Goal: Task Accomplishment & Management: Use online tool/utility

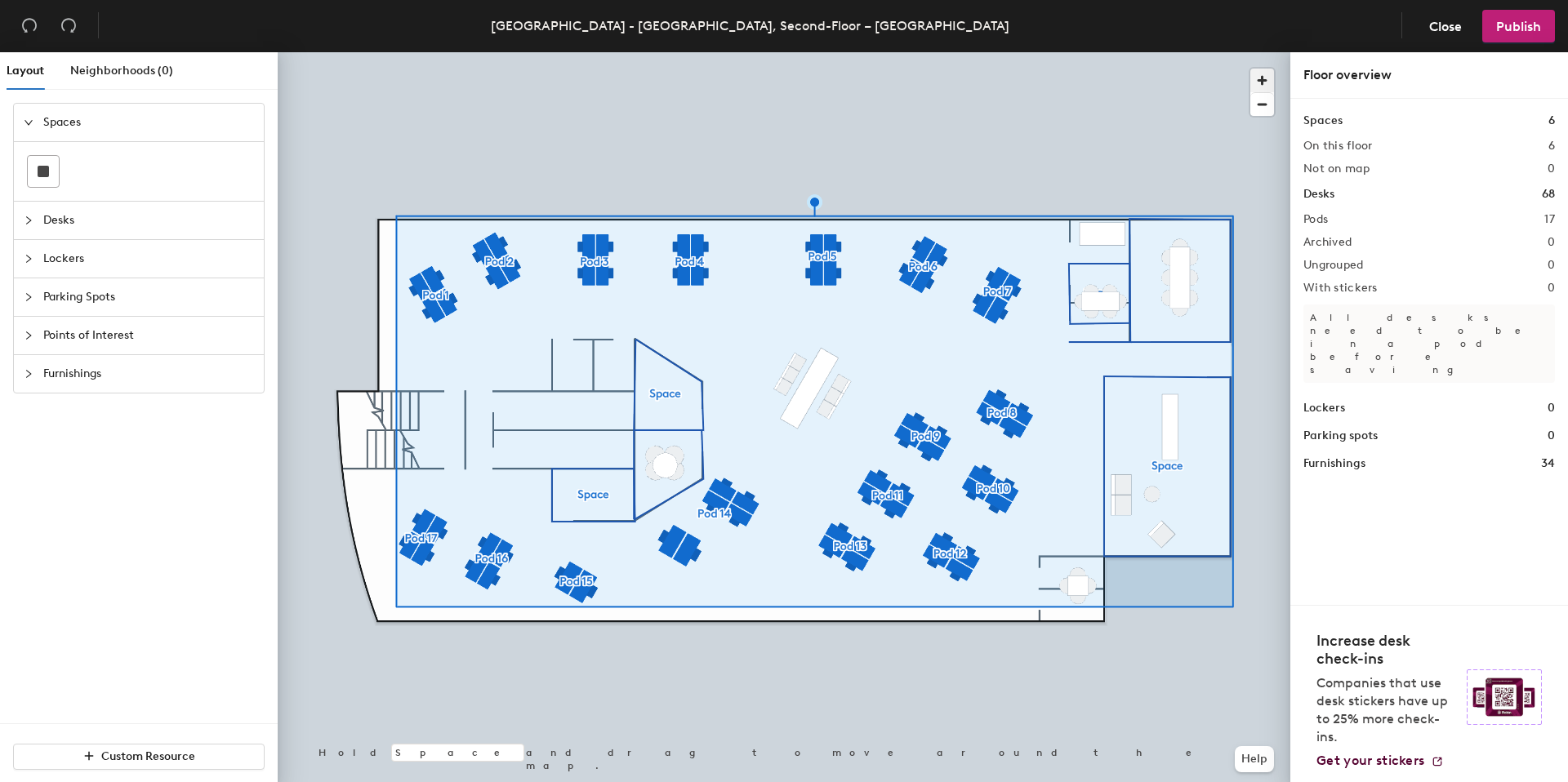
click at [1256, 73] on span "button" at bounding box center [1262, 81] width 24 height 24
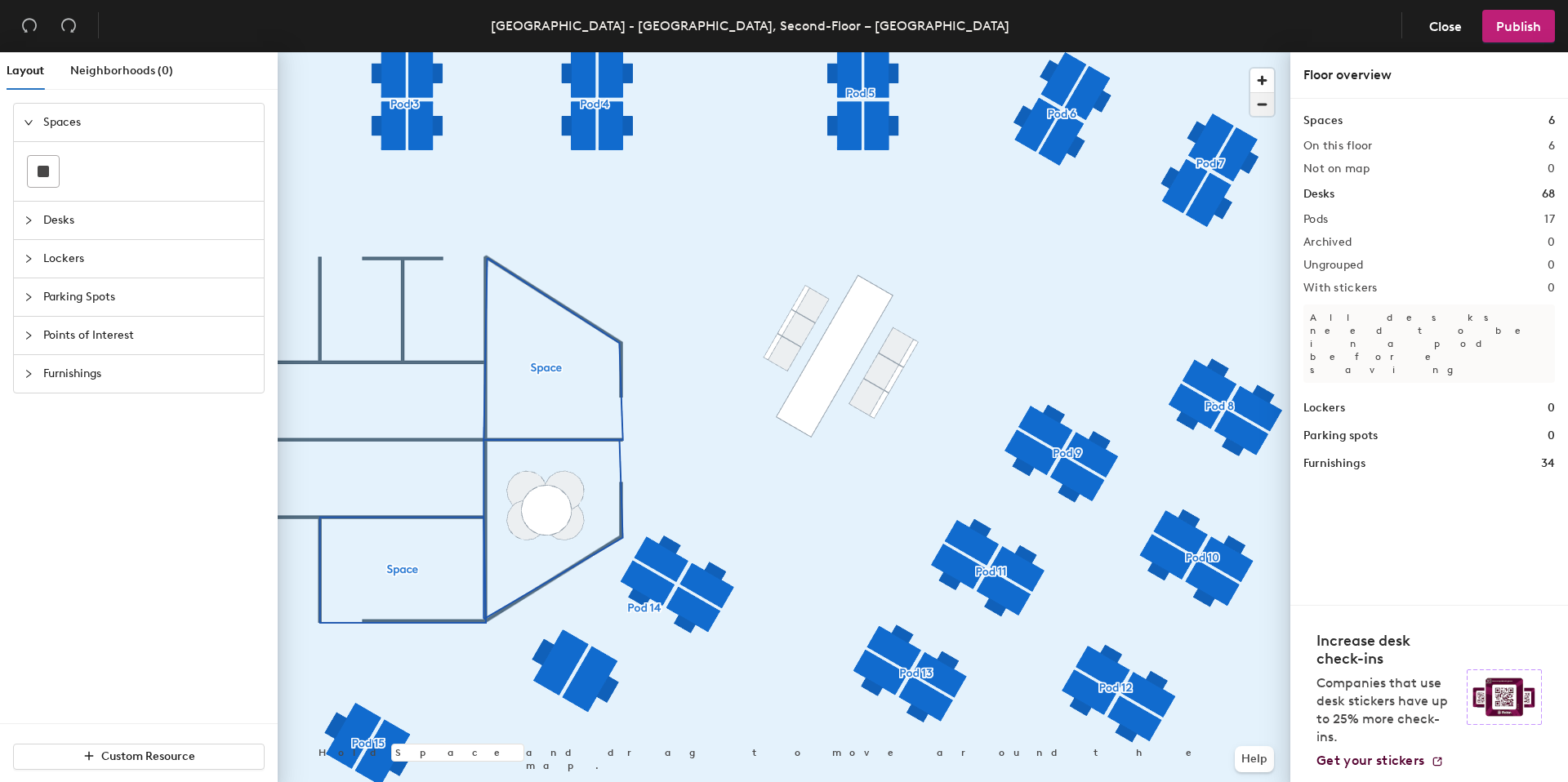
click at [1250, 105] on span "button" at bounding box center [1262, 104] width 24 height 23
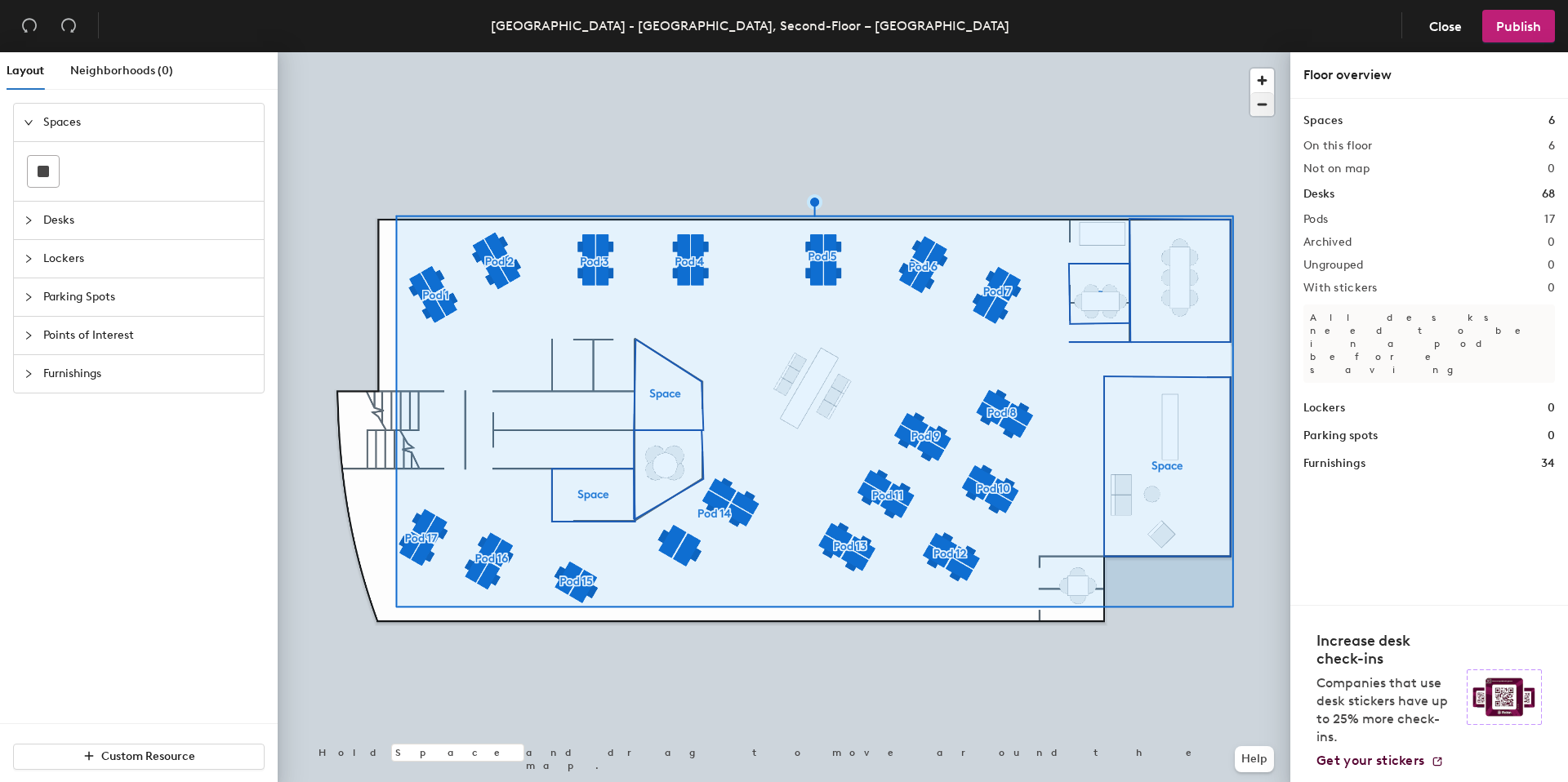
click at [572, 53] on div at bounding box center [784, 53] width 1013 height 0
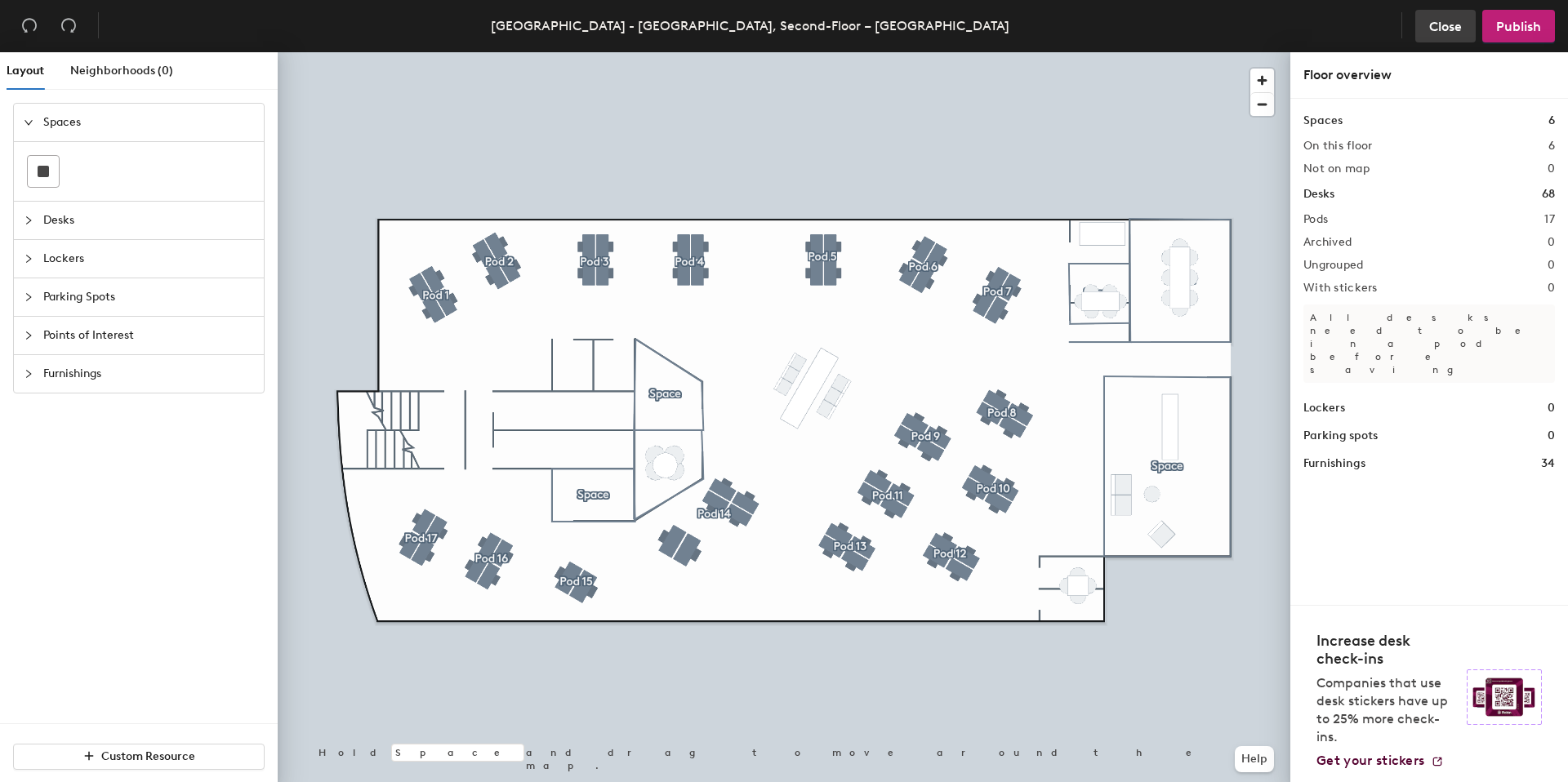
click at [1446, 21] on span "Close" at bounding box center [1445, 26] width 33 height 15
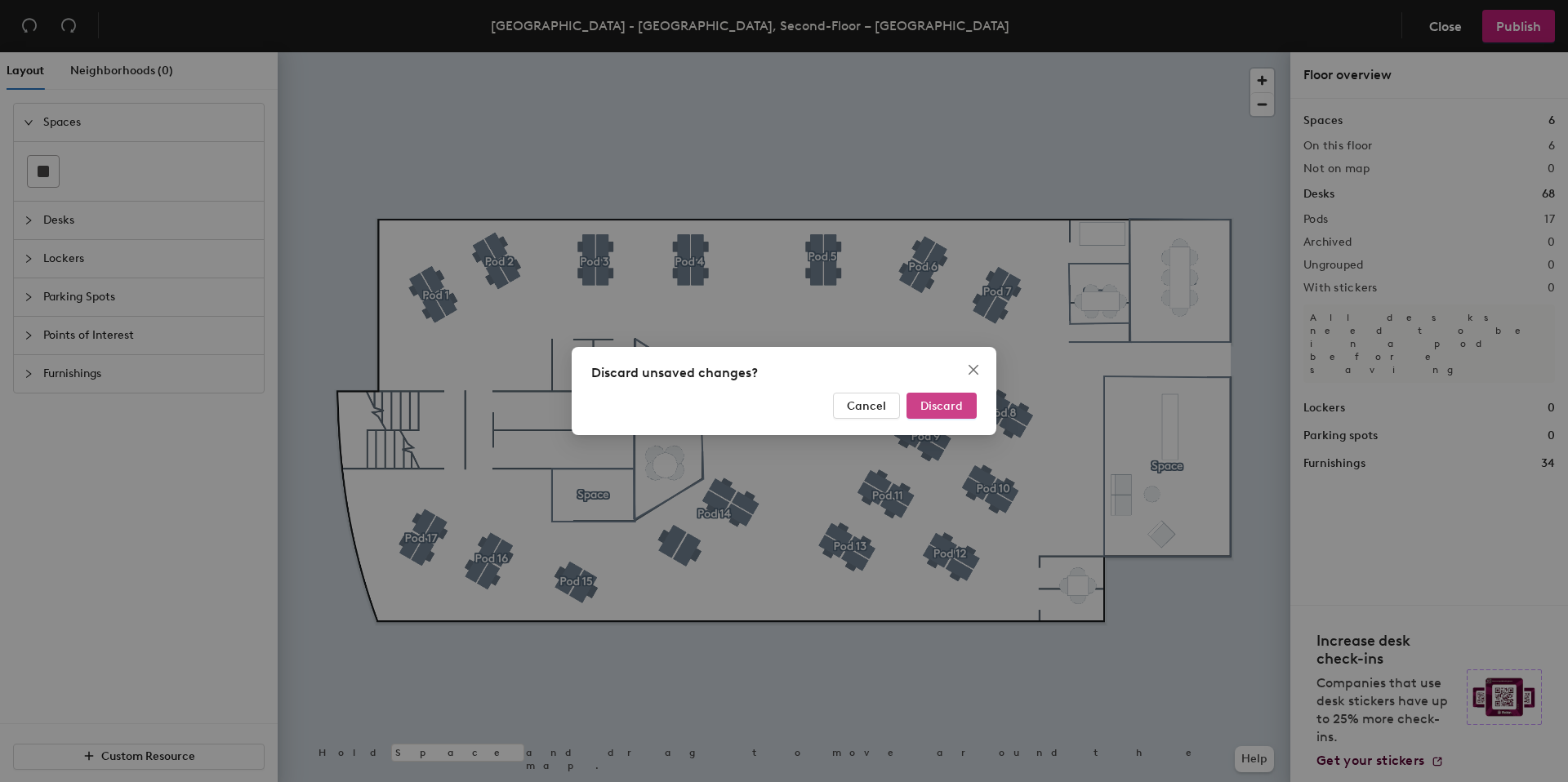
click at [937, 401] on span "Discard" at bounding box center [941, 406] width 43 height 14
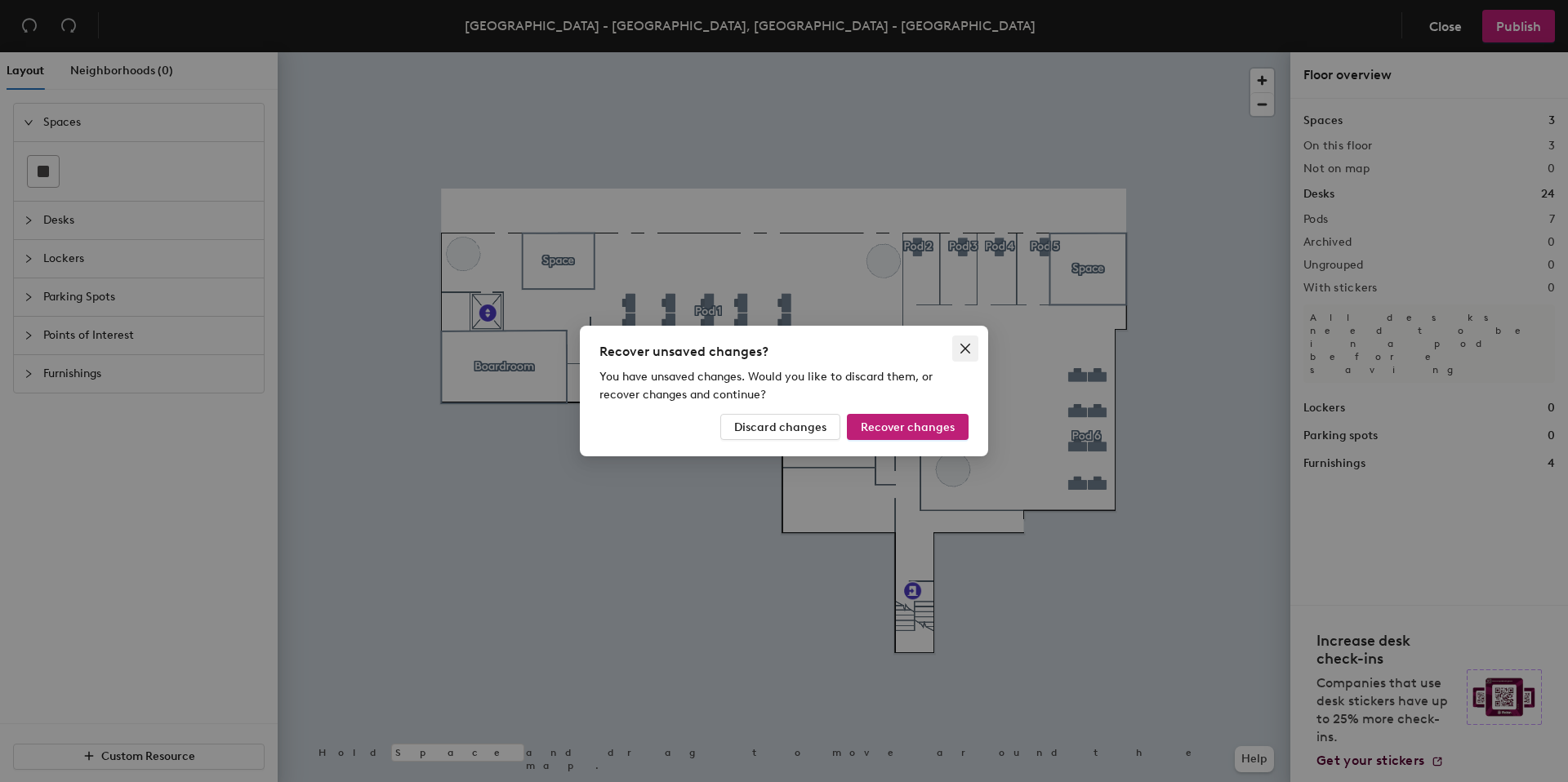
click at [965, 346] on icon "close" at bounding box center [965, 349] width 13 height 13
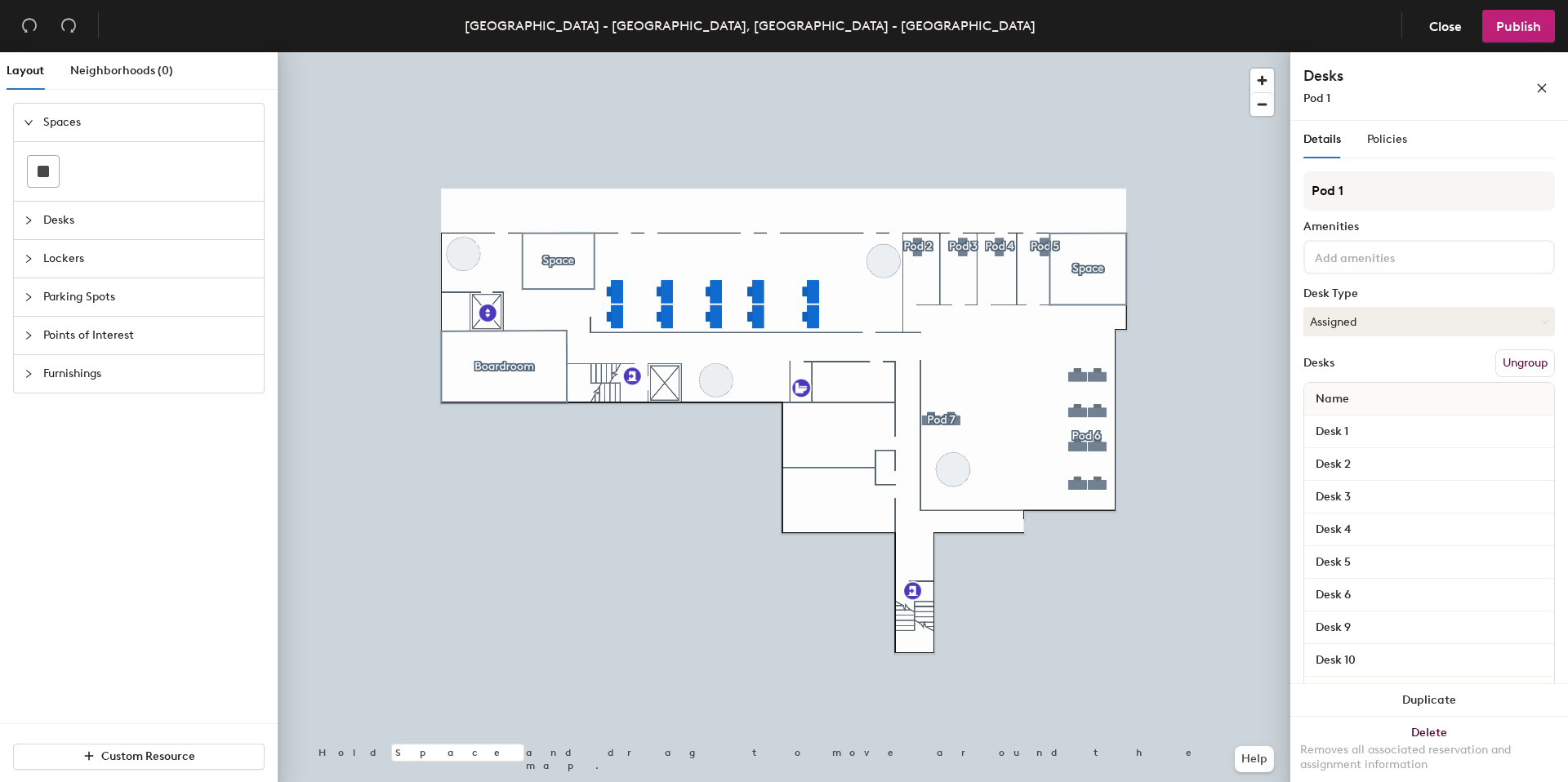
click at [790, 53] on div at bounding box center [784, 53] width 1013 height 0
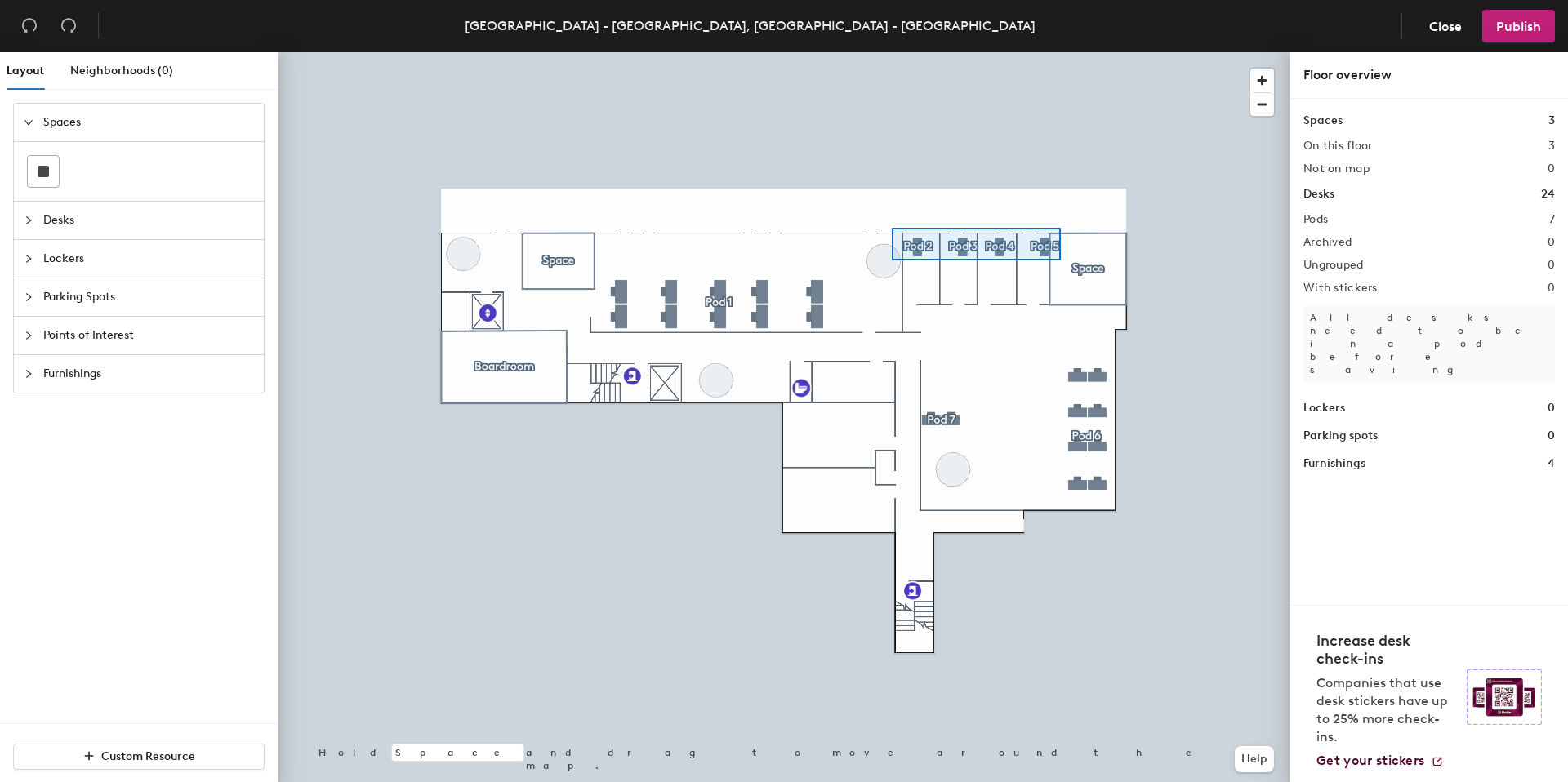
click at [891, 53] on div at bounding box center [784, 53] width 1013 height 0
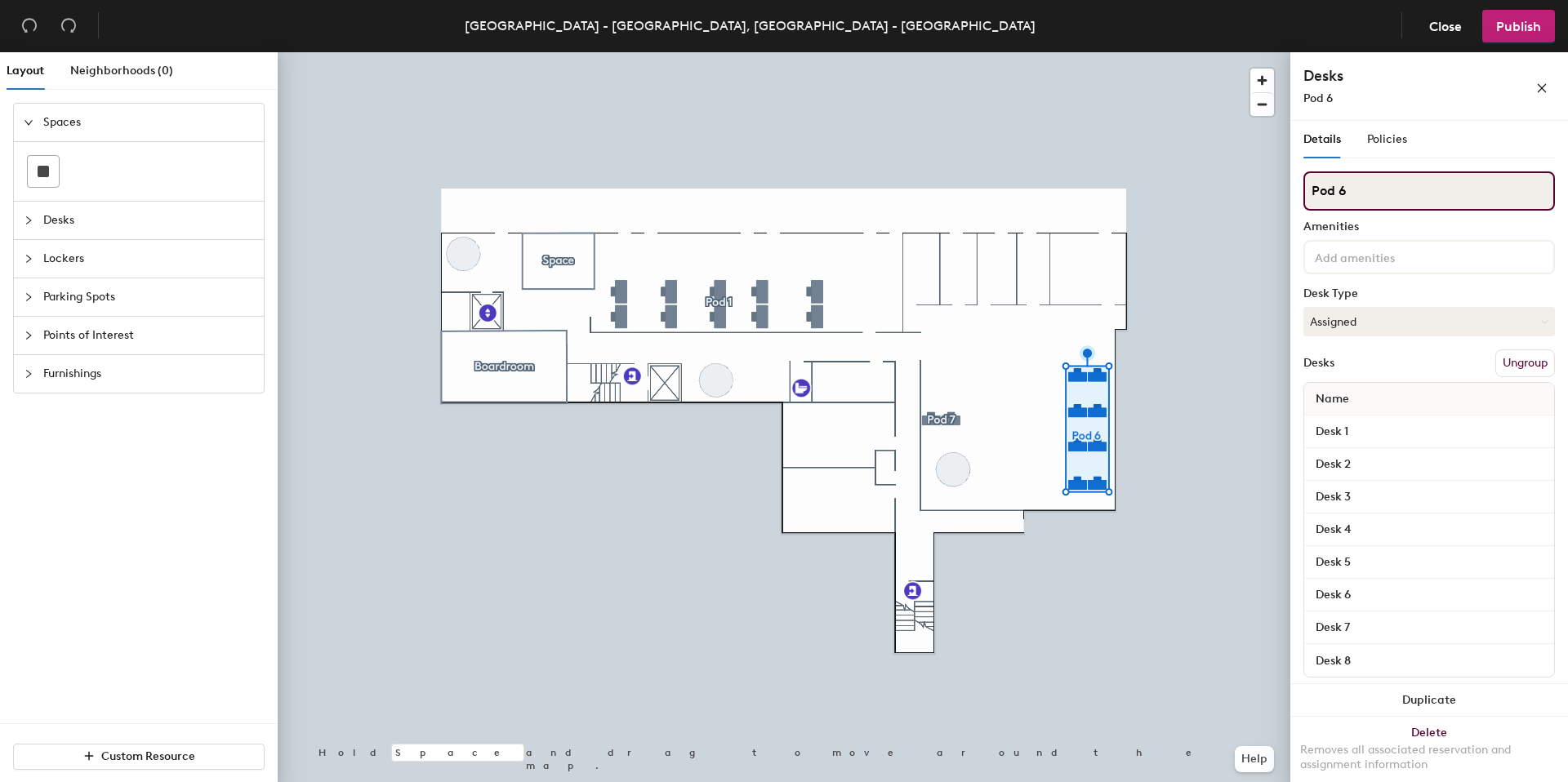
click at [1368, 181] on input "Pod 6" at bounding box center [1429, 190] width 252 height 39
click at [1369, 187] on input "Pod 6" at bounding box center [1429, 190] width 252 height 39
type input "Pod"
click at [1544, 354] on div "Details Policies Pod Amenities Desk Type Assigned Desks Ungroup Name Desk 1 Des…" at bounding box center [1429, 454] width 277 height 668
click at [1528, 359] on button "Ungroup" at bounding box center [1525, 363] width 60 height 28
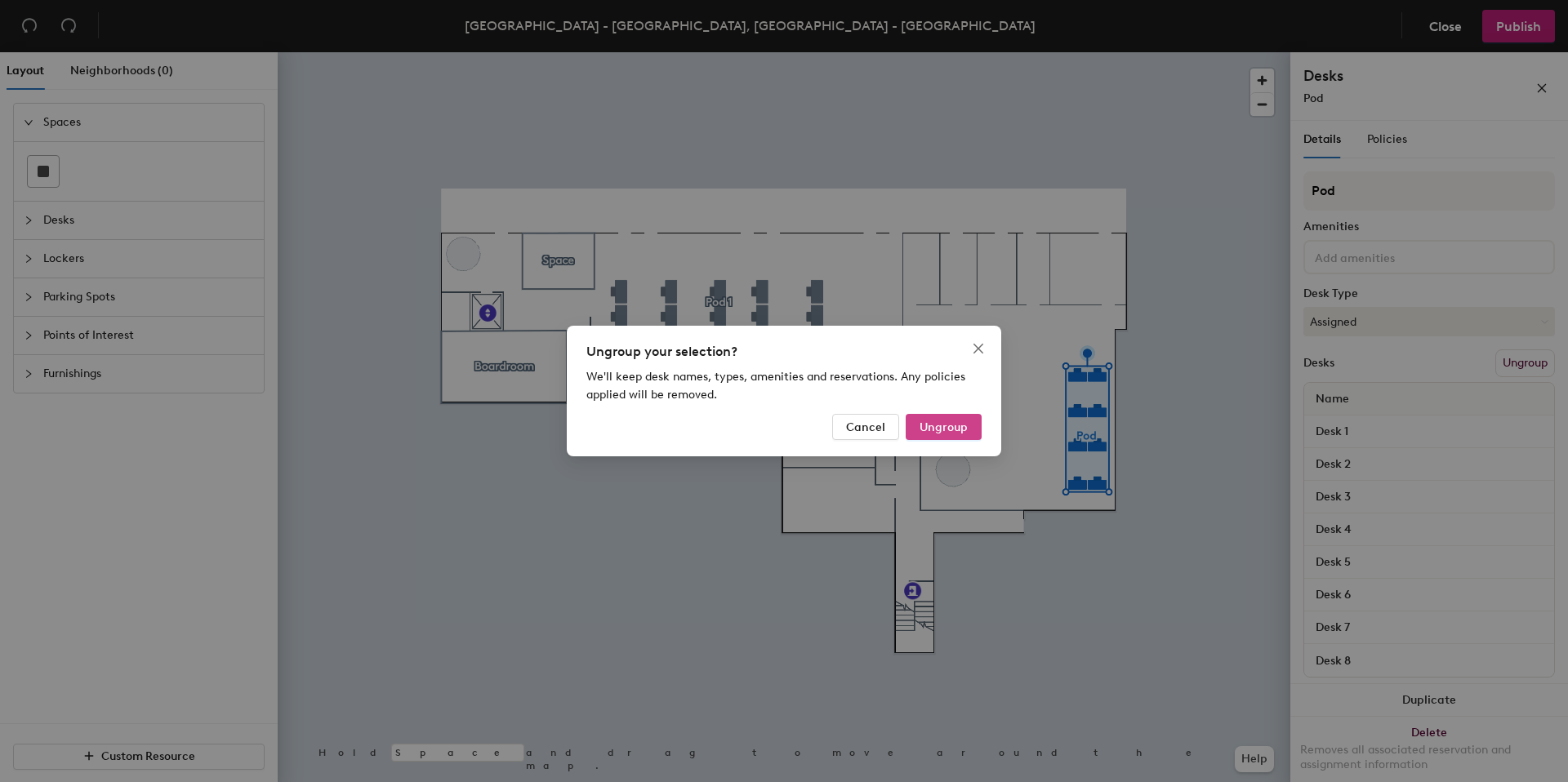
click at [951, 432] on span "Ungroup" at bounding box center [943, 427] width 48 height 14
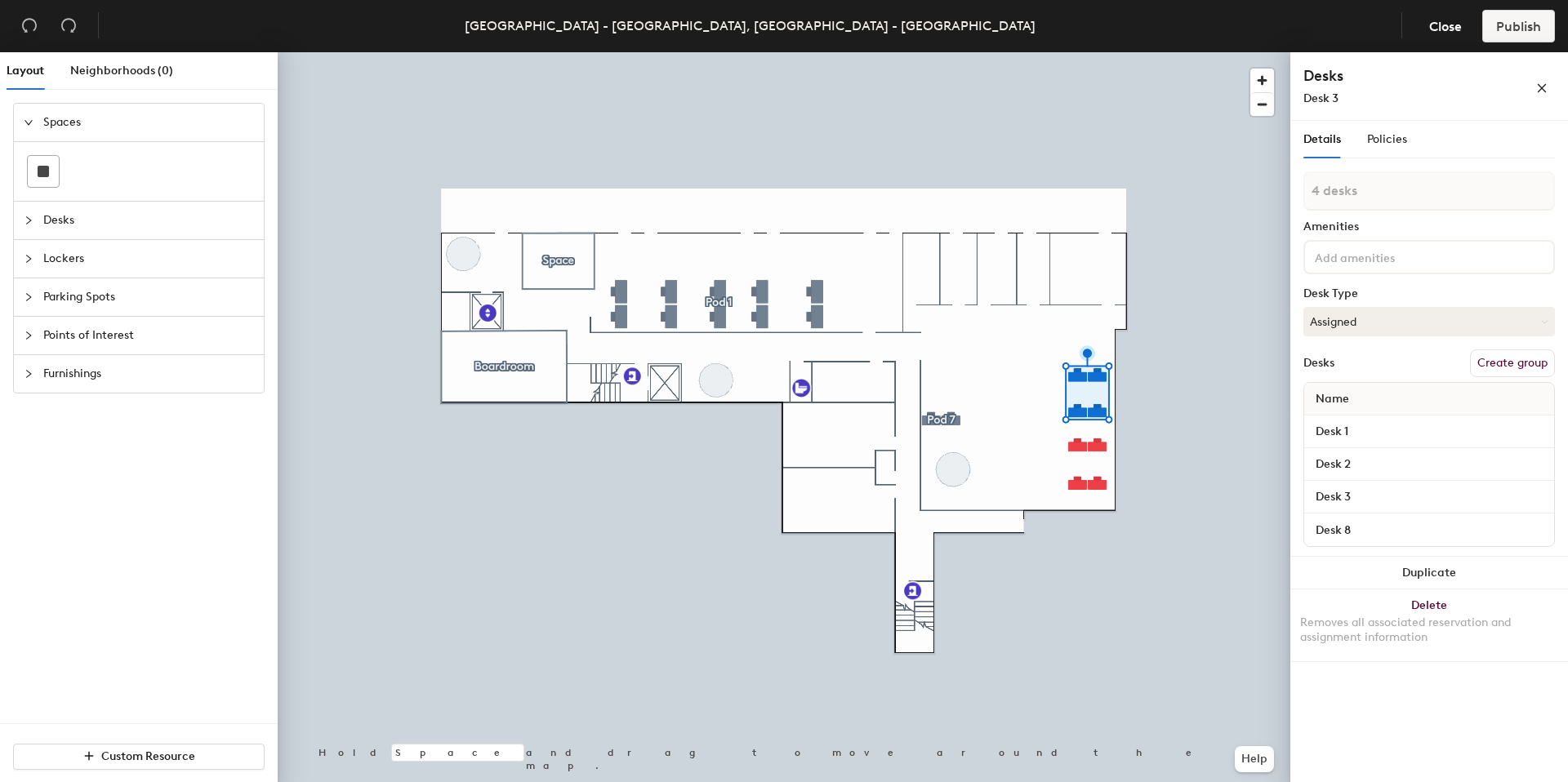
click at [1535, 362] on button "Create group" at bounding box center [1512, 363] width 85 height 28
type input "Pod 2"
click at [1217, 53] on div at bounding box center [784, 53] width 1013 height 0
click at [1345, 321] on button "Assigned" at bounding box center [1429, 322] width 252 height 29
click at [1356, 281] on div "4 desks Amenities Desk Type Assigned Assigned Hot Hoteled Desks Create group Na…" at bounding box center [1429, 363] width 252 height 385
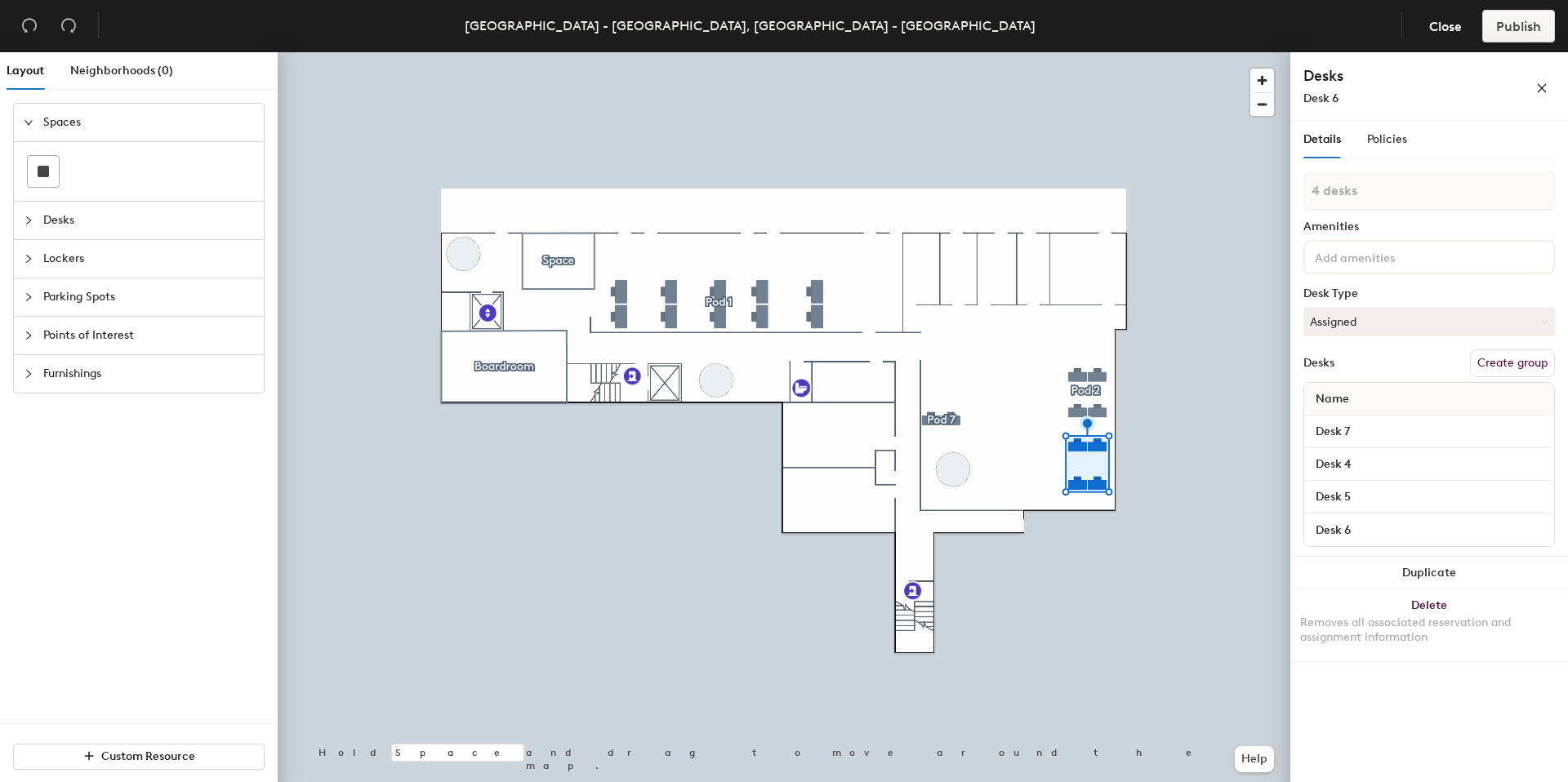
click at [1512, 361] on button "Create group" at bounding box center [1512, 363] width 85 height 28
type input "Pod 3"
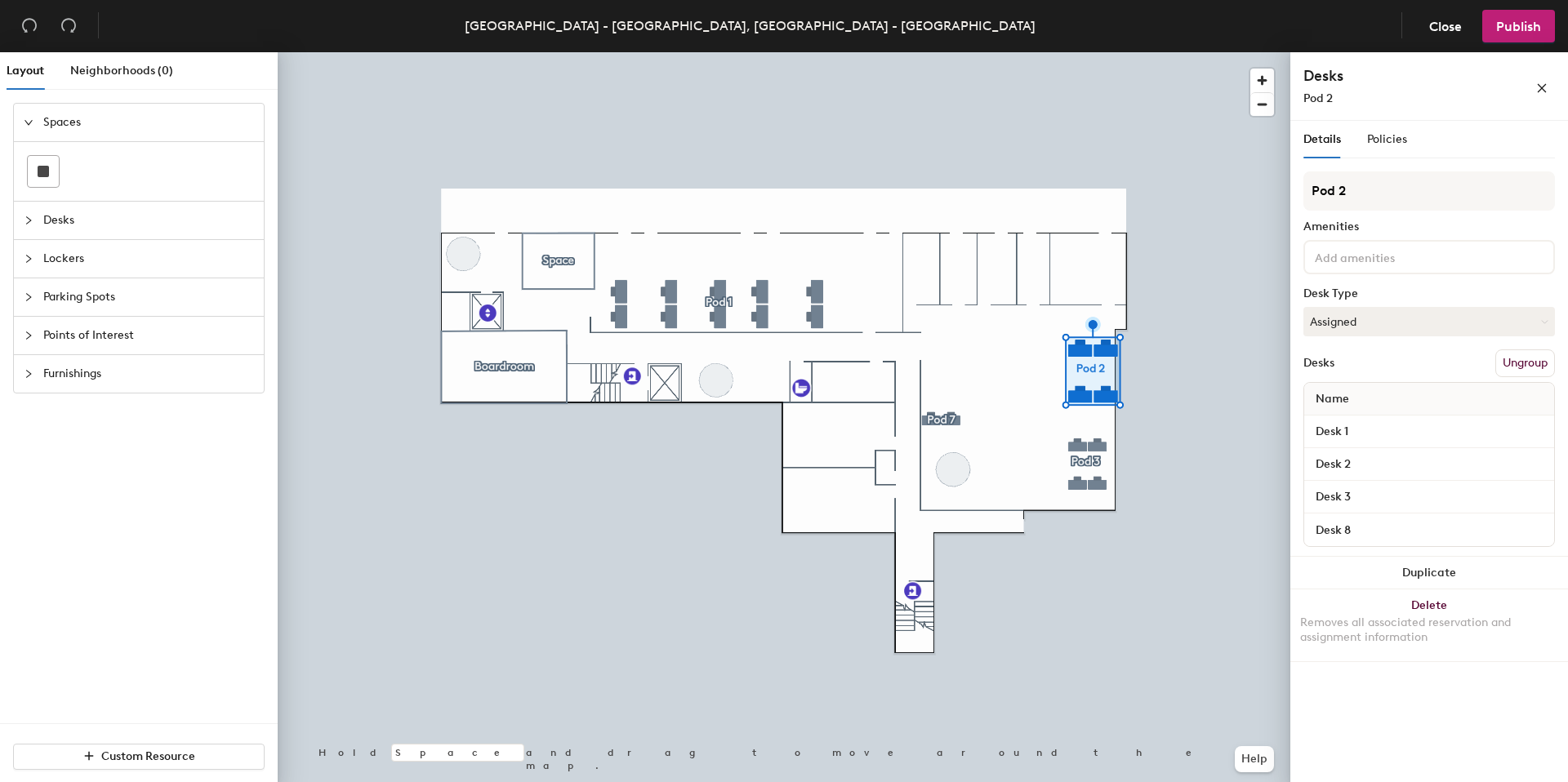
click at [1000, 53] on div at bounding box center [784, 53] width 1013 height 0
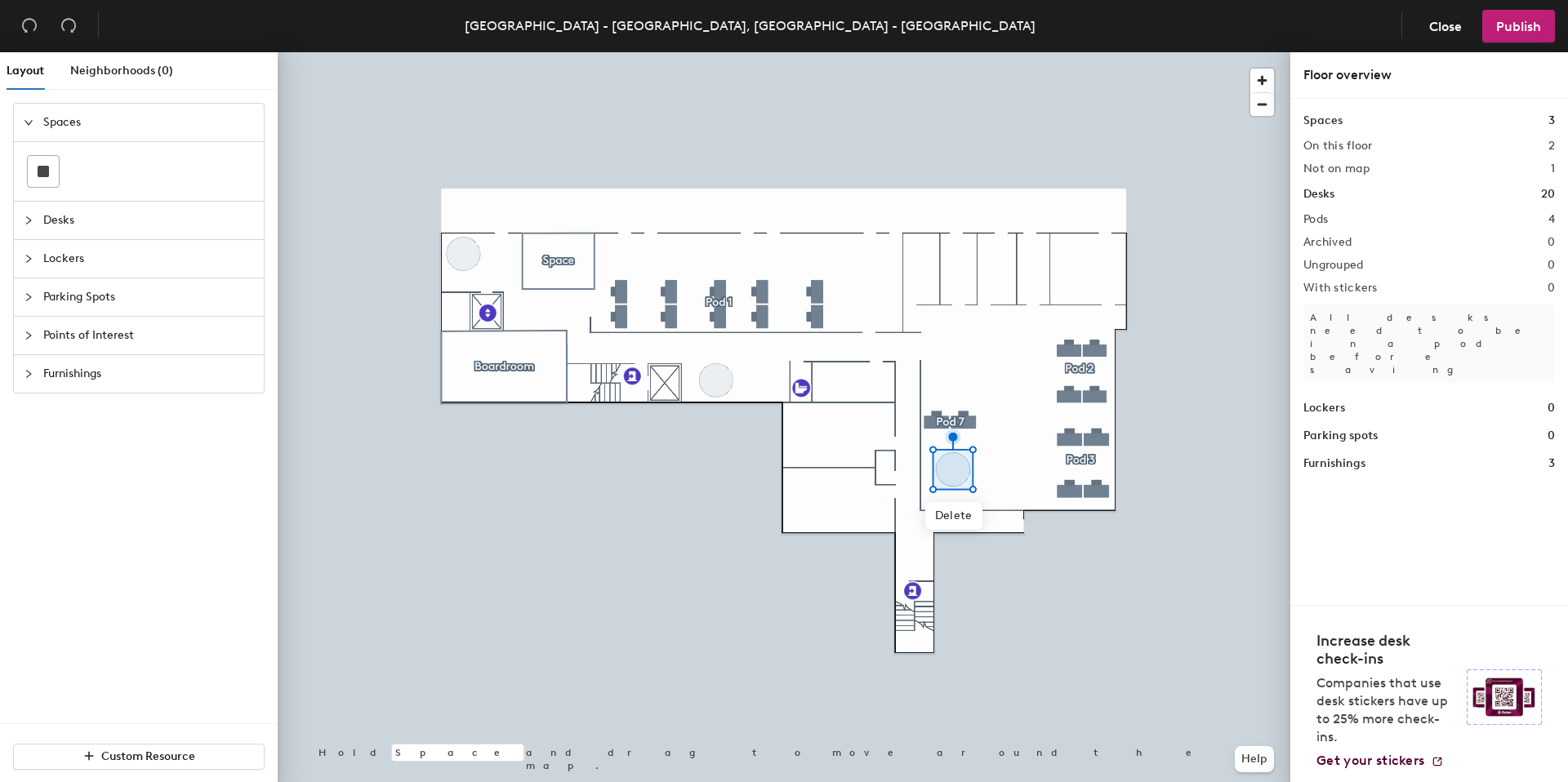
click at [962, 53] on div at bounding box center [784, 53] width 1013 height 0
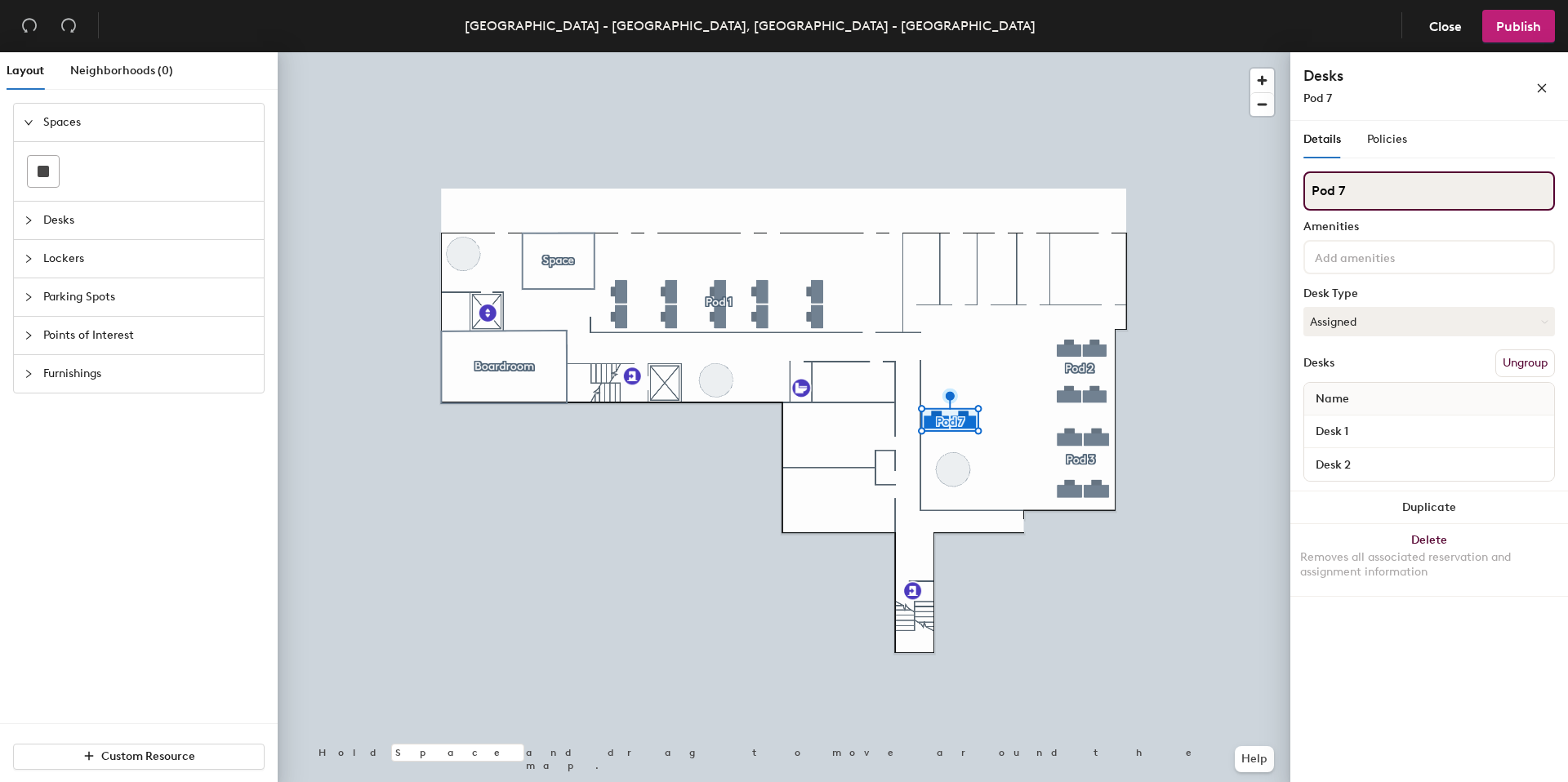
click at [1346, 192] on input "Pod 7" at bounding box center [1429, 190] width 252 height 39
type input "Pod 4"
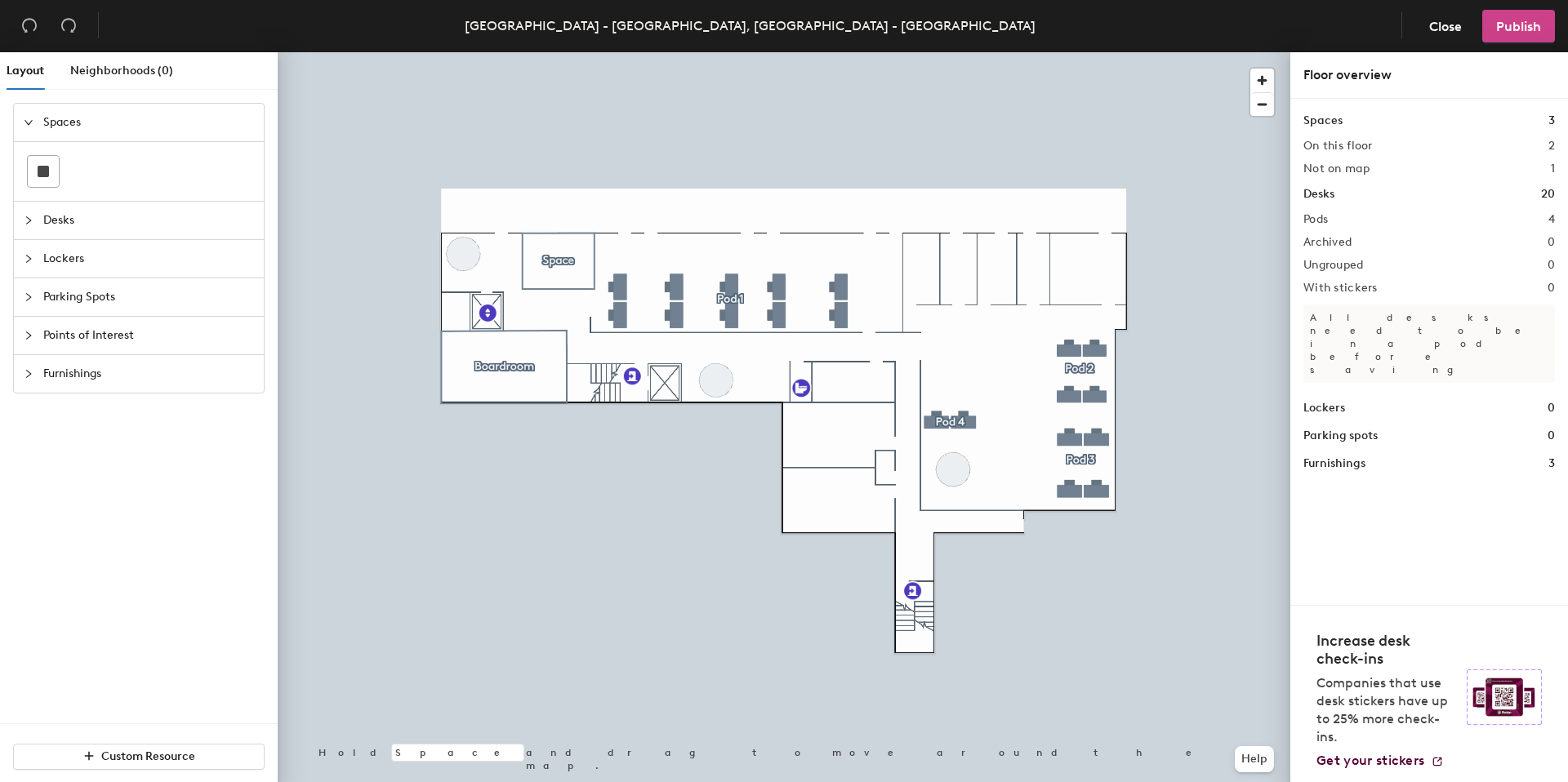
click at [1525, 22] on span "Publish" at bounding box center [1518, 26] width 45 height 15
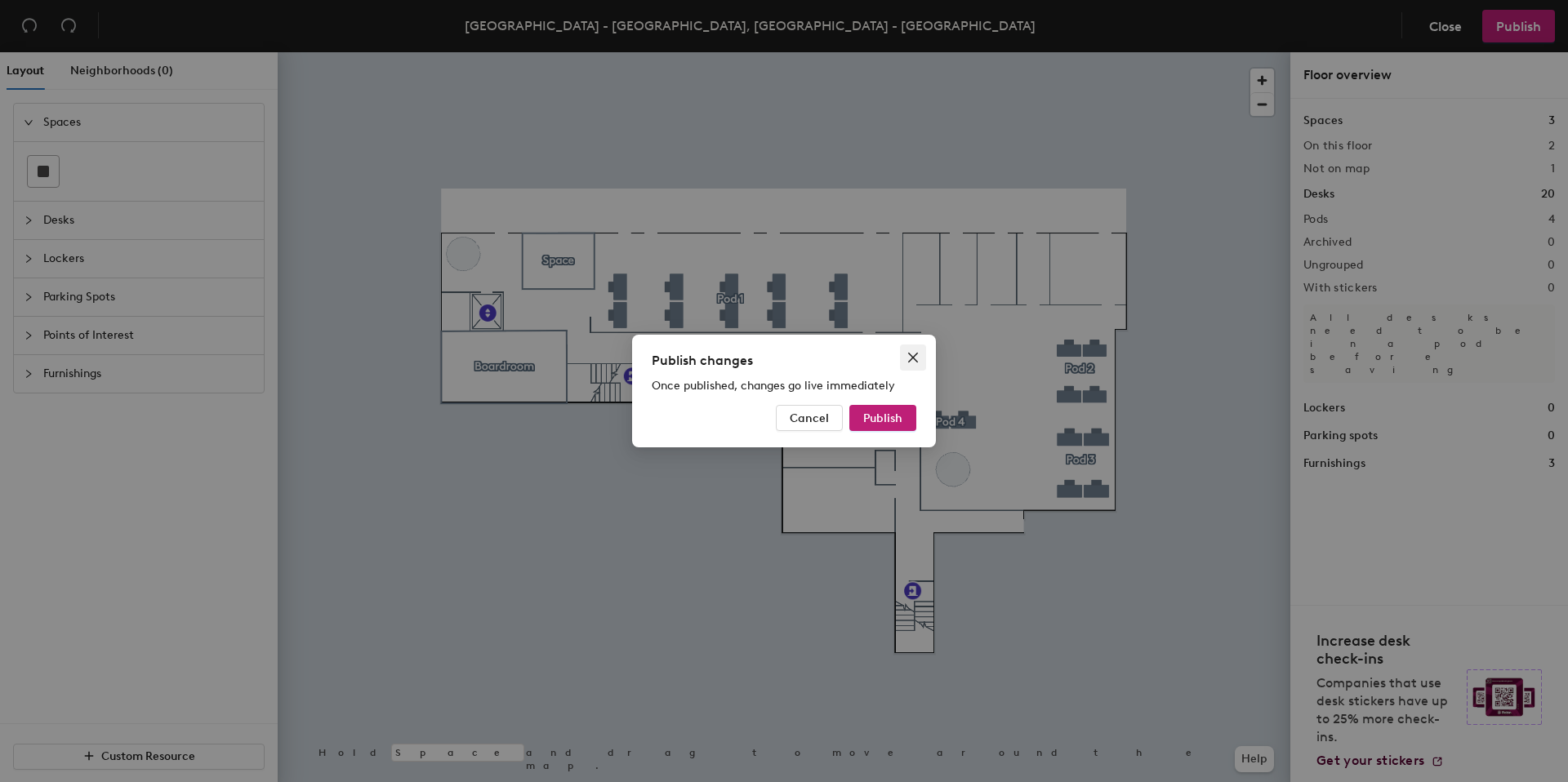
click at [899, 359] on span "Close" at bounding box center [912, 358] width 26 height 13
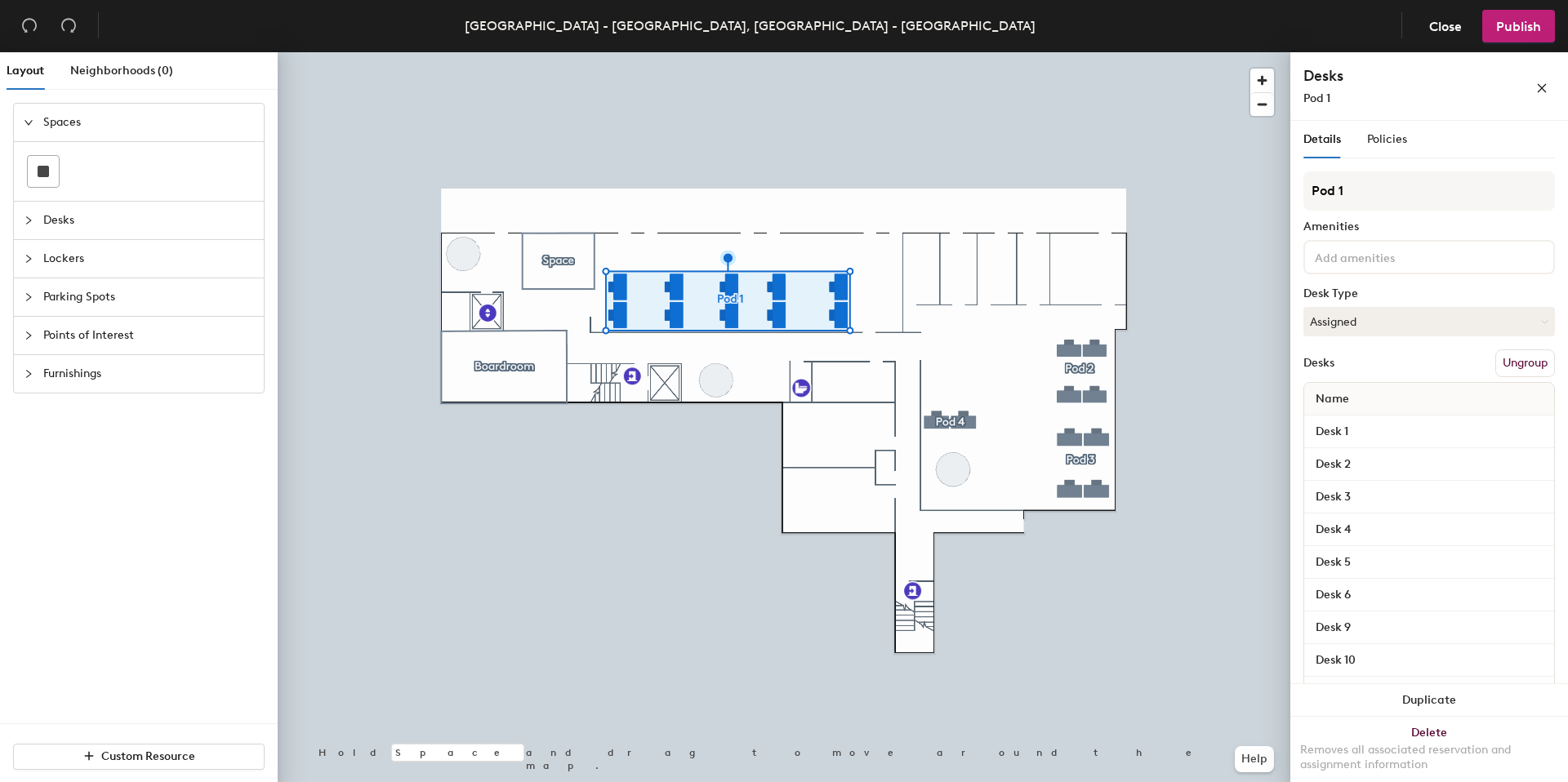
click at [1514, 368] on button "Ungroup" at bounding box center [1525, 363] width 60 height 28
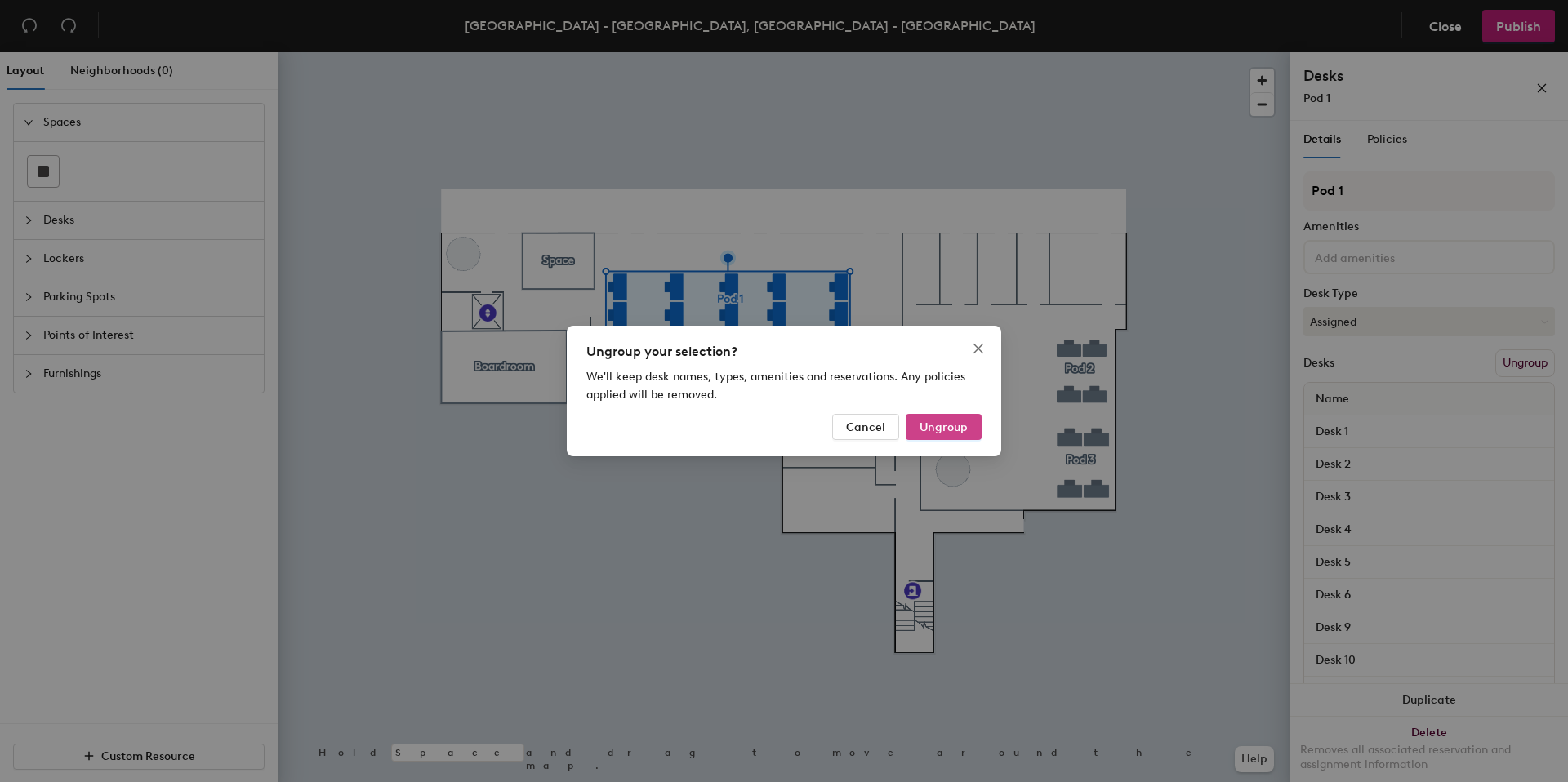
click at [954, 425] on span "Ungroup" at bounding box center [943, 427] width 48 height 14
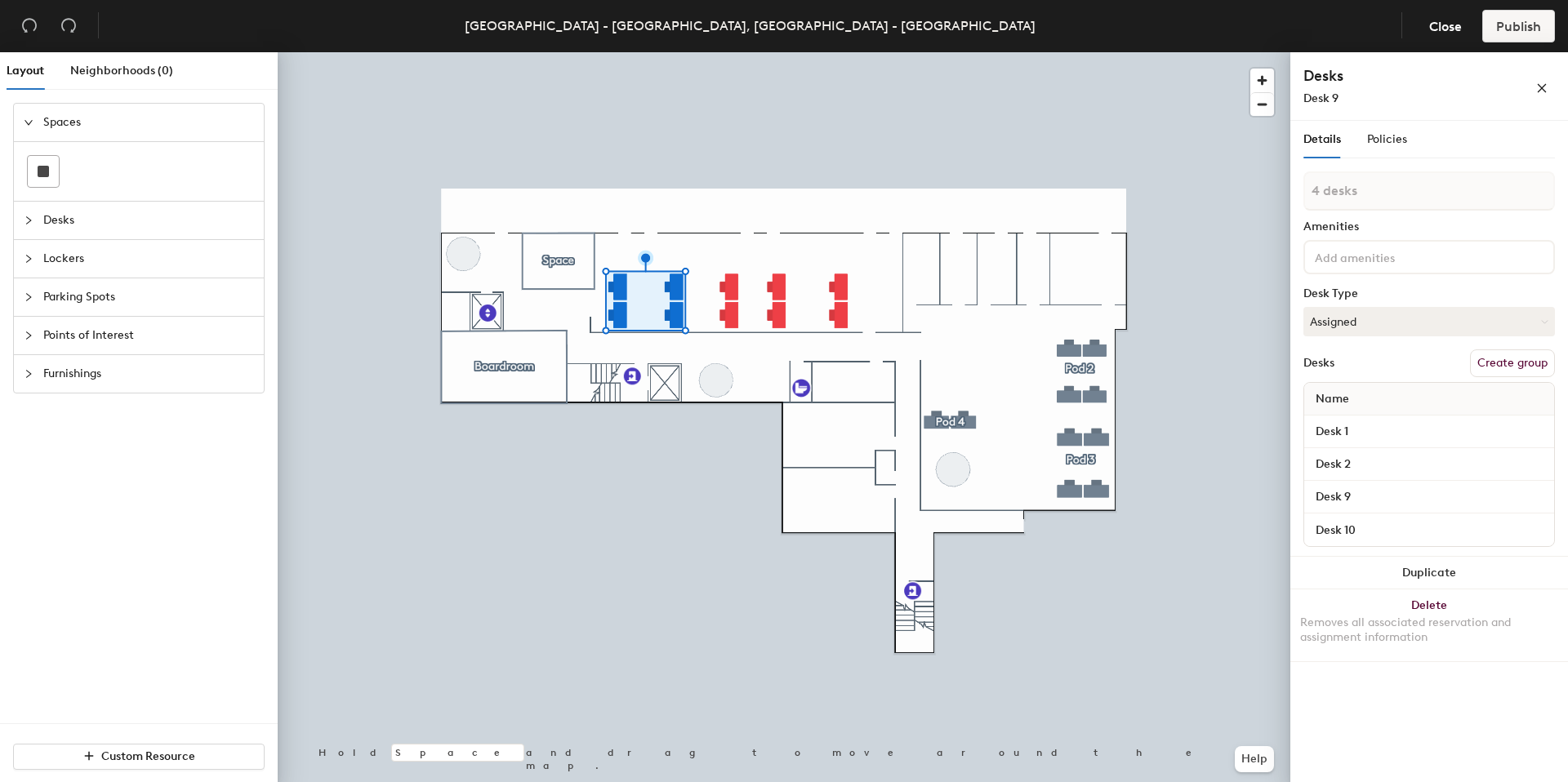
click at [1520, 360] on button "Create group" at bounding box center [1512, 363] width 85 height 28
type input "Pod 1"
click at [848, 53] on div at bounding box center [784, 53] width 1013 height 0
click at [1477, 361] on button "Create group" at bounding box center [1512, 363] width 85 height 28
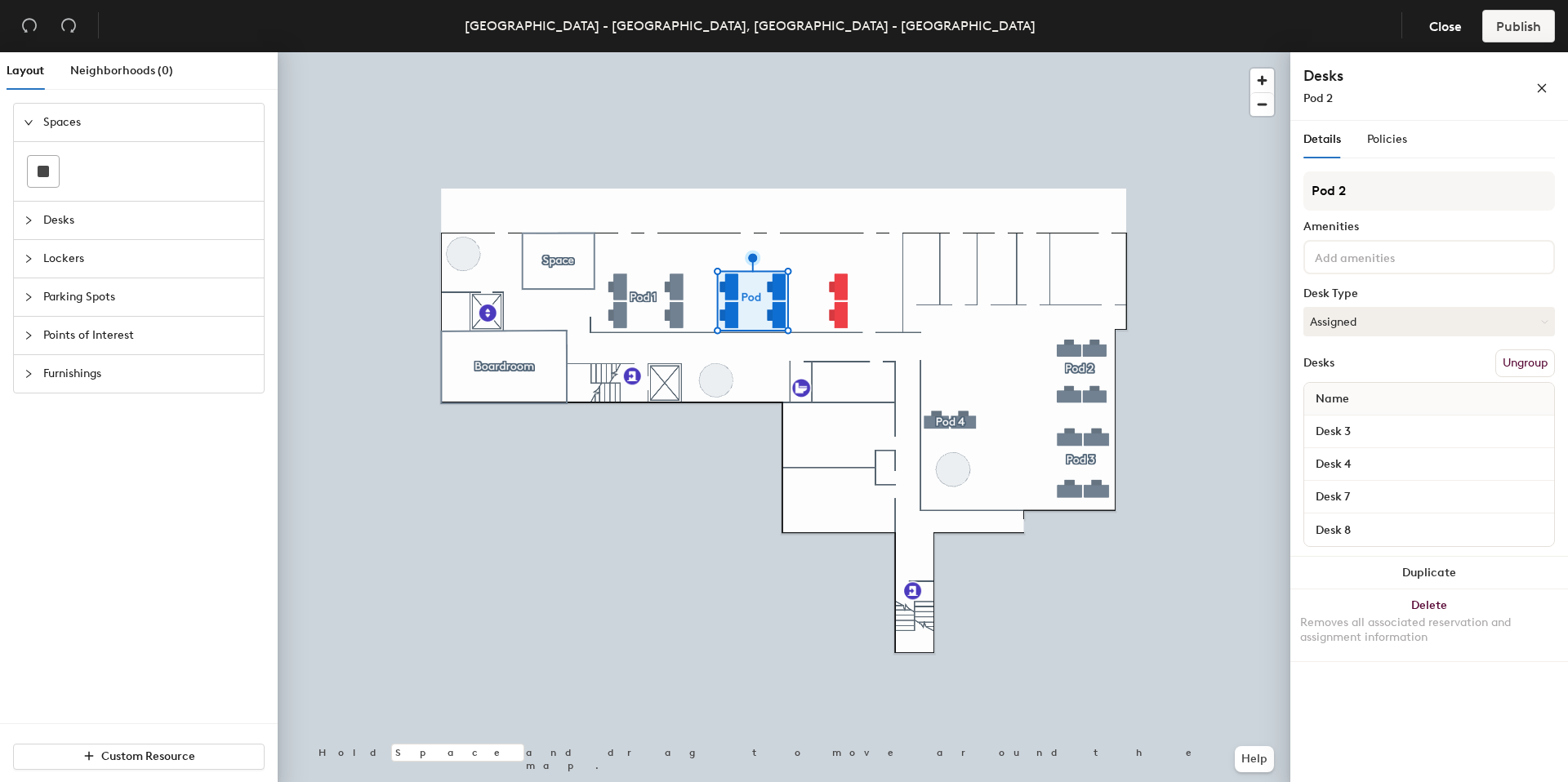
type input "Pod 2"
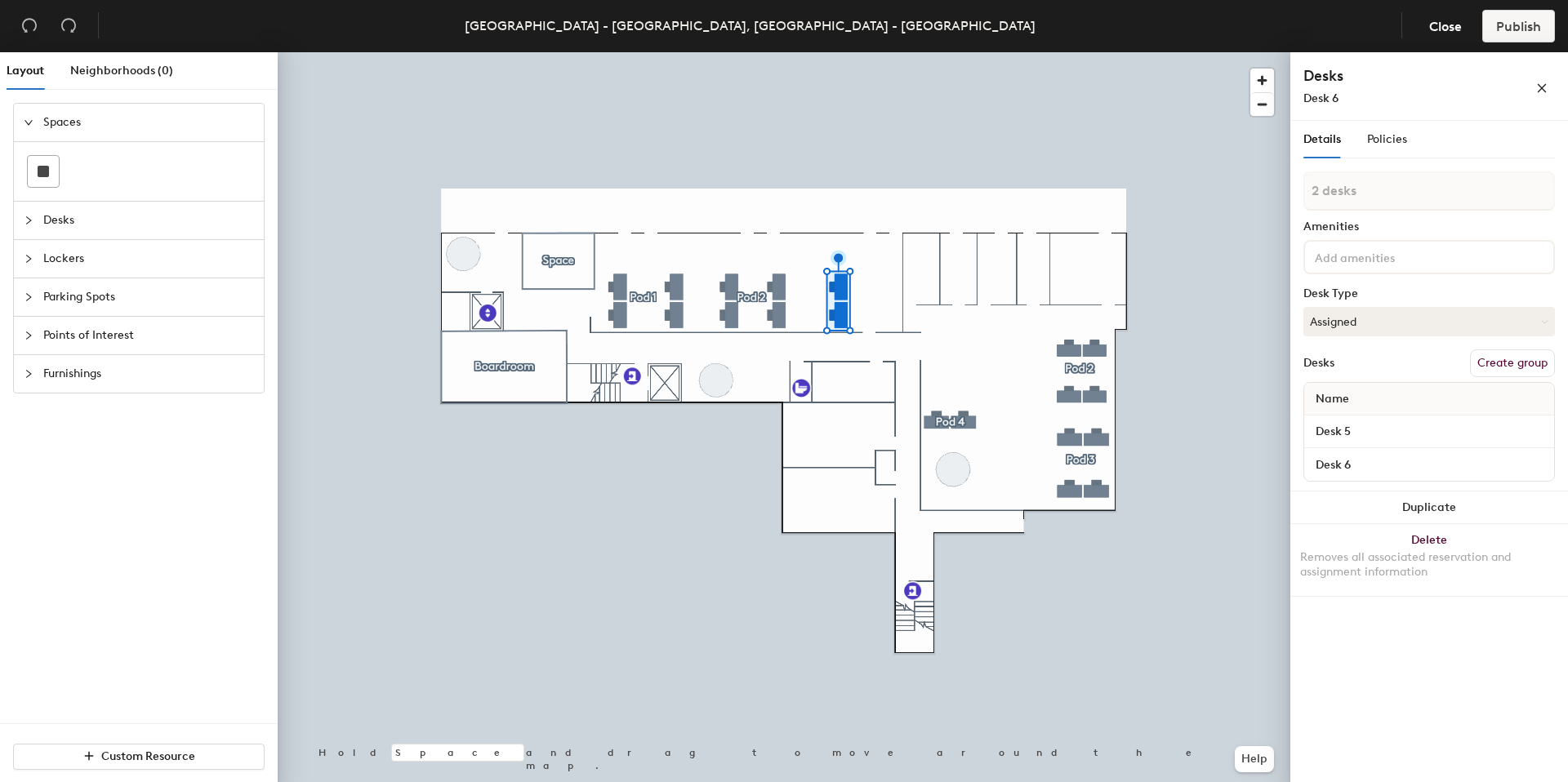
click at [1495, 354] on button "Create group" at bounding box center [1512, 363] width 85 height 28
type input "Pod 3"
click at [899, 53] on div at bounding box center [784, 53] width 1013 height 0
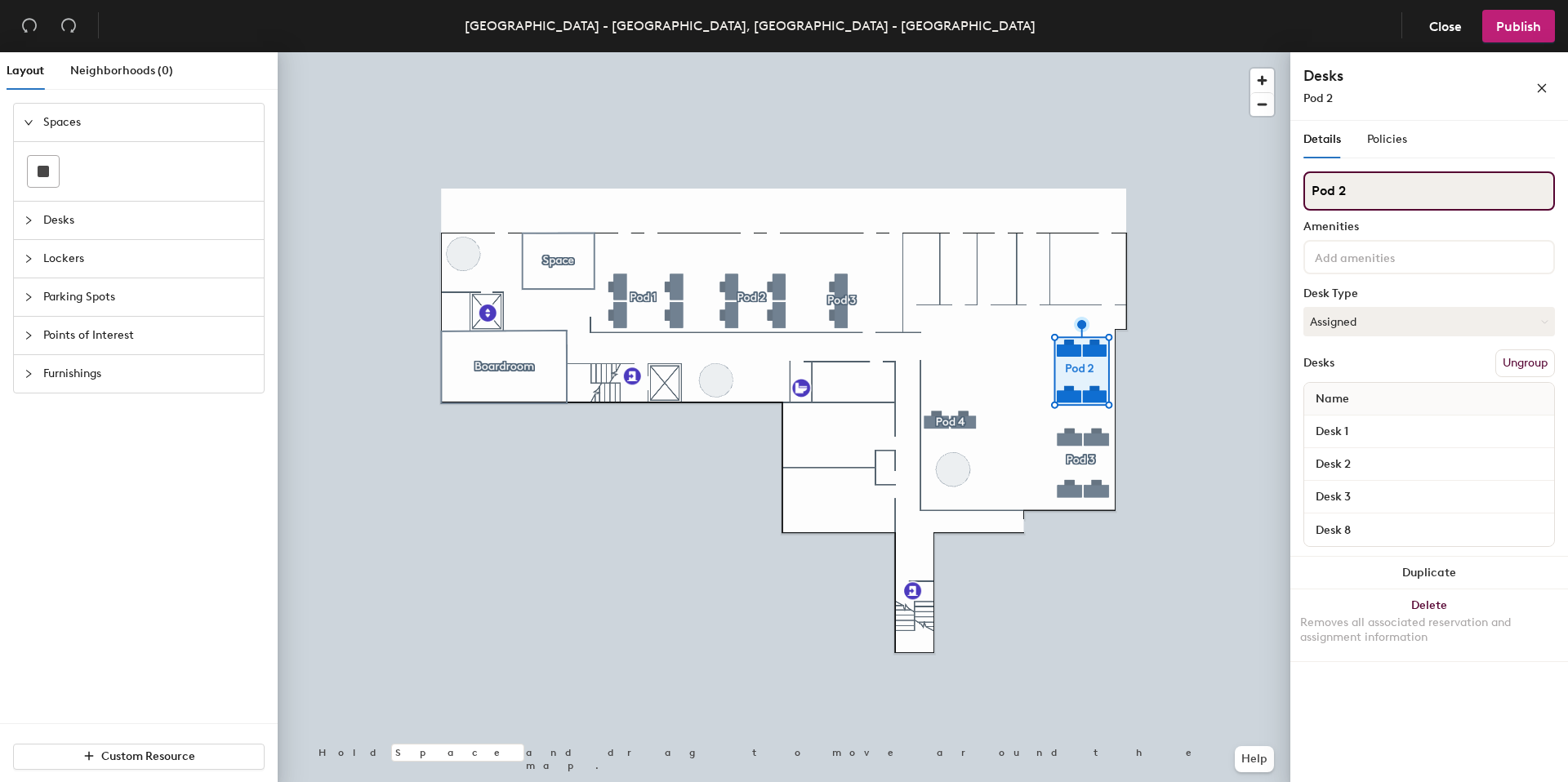
click at [1361, 187] on input "Pod 2" at bounding box center [1429, 190] width 252 height 39
type input "Pod 4"
click at [1158, 53] on div at bounding box center [784, 53] width 1013 height 0
drag, startPoint x: 1400, startPoint y: 178, endPoint x: 1396, endPoint y: 186, distance: 8.9
click at [1396, 185] on input "Pod 3" at bounding box center [1429, 190] width 252 height 39
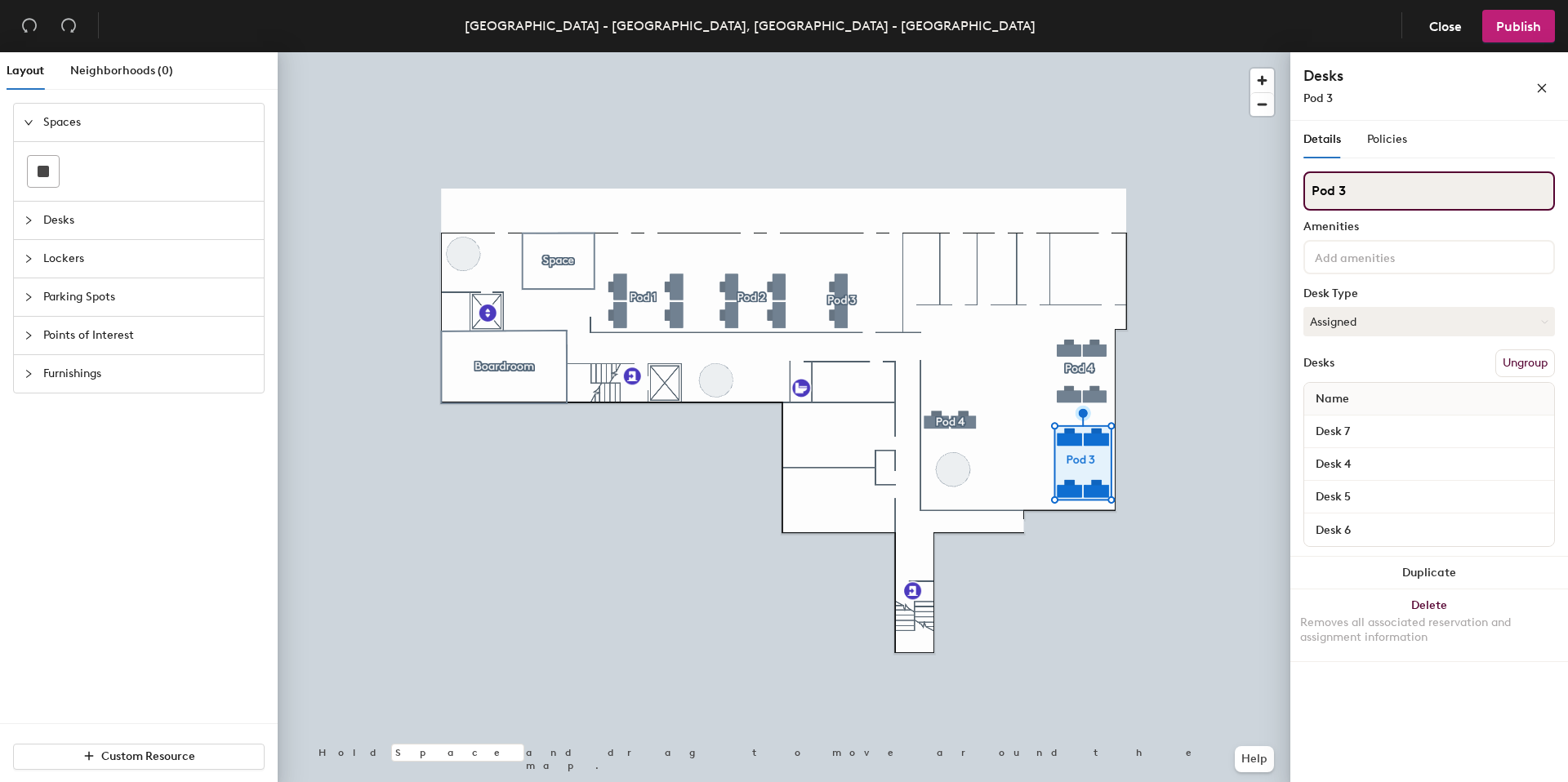
click at [1373, 192] on input "Pod 3" at bounding box center [1429, 190] width 252 height 39
type input "Pod 5"
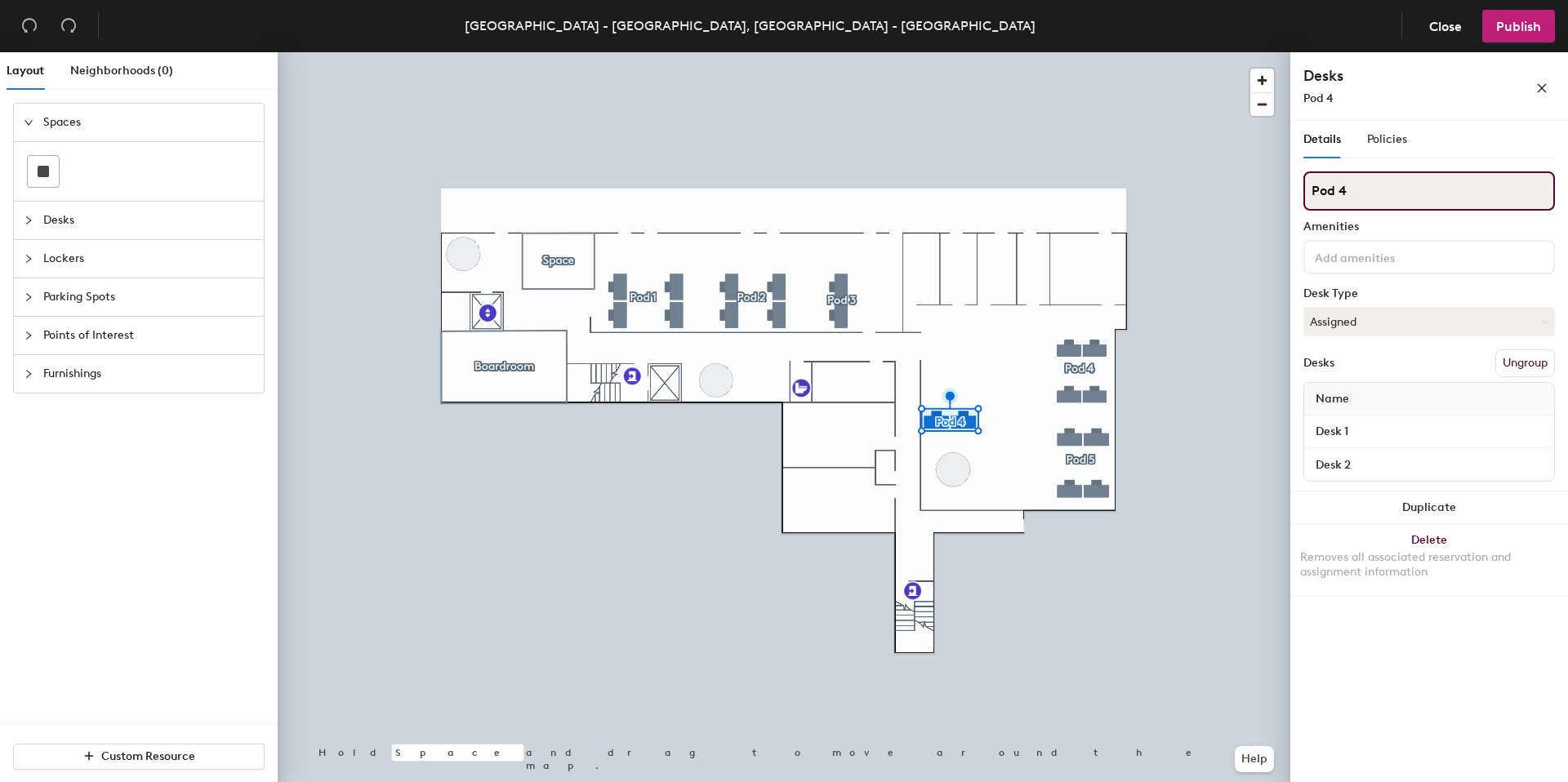
click at [1364, 186] on input "Pod 4" at bounding box center [1429, 190] width 252 height 39
type input "Pod 6"
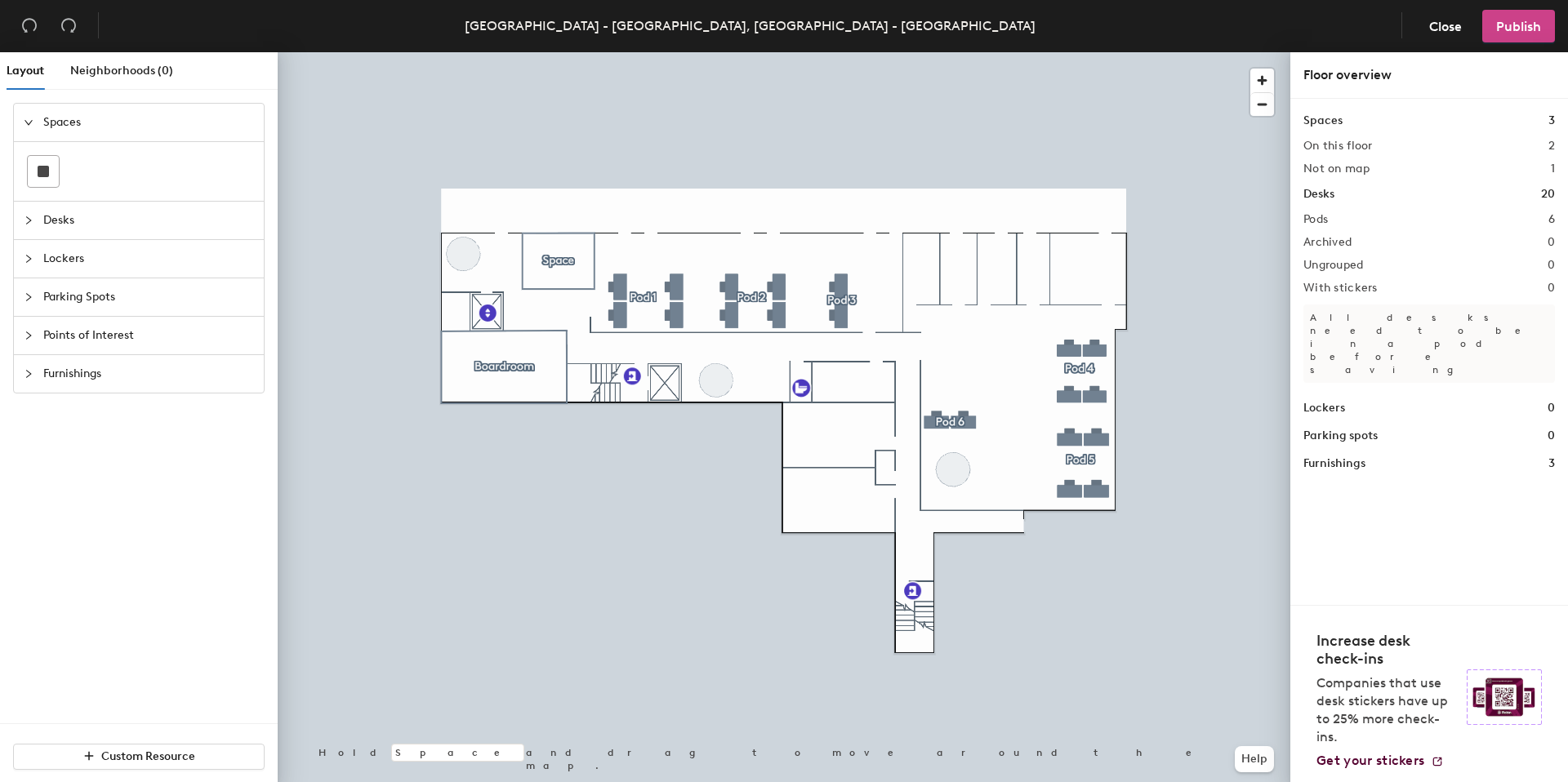
click at [1505, 30] on span "Publish" at bounding box center [1518, 26] width 45 height 15
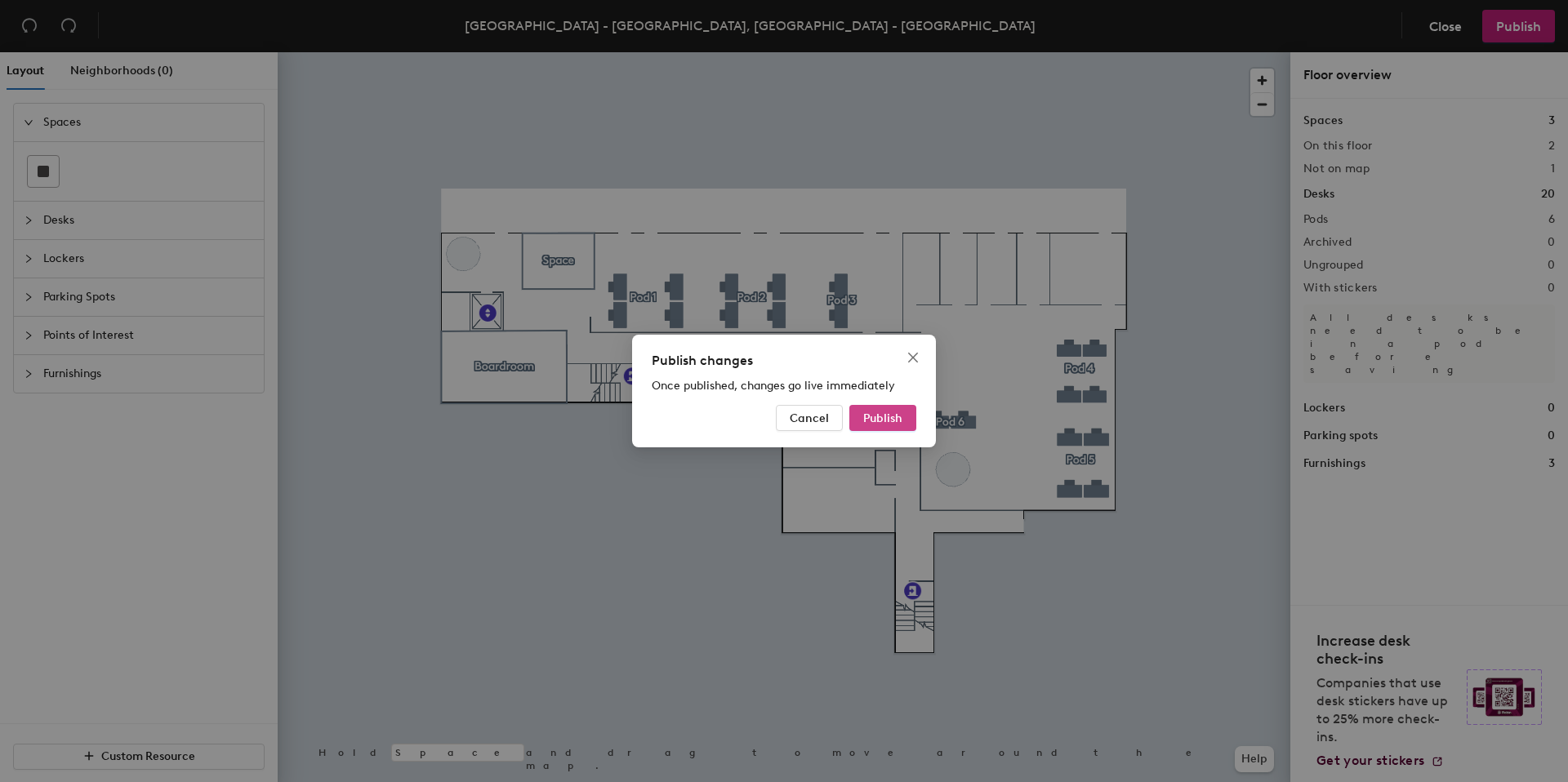
click at [889, 416] on span "Publish" at bounding box center [882, 418] width 39 height 14
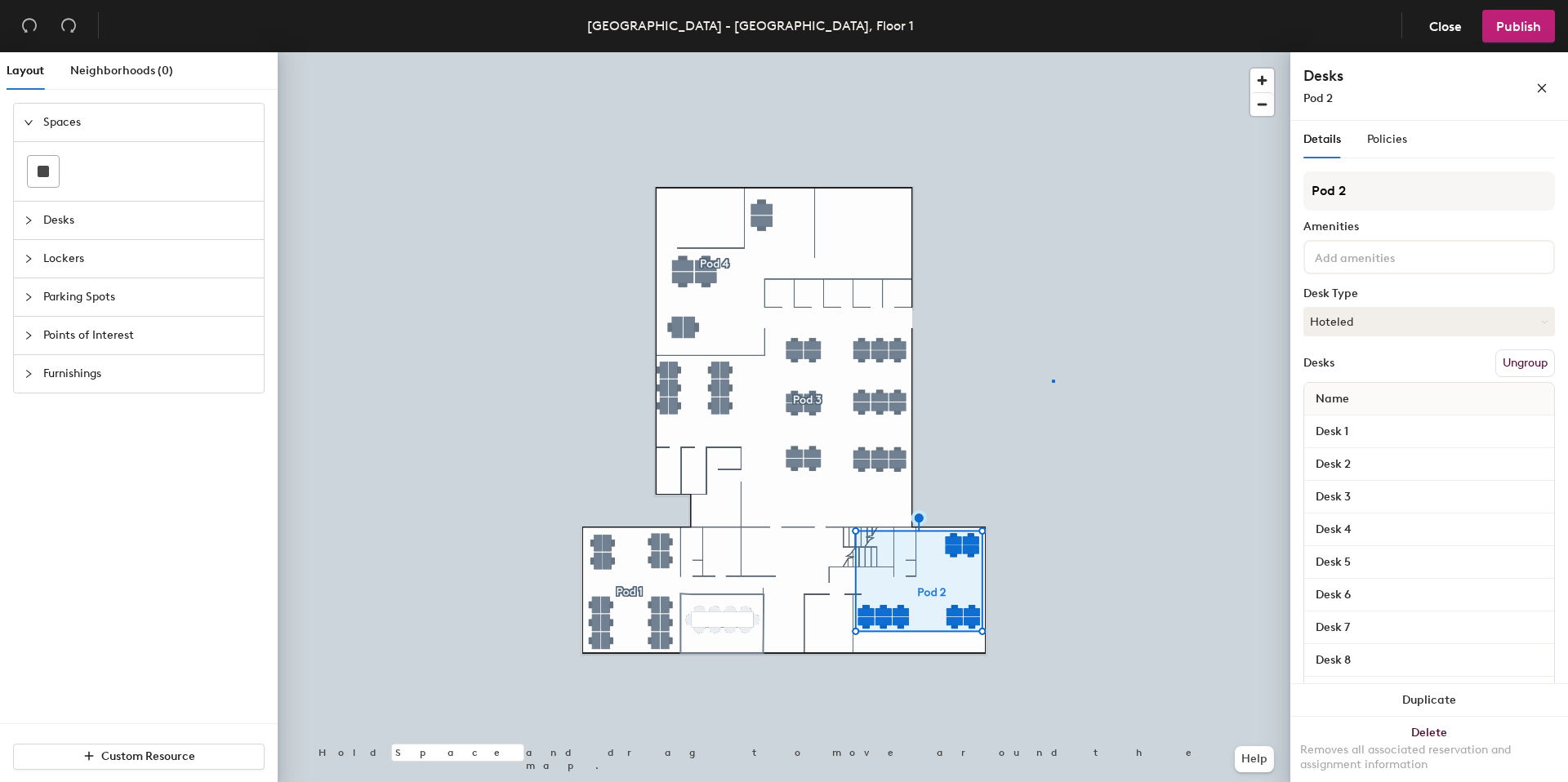
click at [1053, 53] on div at bounding box center [784, 53] width 1013 height 0
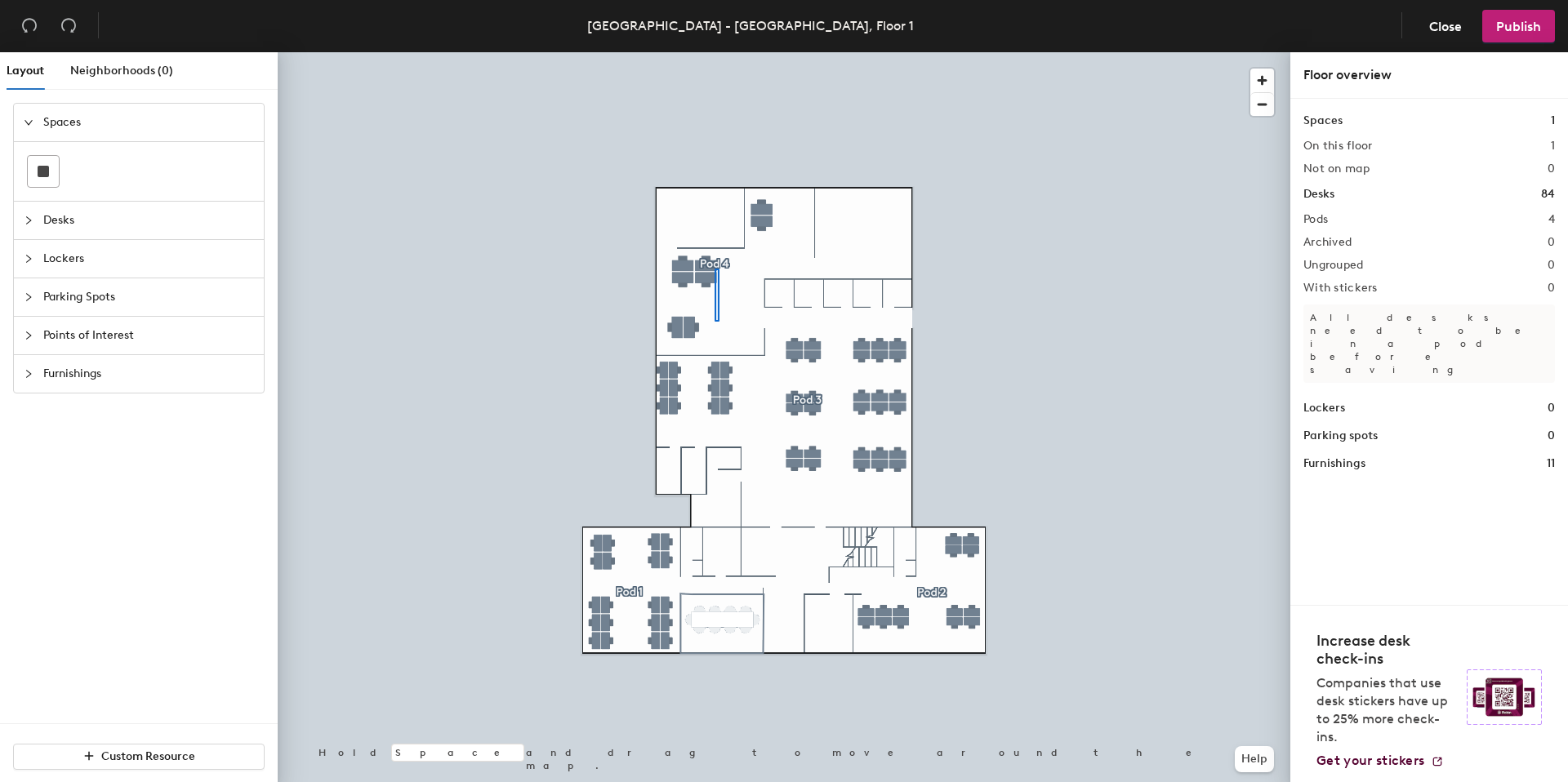
click at [716, 53] on div at bounding box center [784, 53] width 1013 height 0
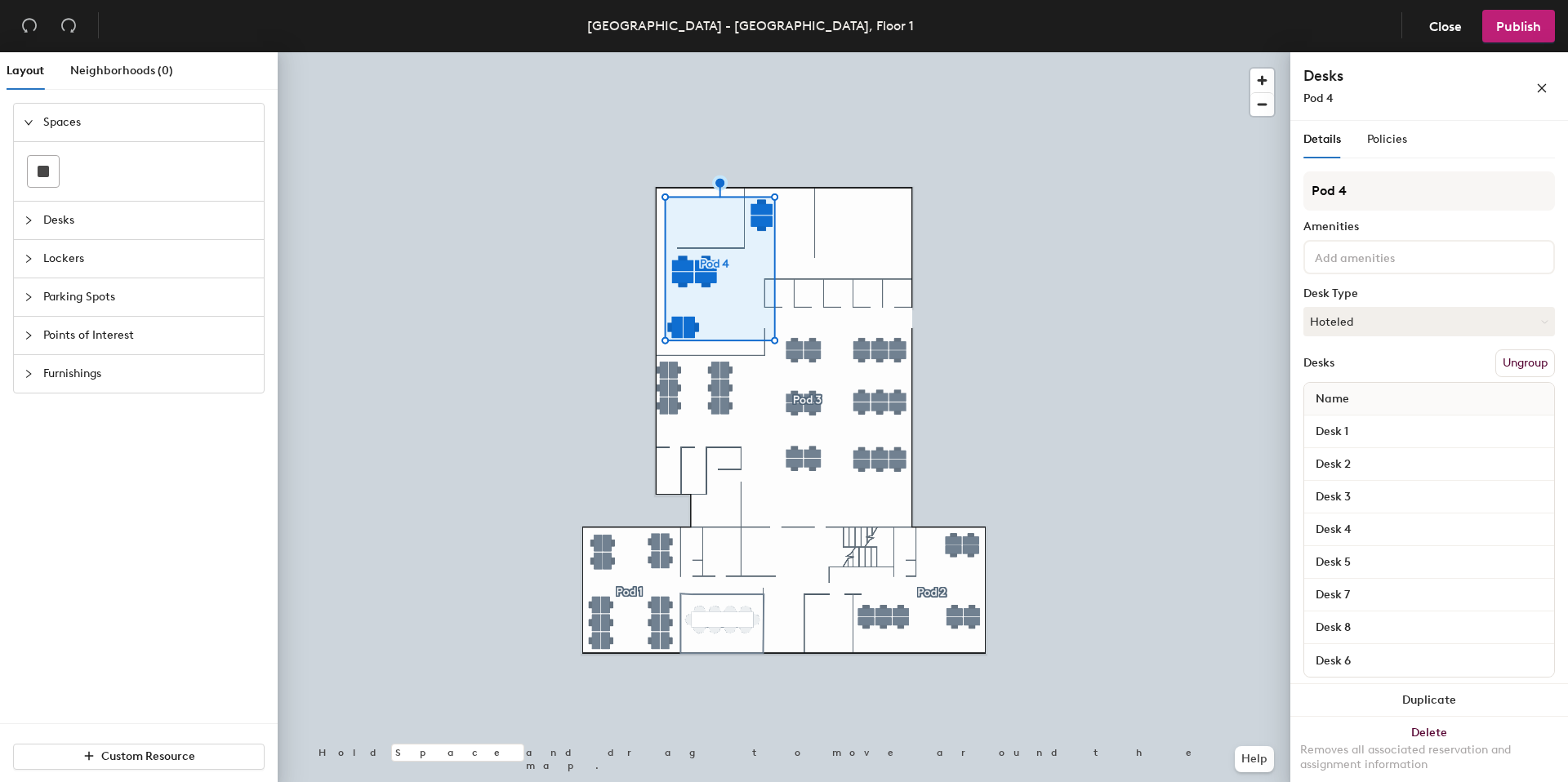
click at [1537, 361] on button "Ungroup" at bounding box center [1525, 363] width 60 height 28
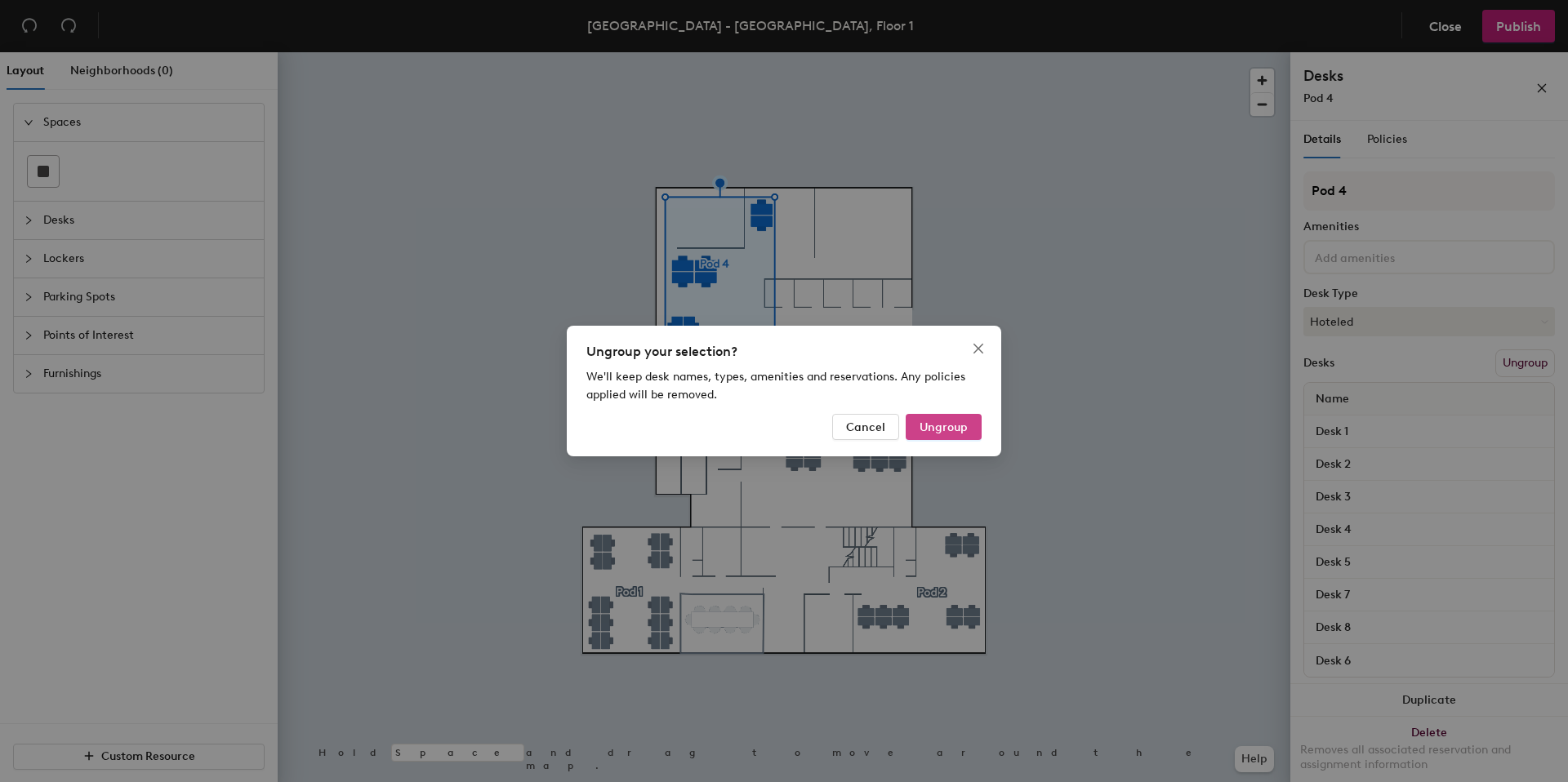
click at [976, 428] on button "Ungroup" at bounding box center [944, 427] width 76 height 26
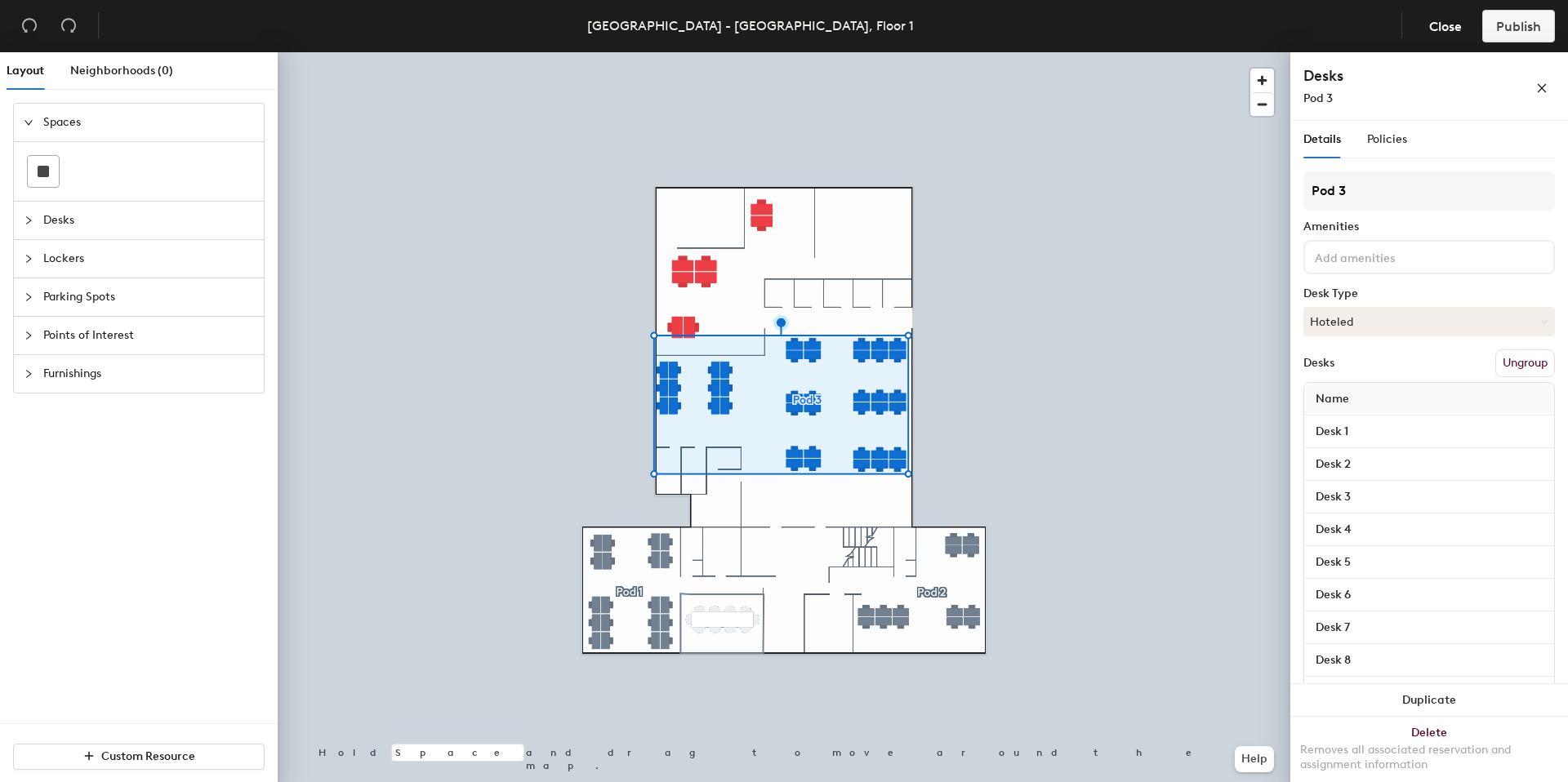
click at [1498, 350] on button "Ungroup" at bounding box center [1525, 363] width 60 height 28
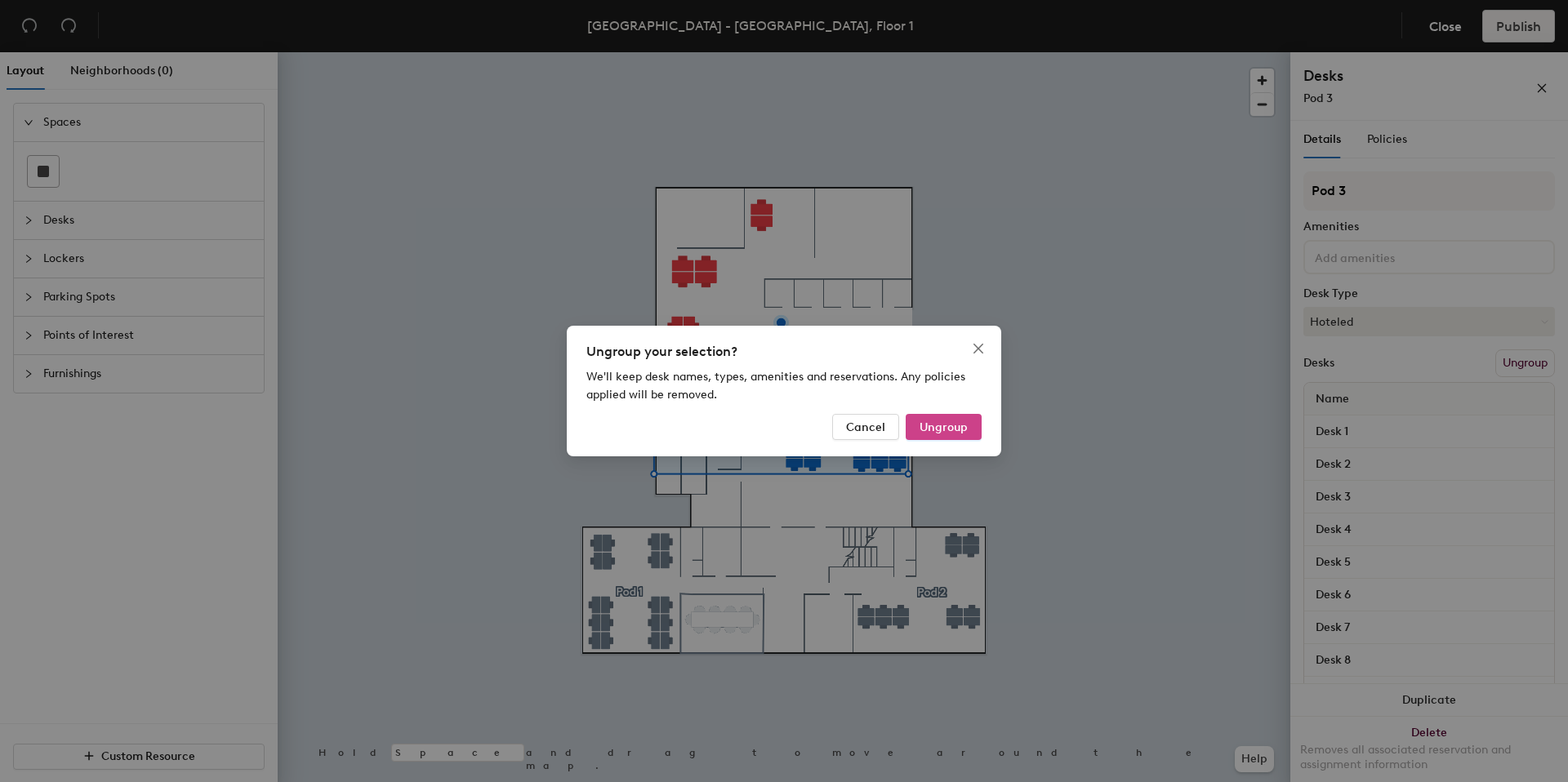
click at [956, 424] on span "Ungroup" at bounding box center [943, 427] width 48 height 14
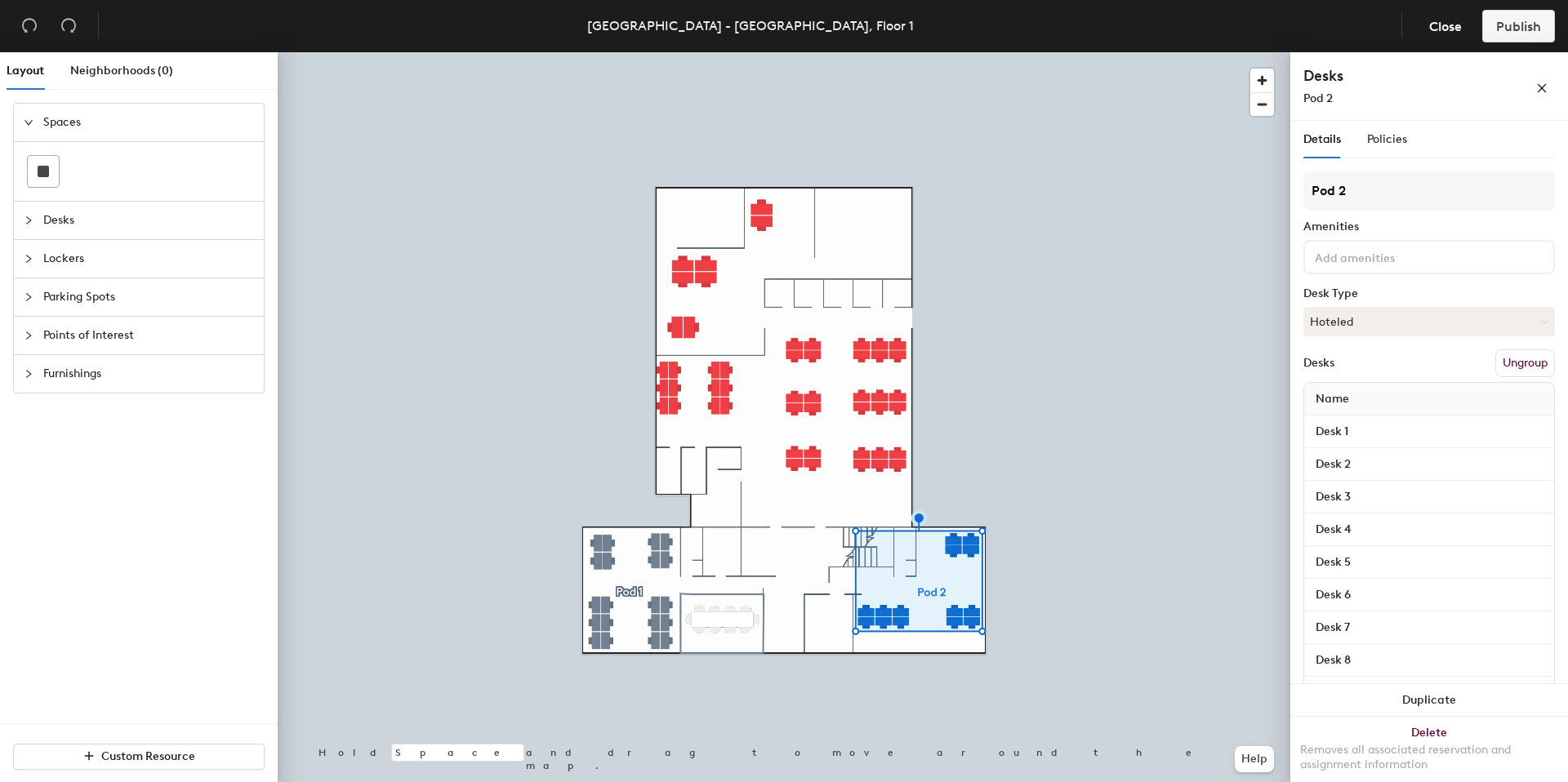
click at [1506, 362] on button "Ungroup" at bounding box center [1525, 363] width 60 height 28
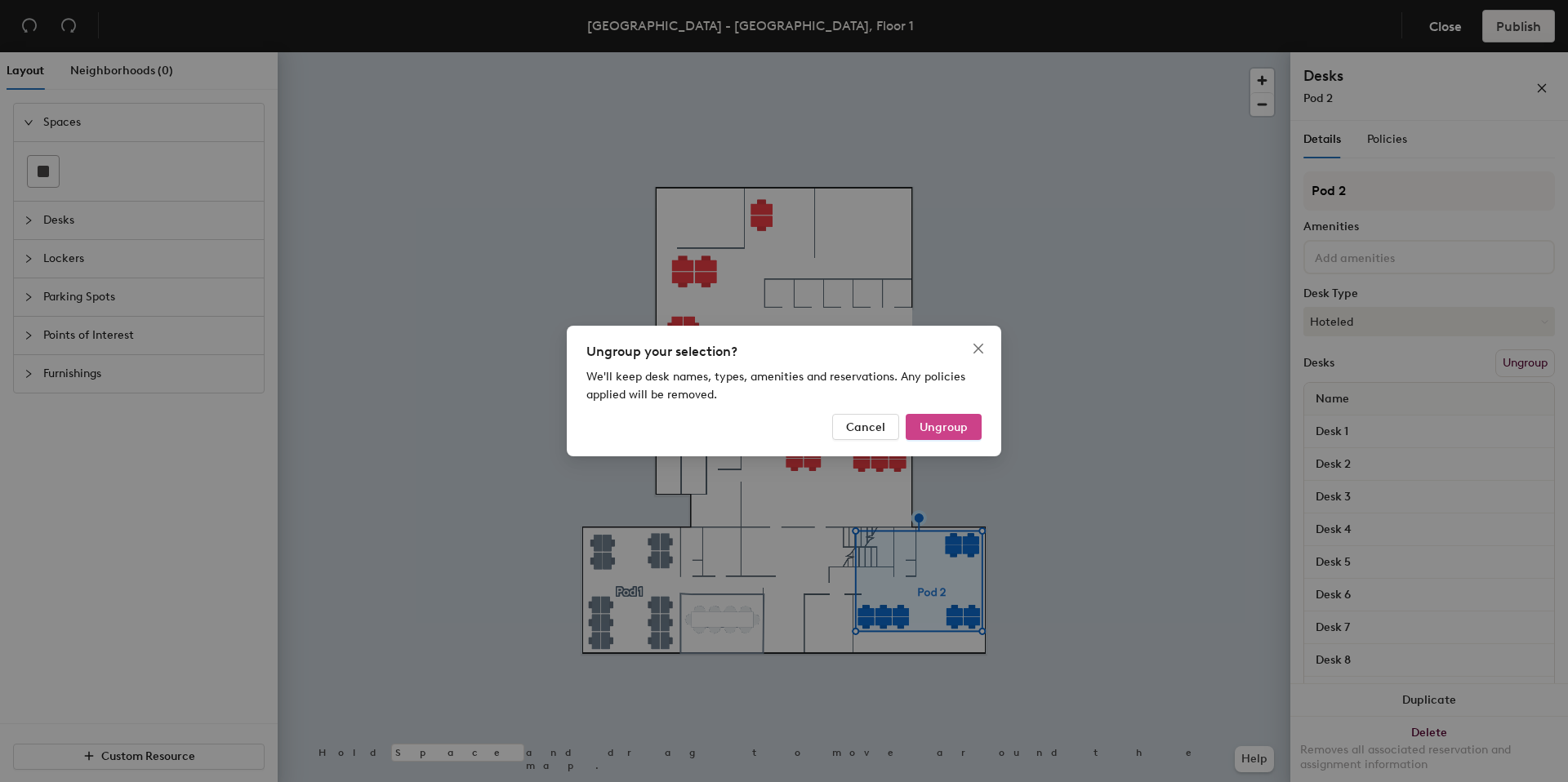
click at [939, 435] on button "Ungroup" at bounding box center [944, 427] width 76 height 26
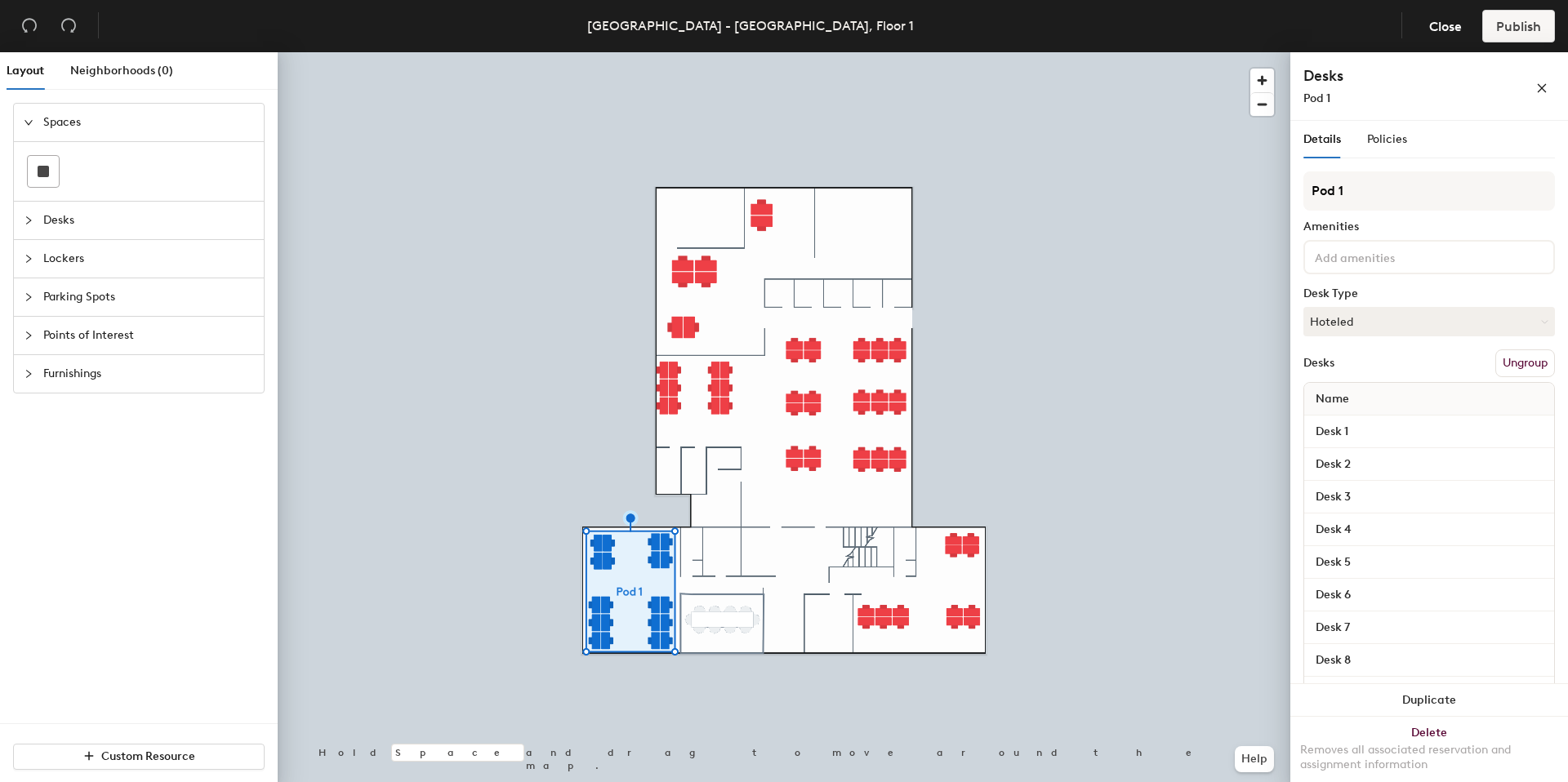
click at [1526, 353] on button "Ungroup" at bounding box center [1525, 363] width 60 height 28
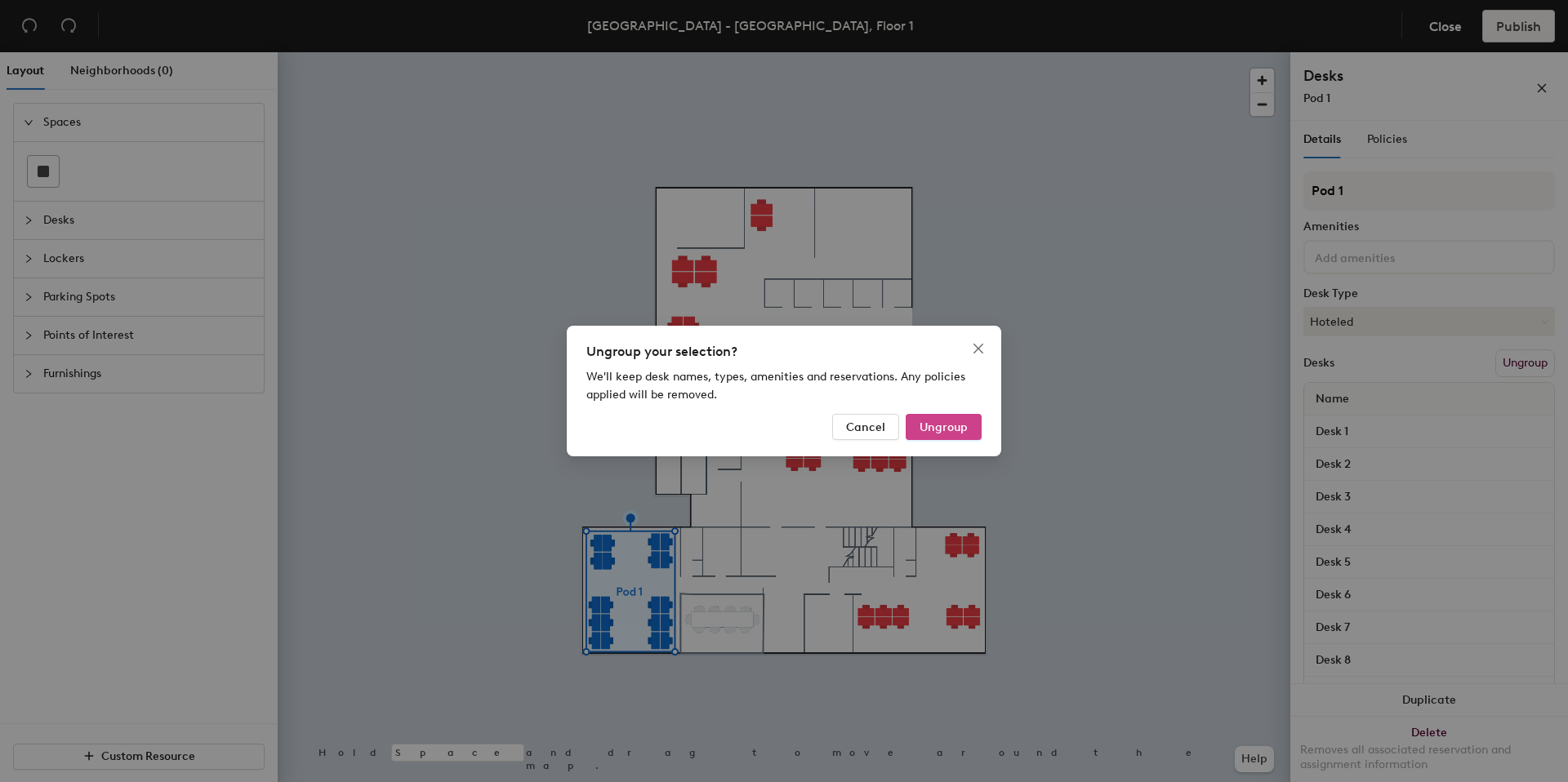
click at [965, 420] on span "Ungroup" at bounding box center [943, 427] width 48 height 14
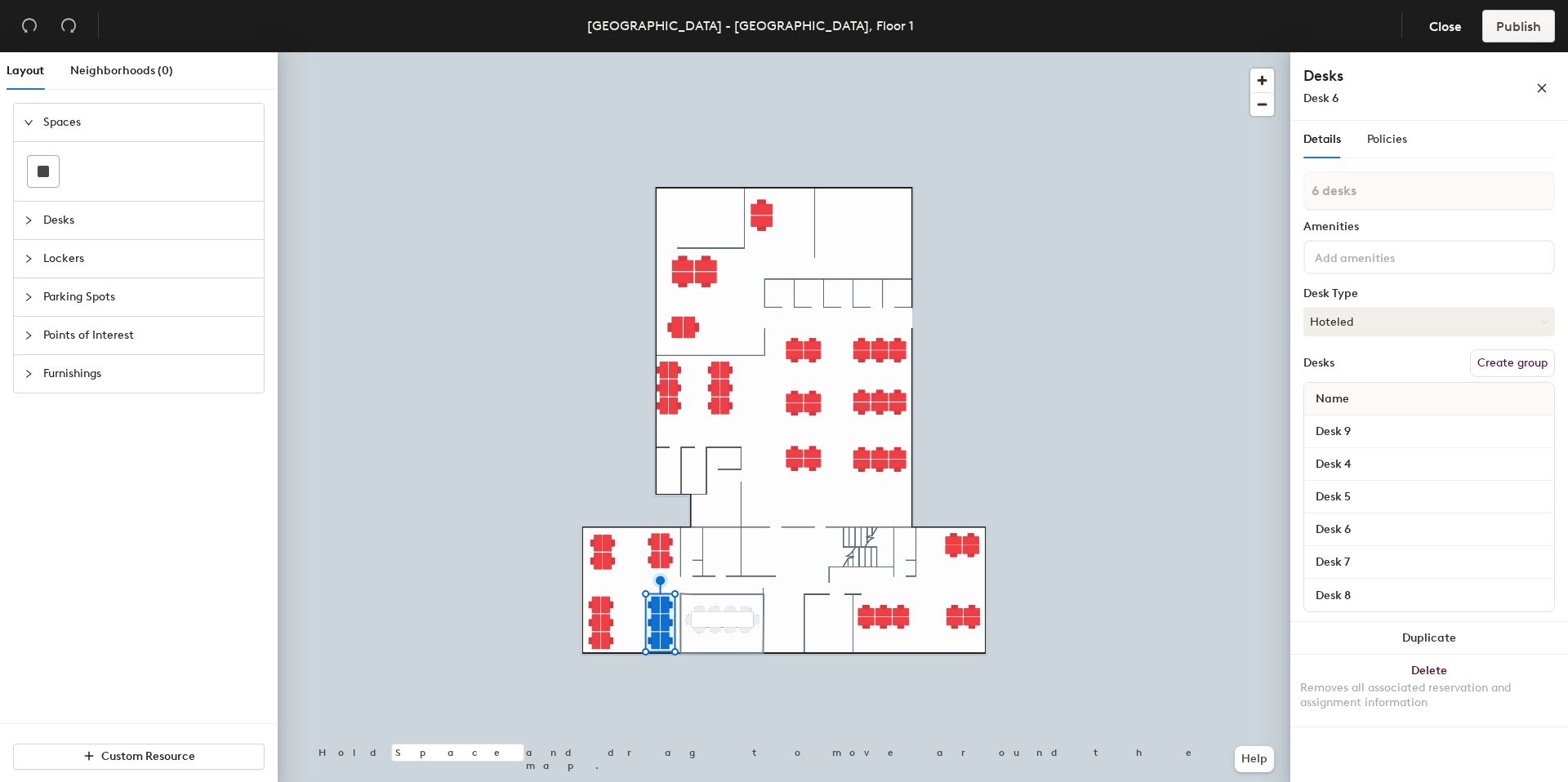
click at [1513, 373] on button "Create group" at bounding box center [1512, 363] width 85 height 28
click at [1502, 364] on button "Create group" at bounding box center [1512, 363] width 85 height 28
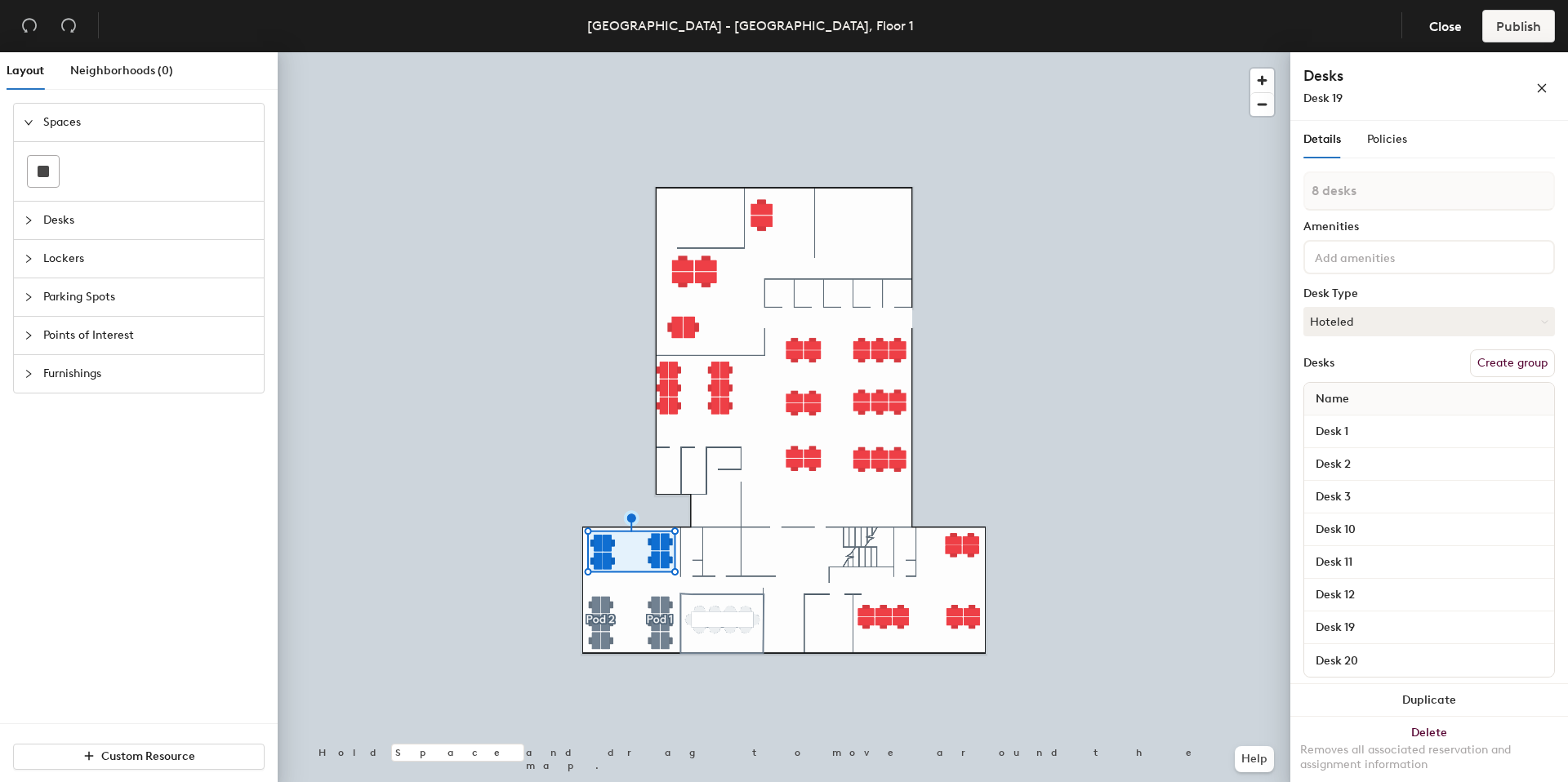
click at [1516, 360] on button "Create group" at bounding box center [1512, 363] width 85 height 28
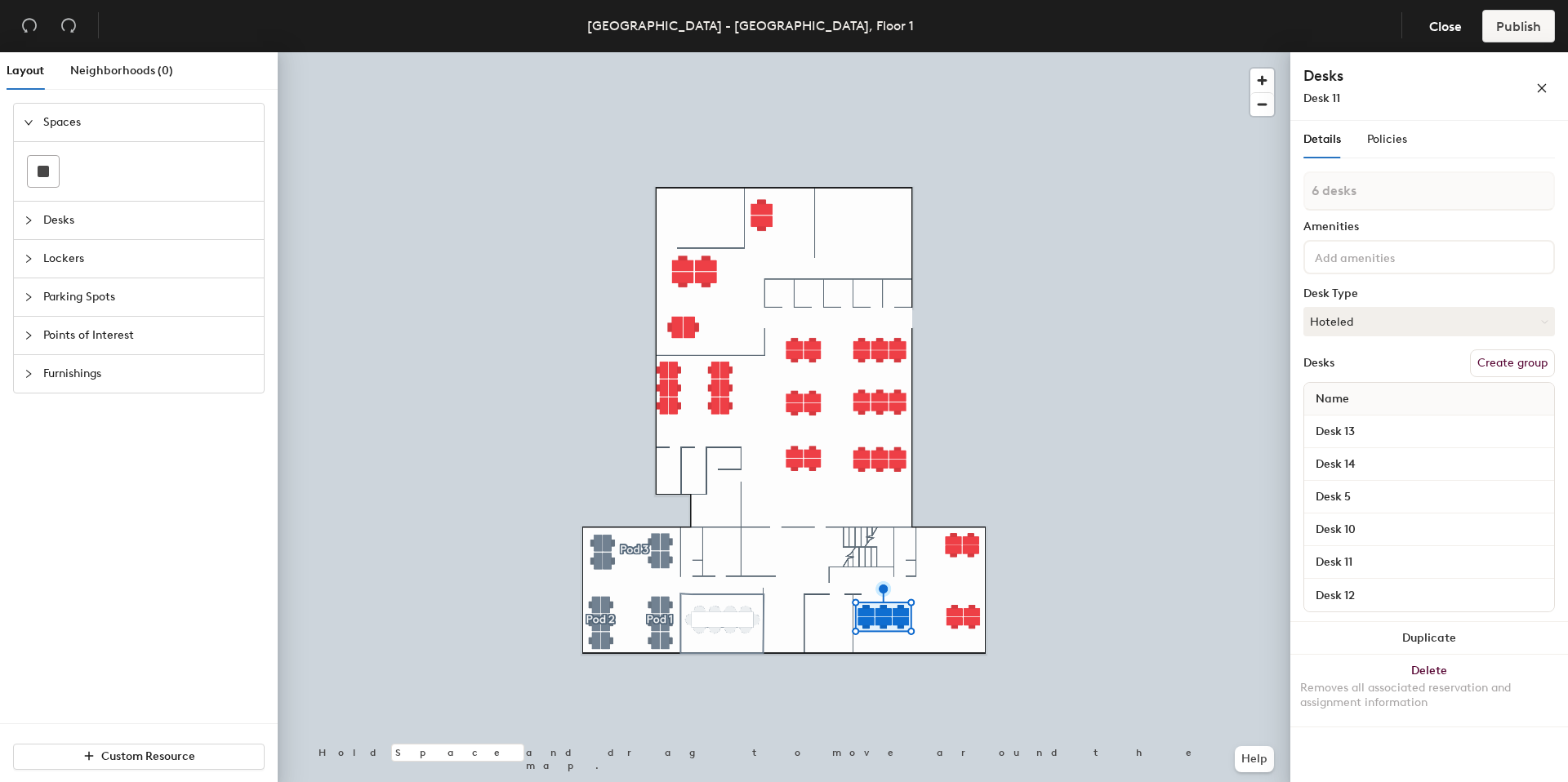
click at [1518, 362] on button "Create group" at bounding box center [1512, 363] width 85 height 28
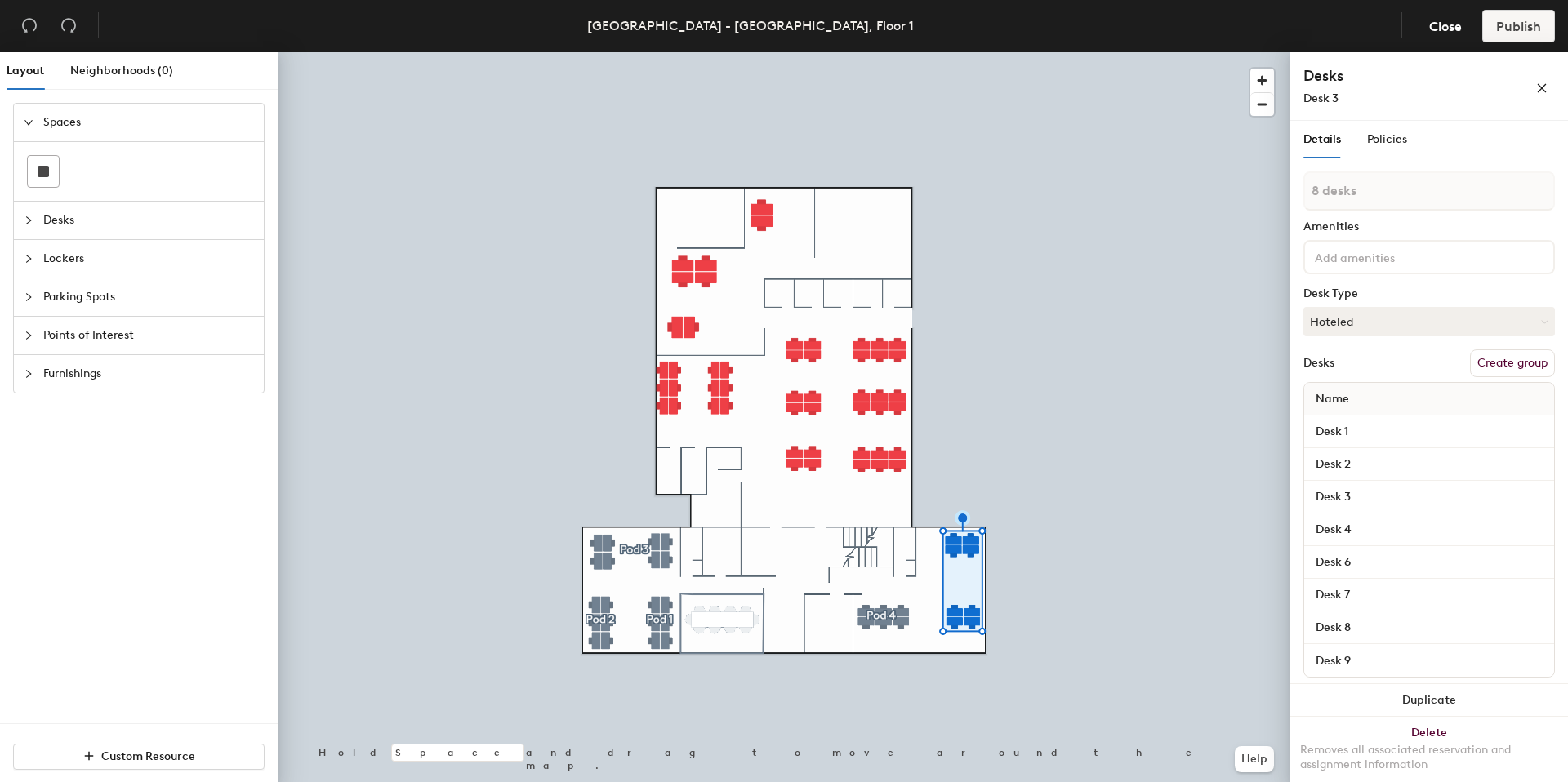
click at [1484, 362] on button "Create group" at bounding box center [1512, 363] width 85 height 28
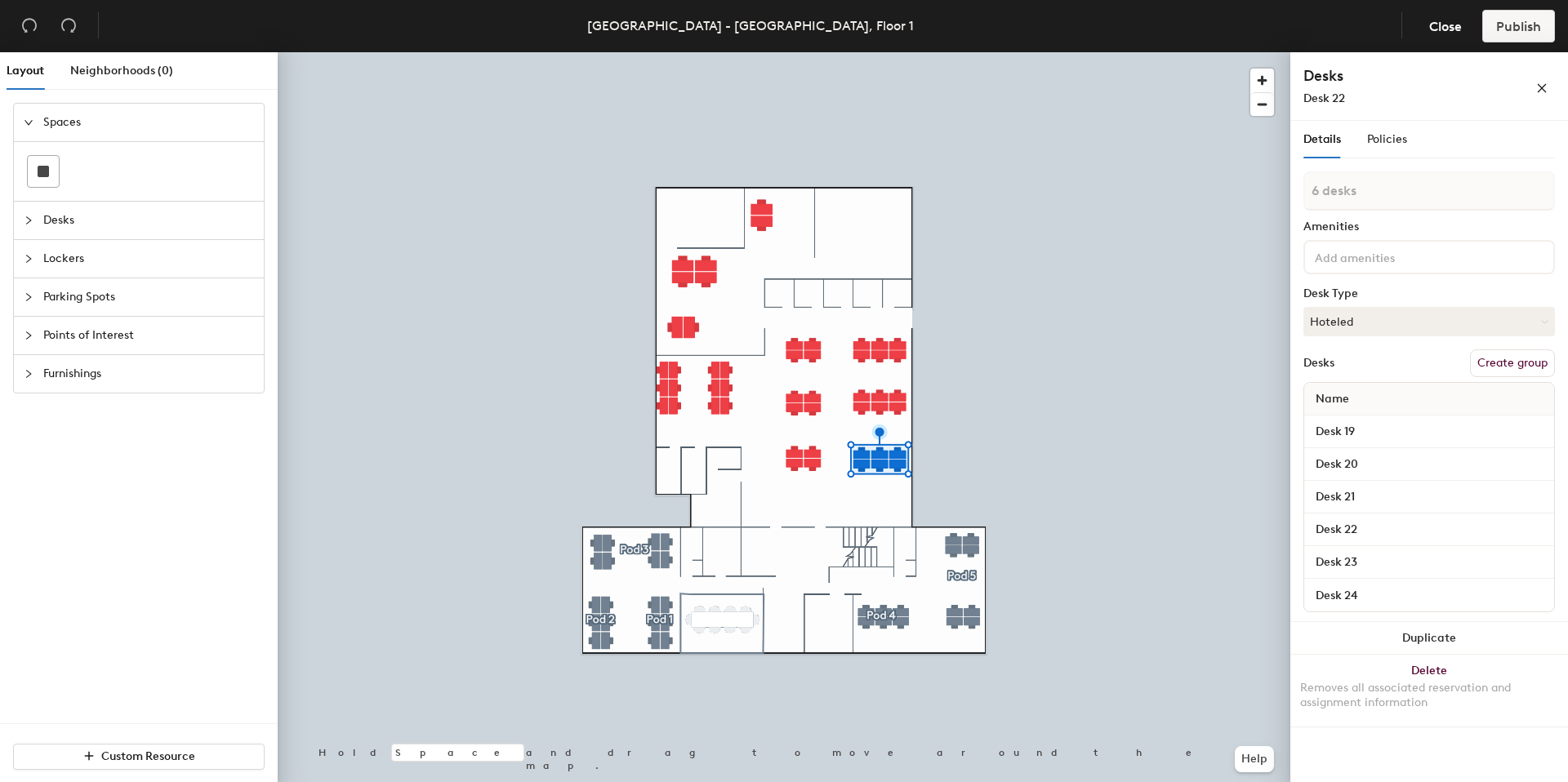
click at [1498, 358] on button "Create group" at bounding box center [1512, 363] width 85 height 28
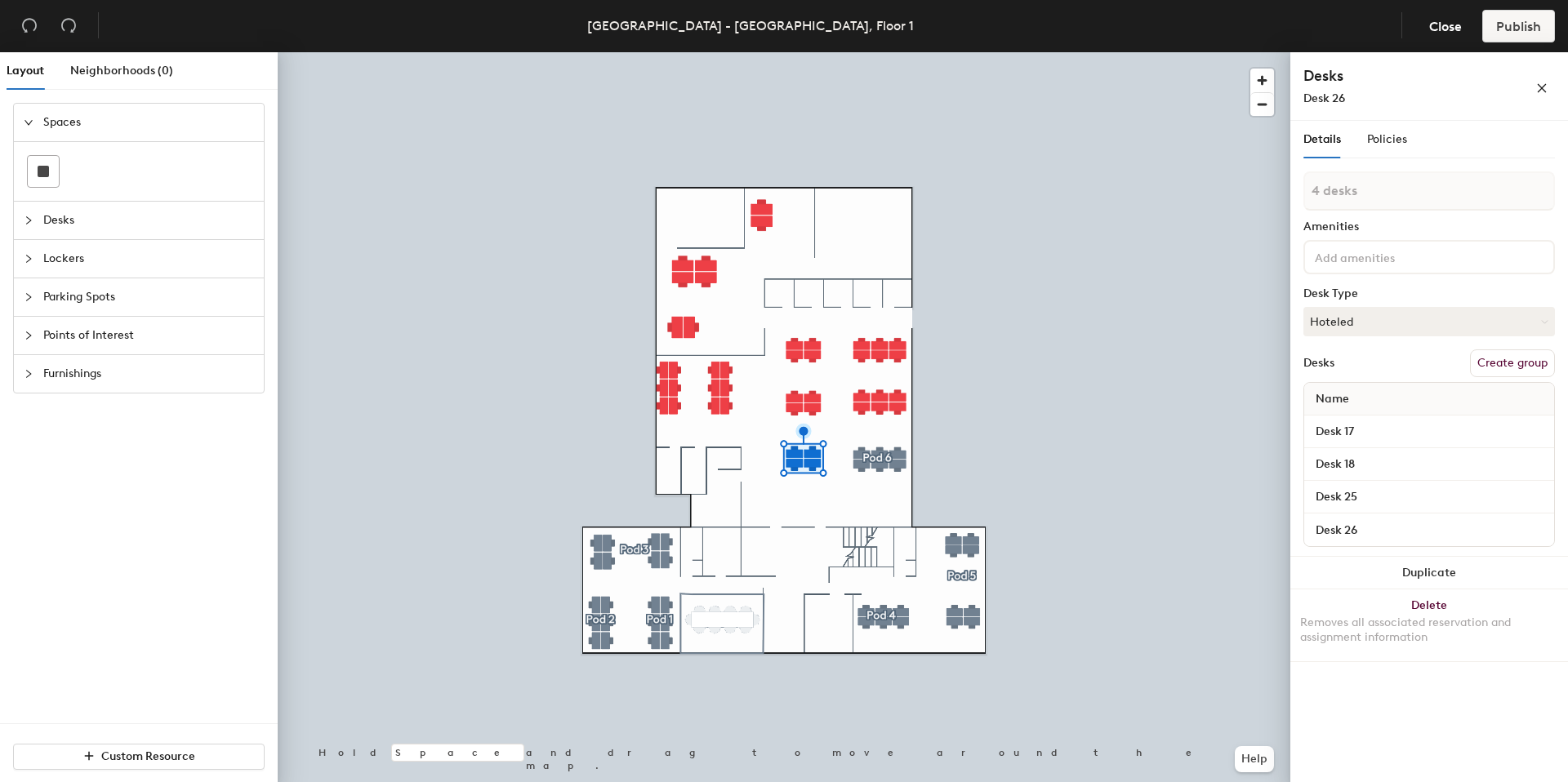
click at [1494, 368] on button "Create group" at bounding box center [1512, 363] width 85 height 28
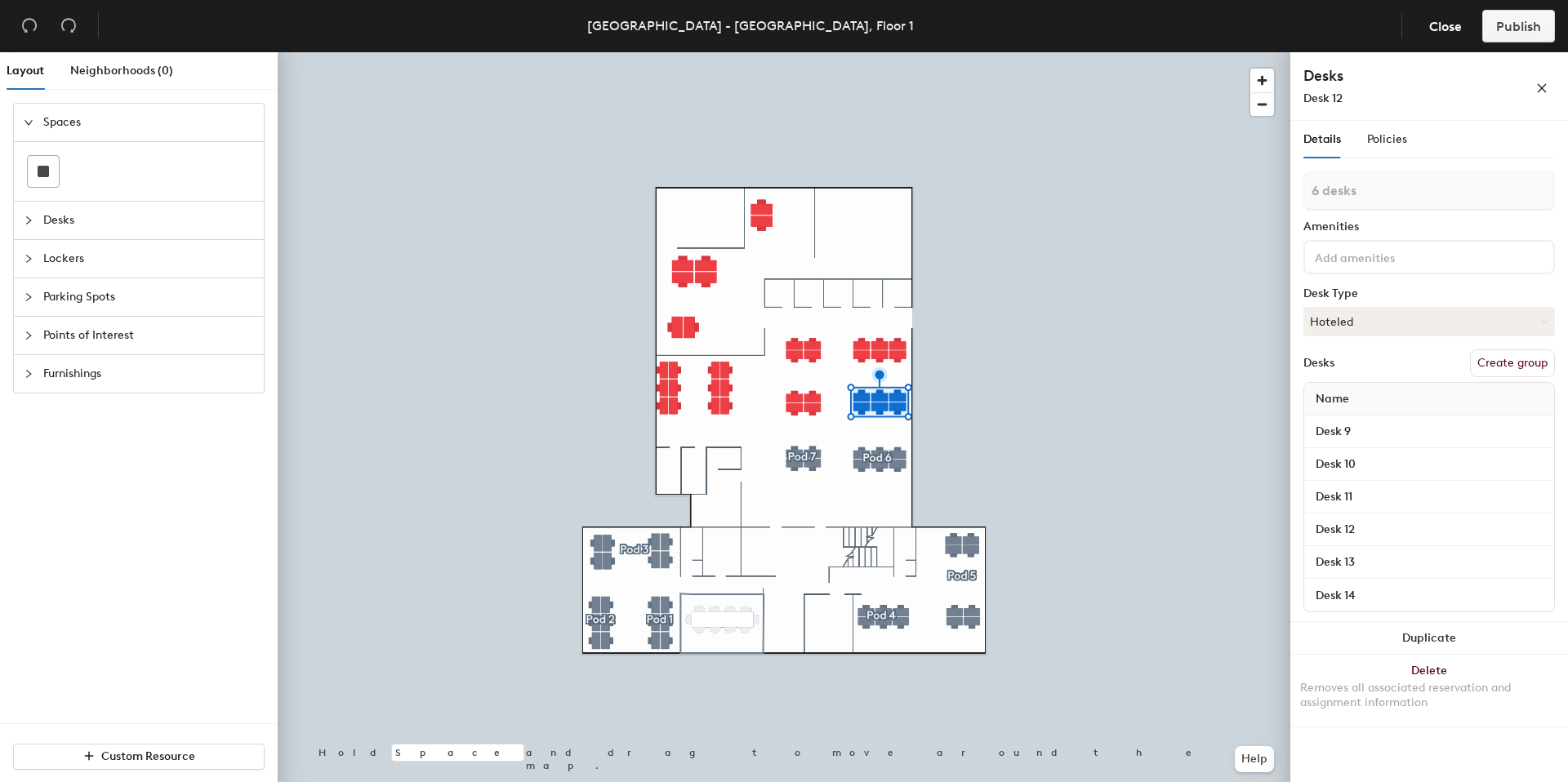
click at [1486, 365] on button "Create group" at bounding box center [1512, 363] width 85 height 28
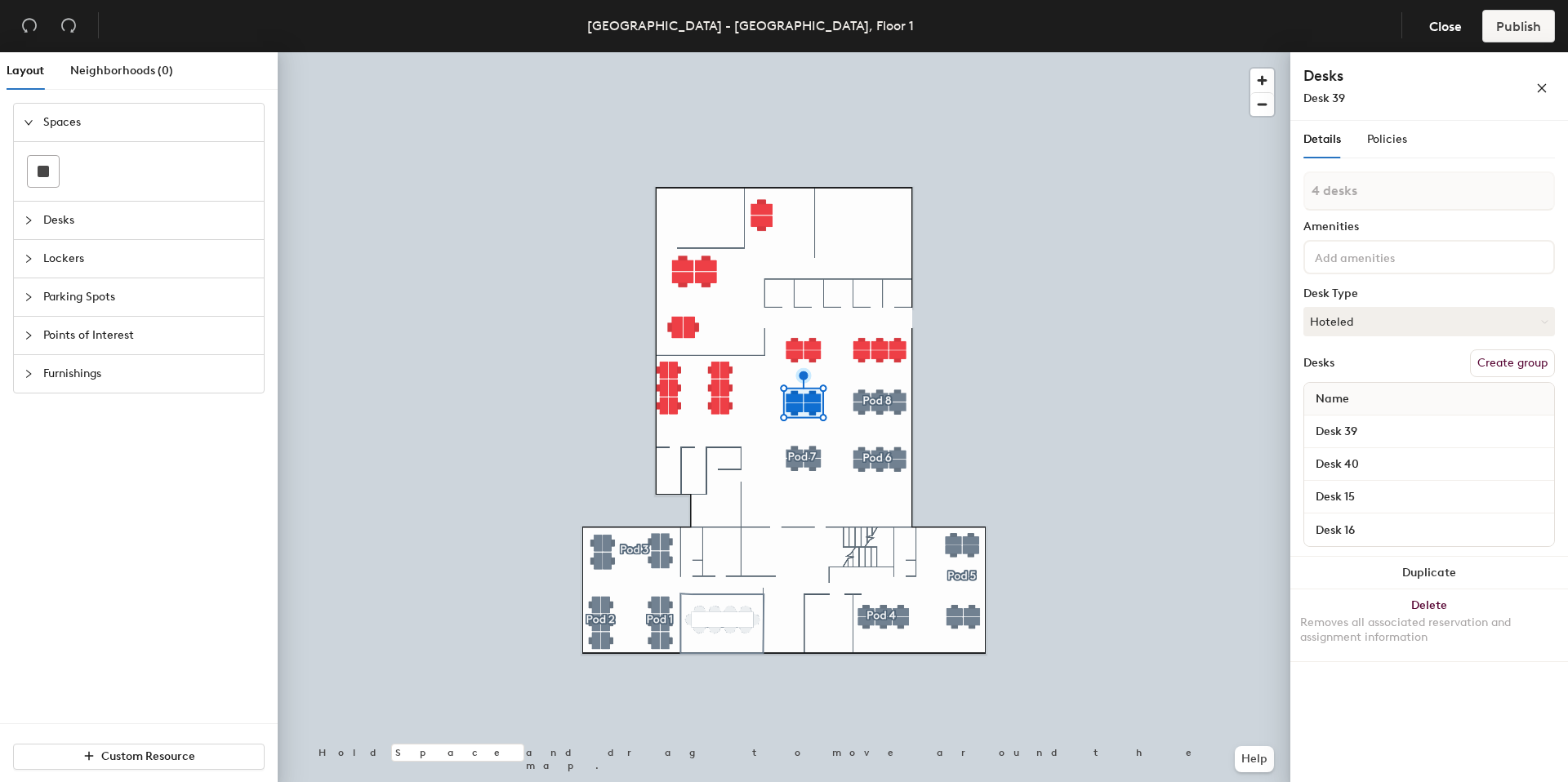
click at [1479, 360] on button "Create group" at bounding box center [1512, 363] width 85 height 28
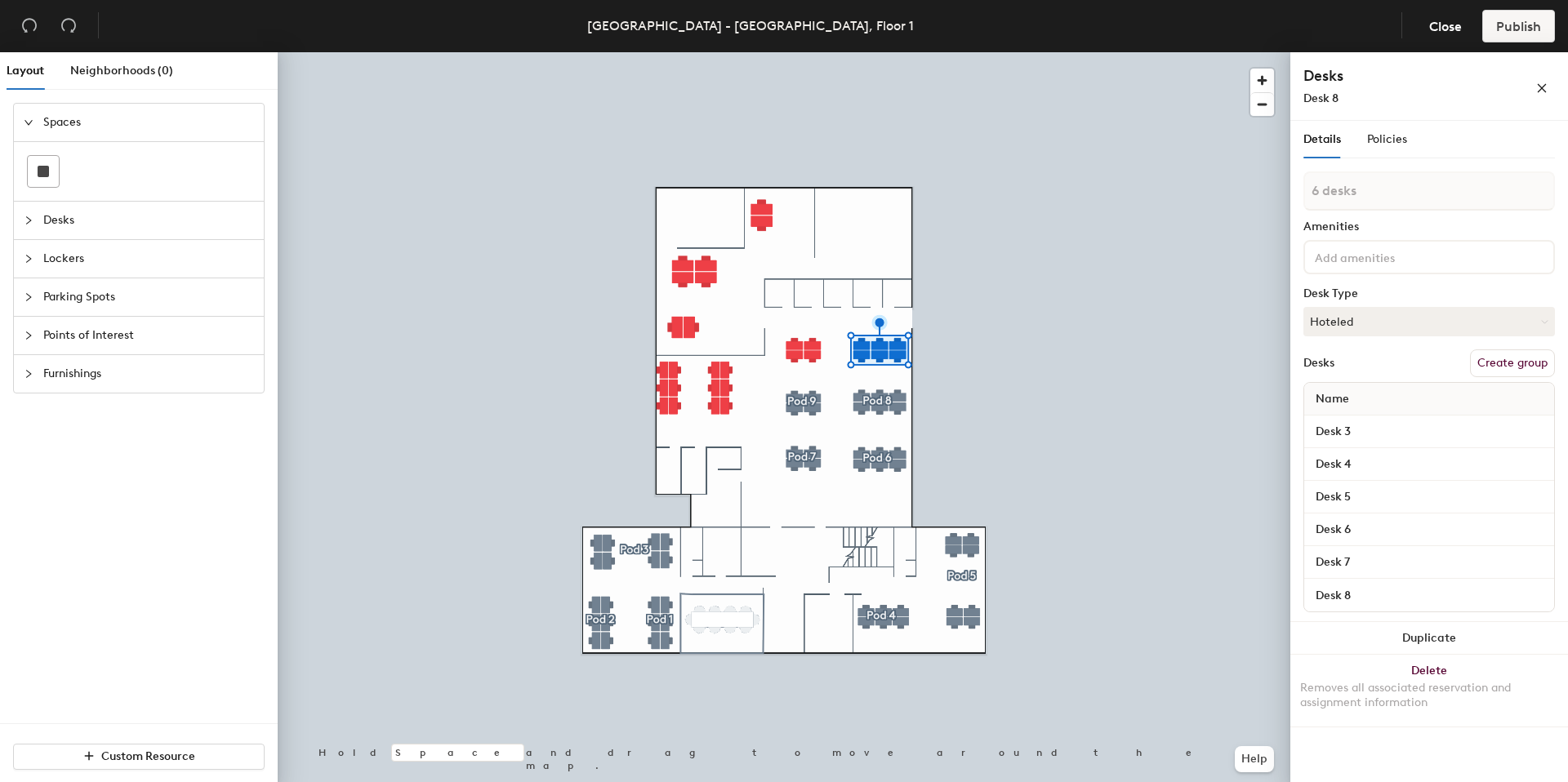
click at [1494, 362] on button "Create group" at bounding box center [1512, 363] width 85 height 28
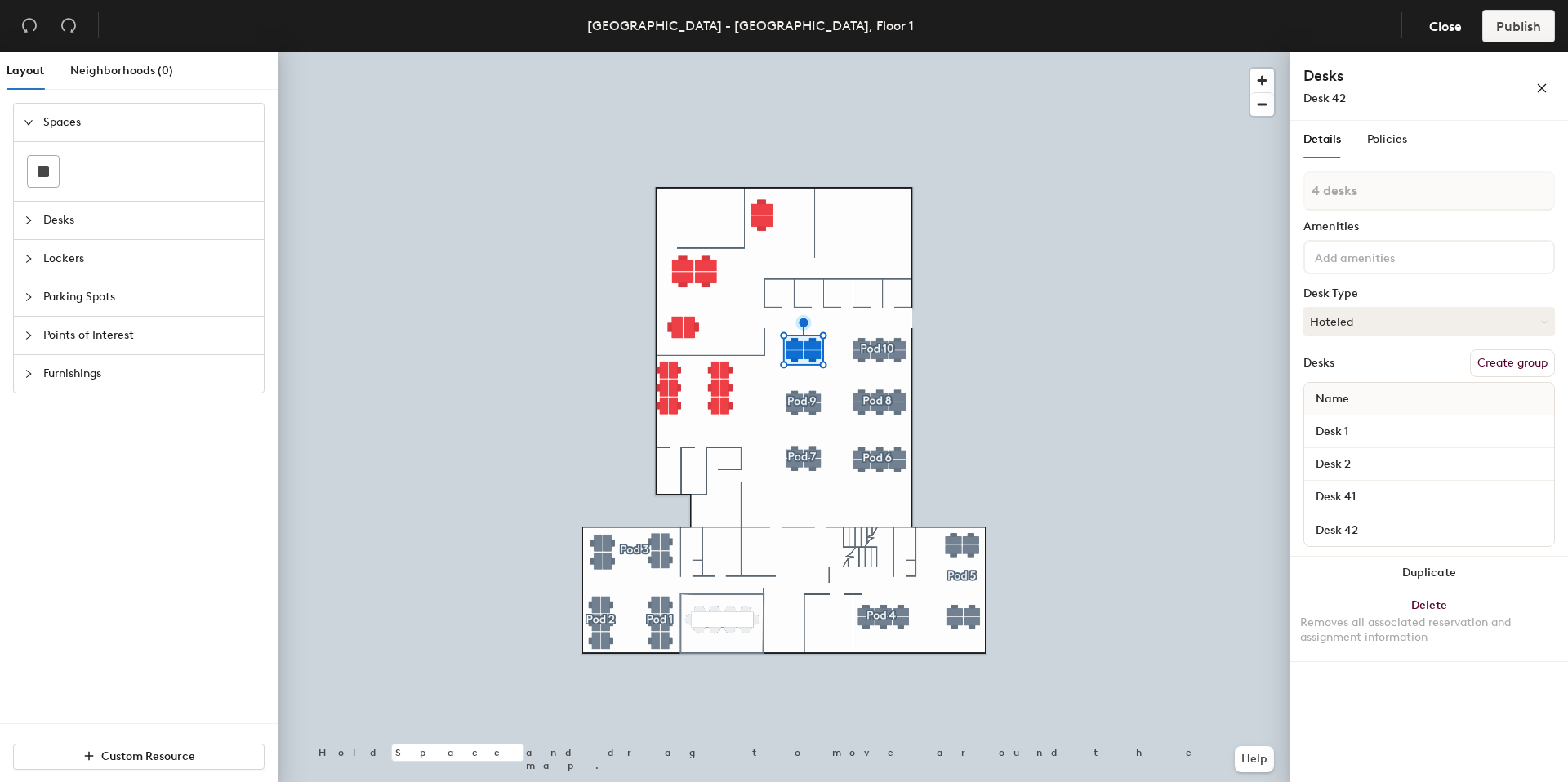
click at [1510, 366] on button "Create group" at bounding box center [1512, 363] width 85 height 28
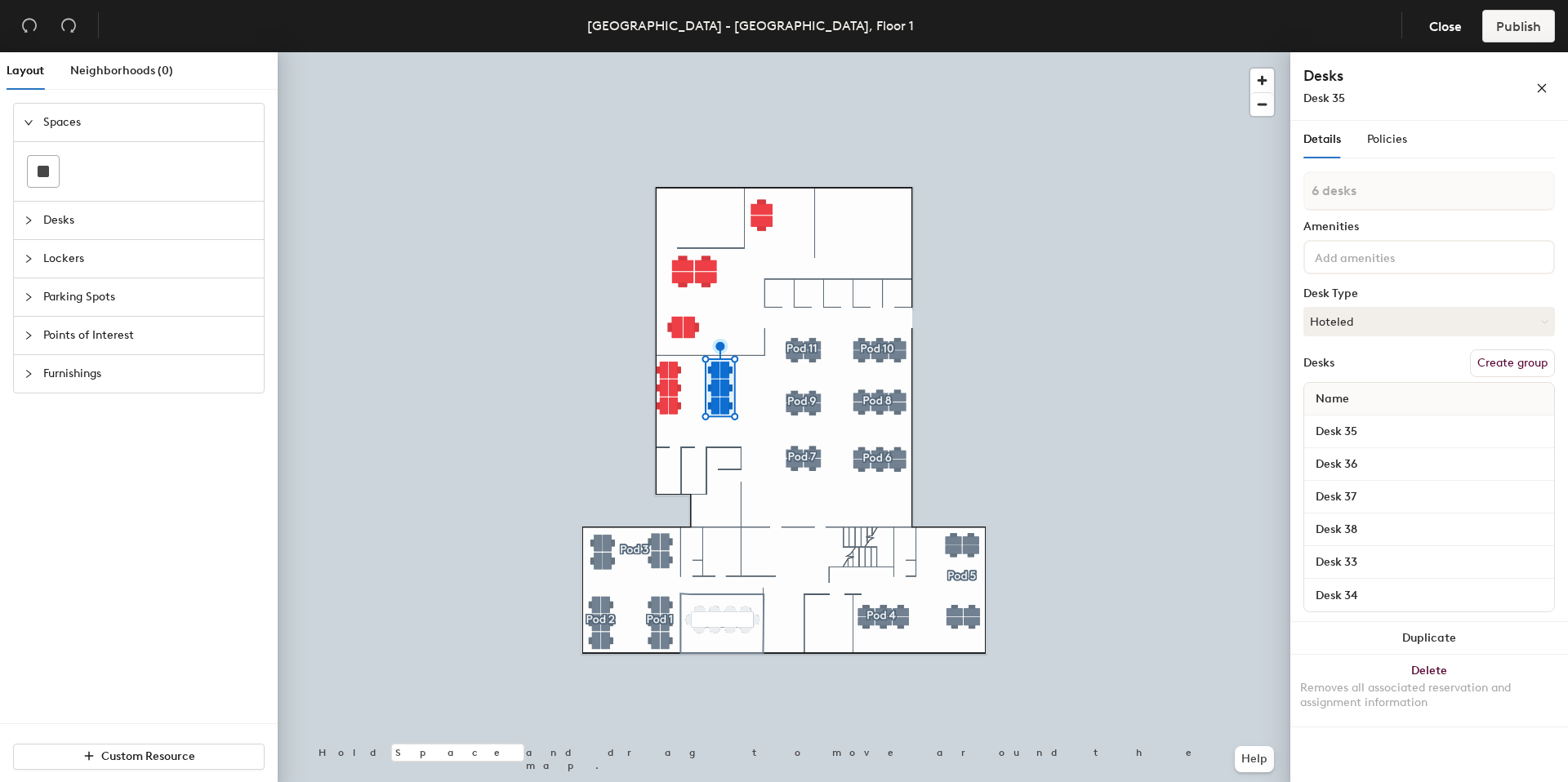
click at [1509, 355] on button "Create group" at bounding box center [1512, 363] width 85 height 28
click at [1523, 372] on button "Create group" at bounding box center [1512, 363] width 85 height 28
click at [658, 53] on div at bounding box center [784, 53] width 1013 height 0
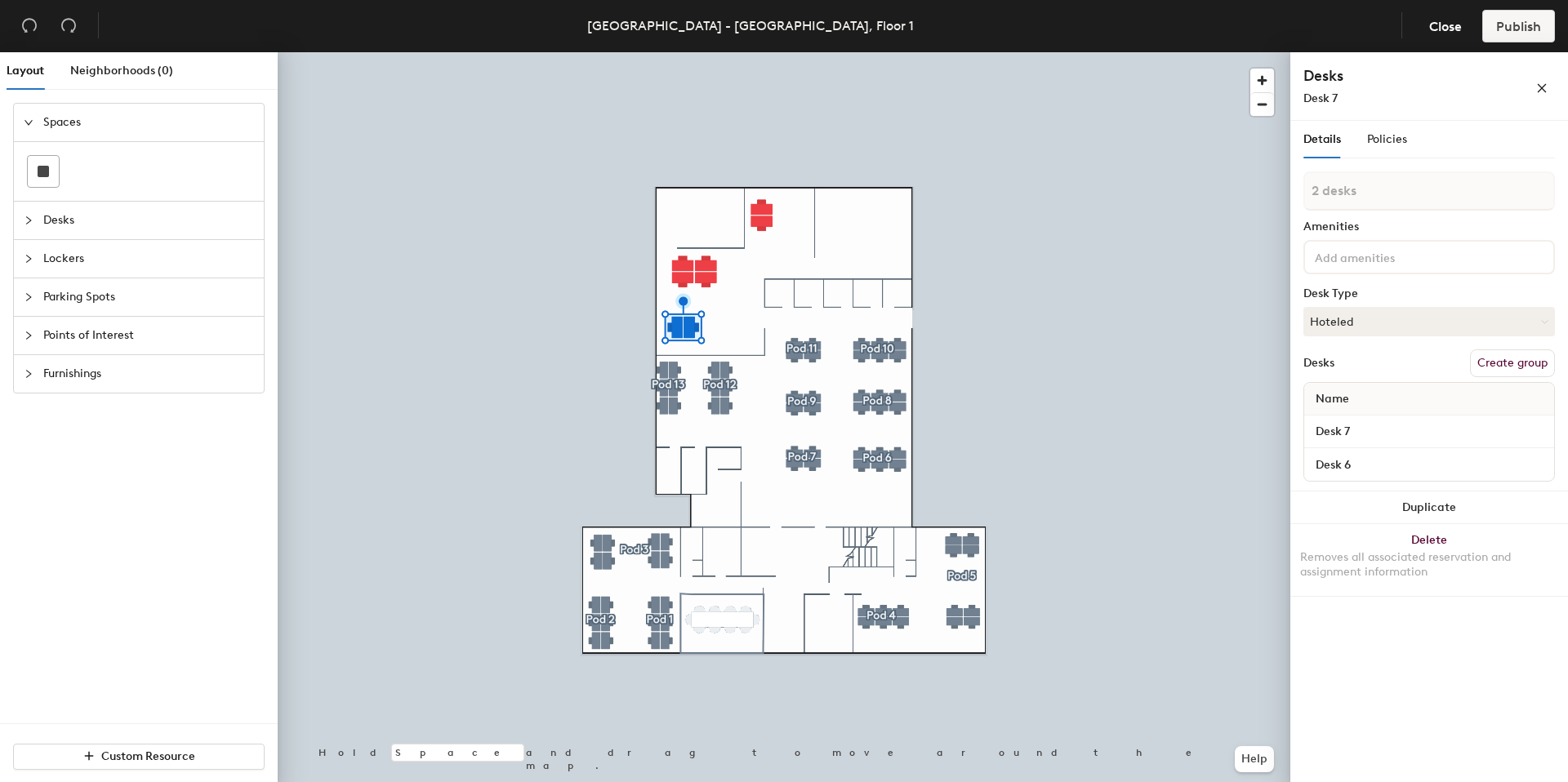
click at [1510, 355] on button "Create group" at bounding box center [1512, 363] width 85 height 28
click at [685, 53] on div at bounding box center [784, 53] width 1013 height 0
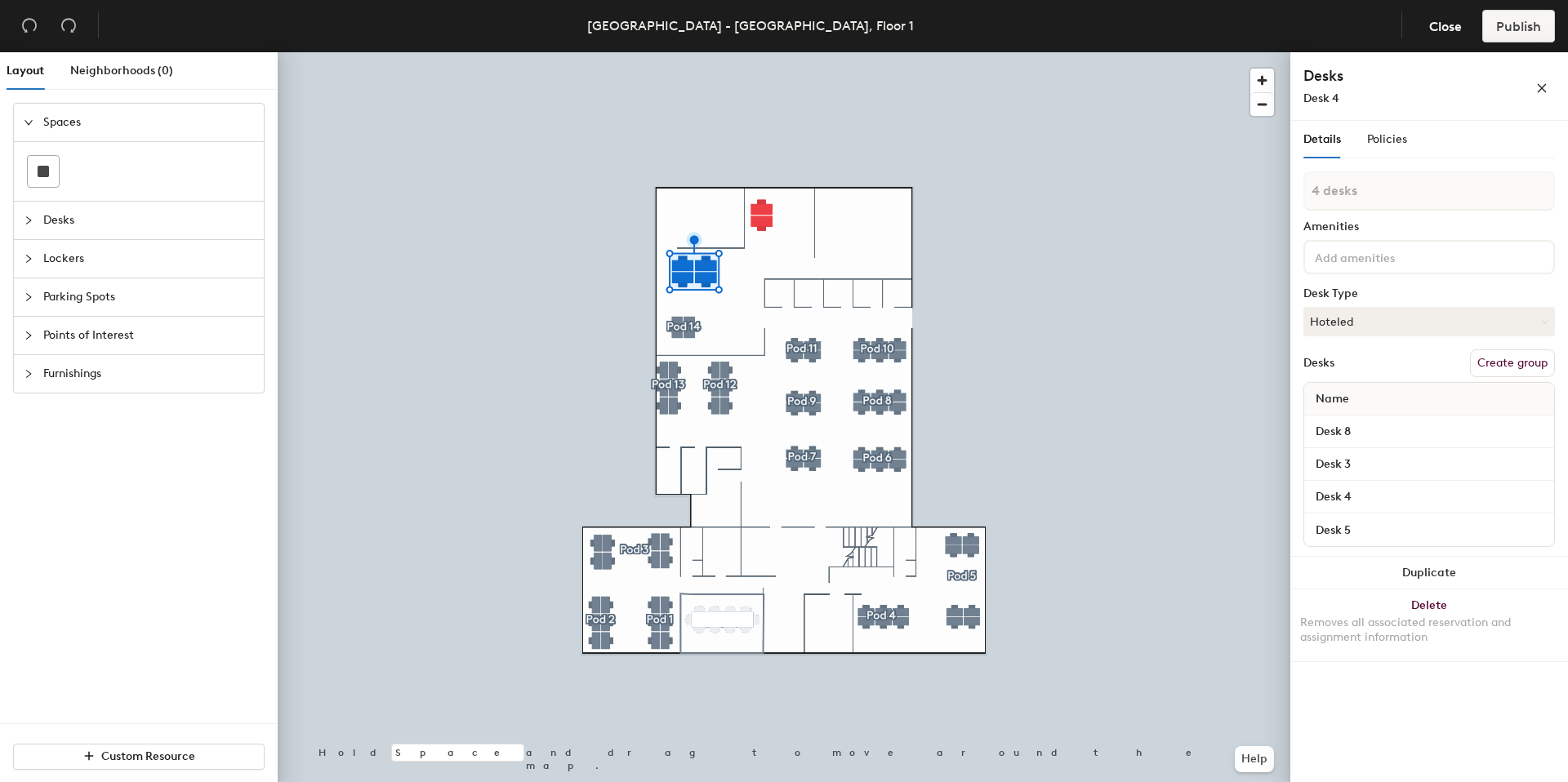
click at [1509, 359] on button "Create group" at bounding box center [1512, 363] width 85 height 28
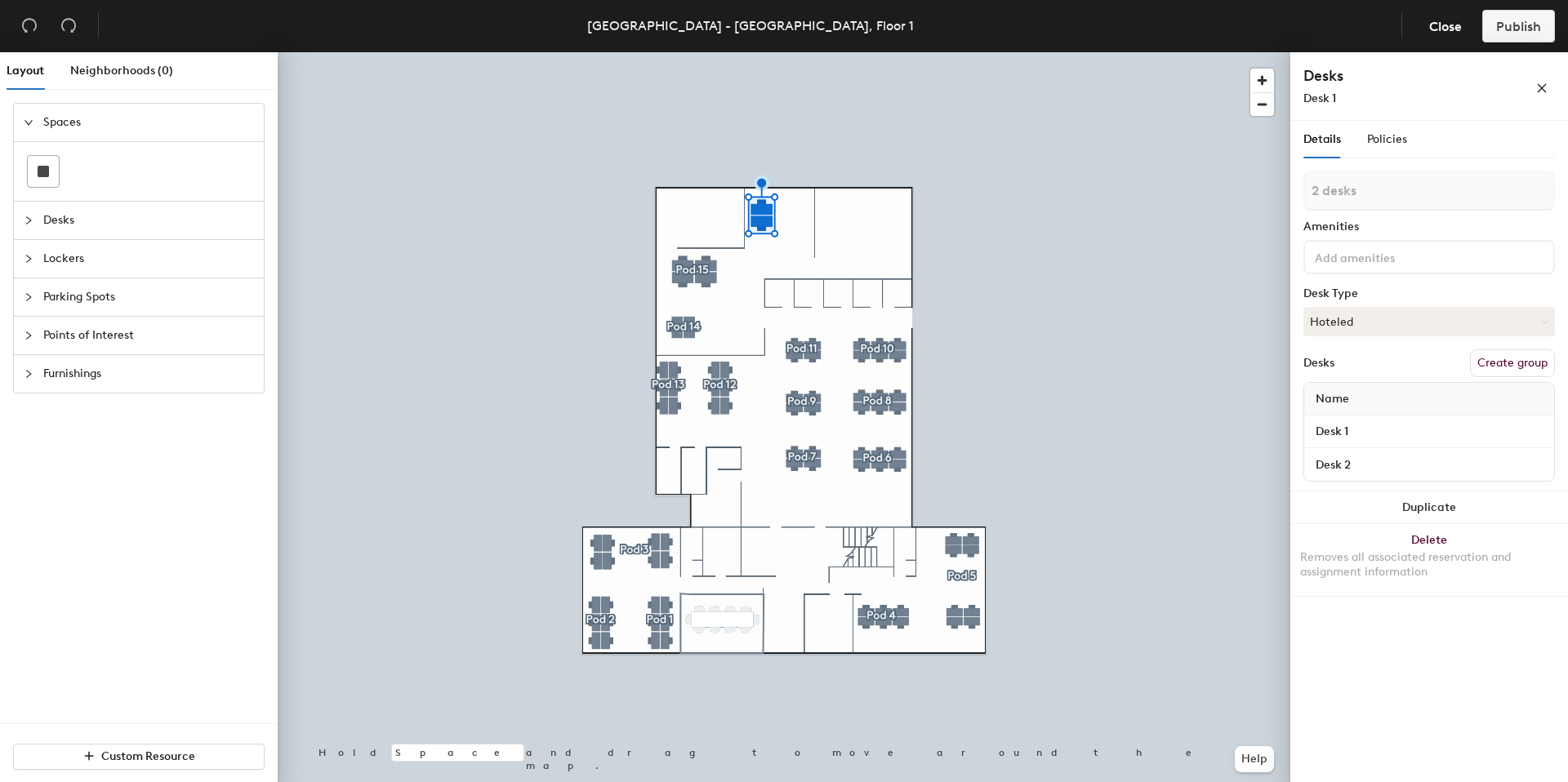
click at [1508, 360] on button "Create group" at bounding box center [1512, 363] width 85 height 28
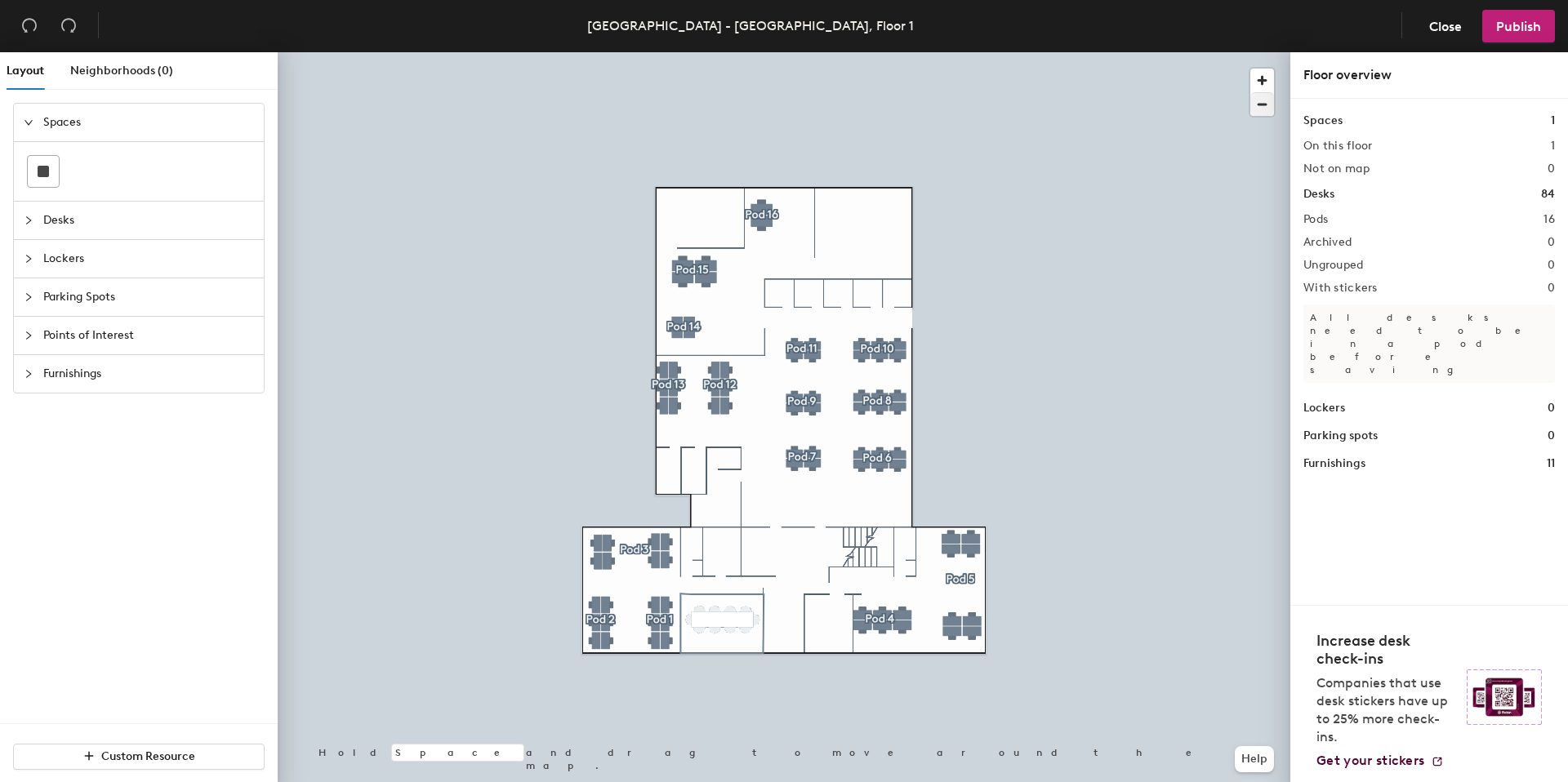
click at [794, 53] on div at bounding box center [784, 53] width 1013 height 0
click at [764, 53] on div at bounding box center [784, 53] width 1013 height 0
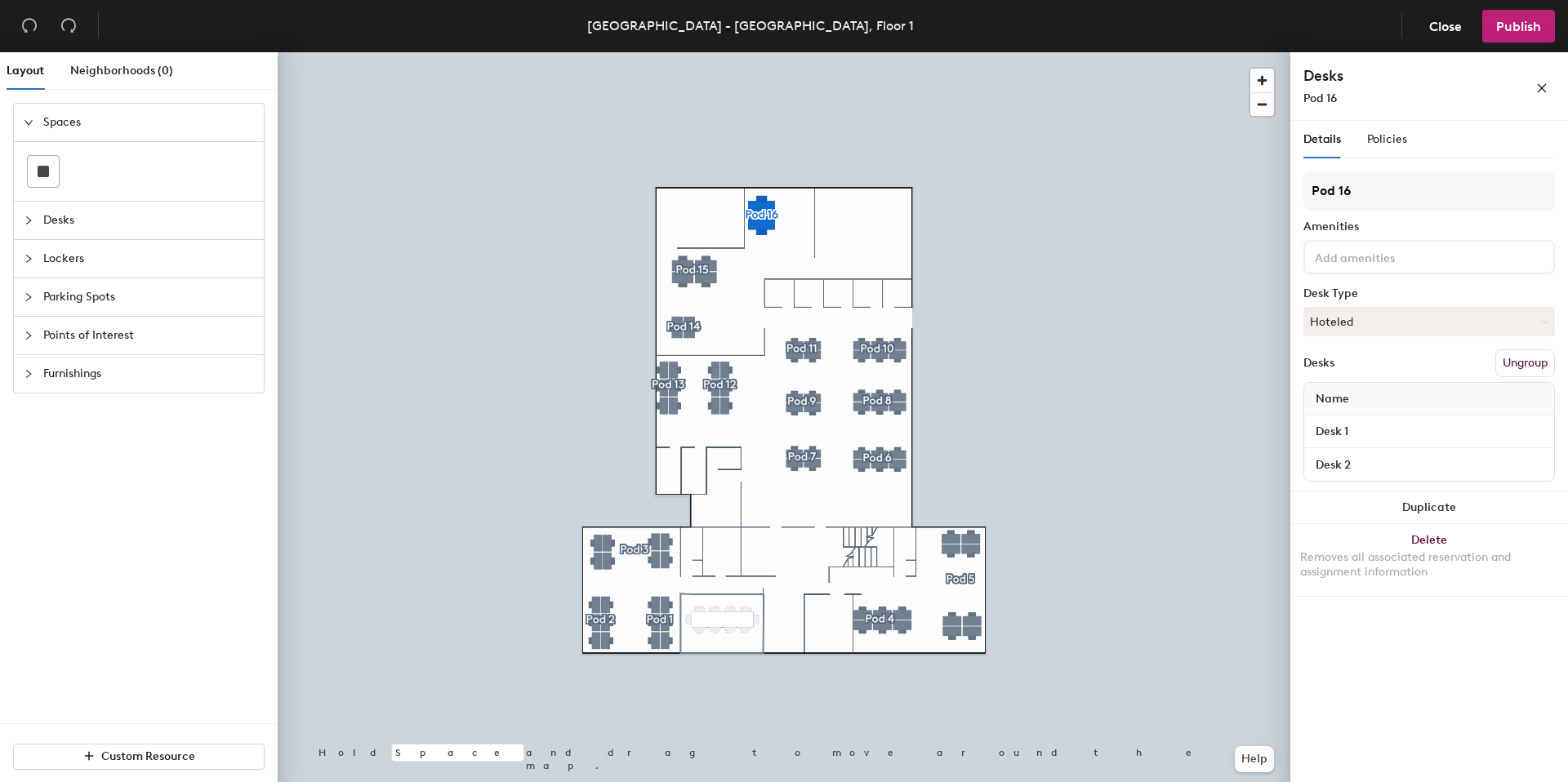
click at [887, 53] on div at bounding box center [784, 53] width 1013 height 0
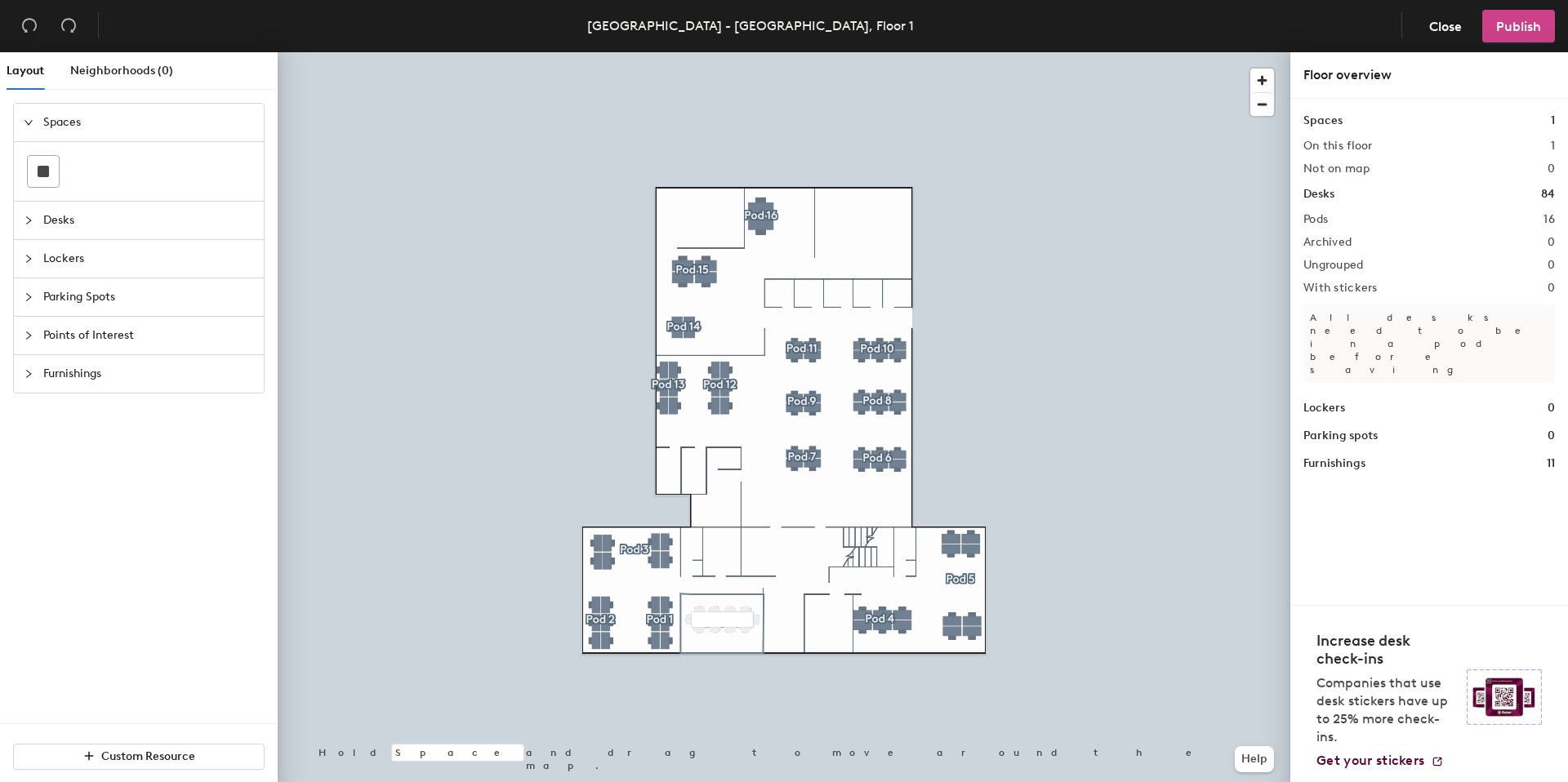
click at [1494, 38] on button "Publish" at bounding box center [1518, 26] width 72 height 33
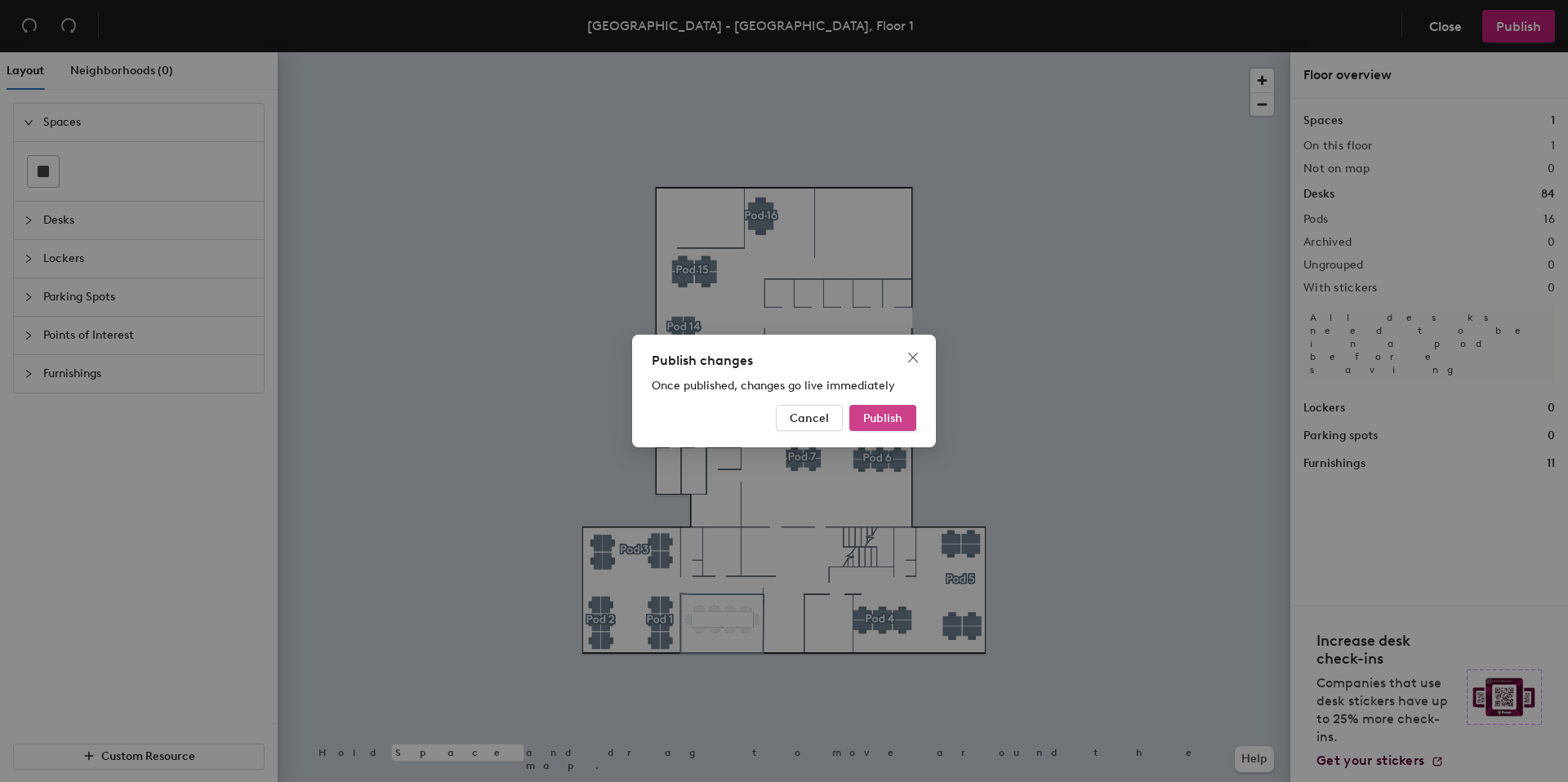
click at [872, 424] on span "Publish" at bounding box center [882, 418] width 39 height 14
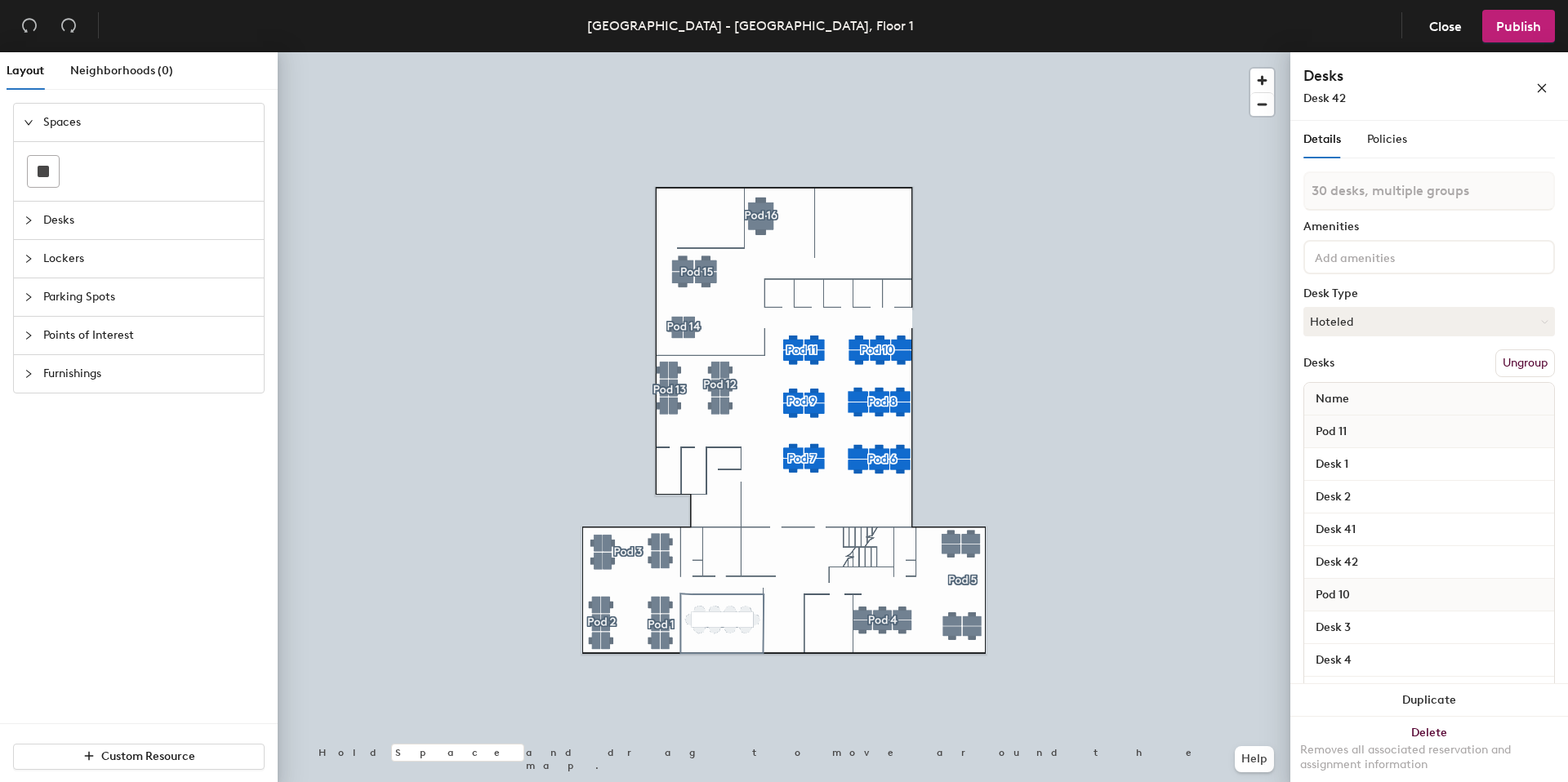
click at [1019, 53] on div at bounding box center [784, 53] width 1013 height 0
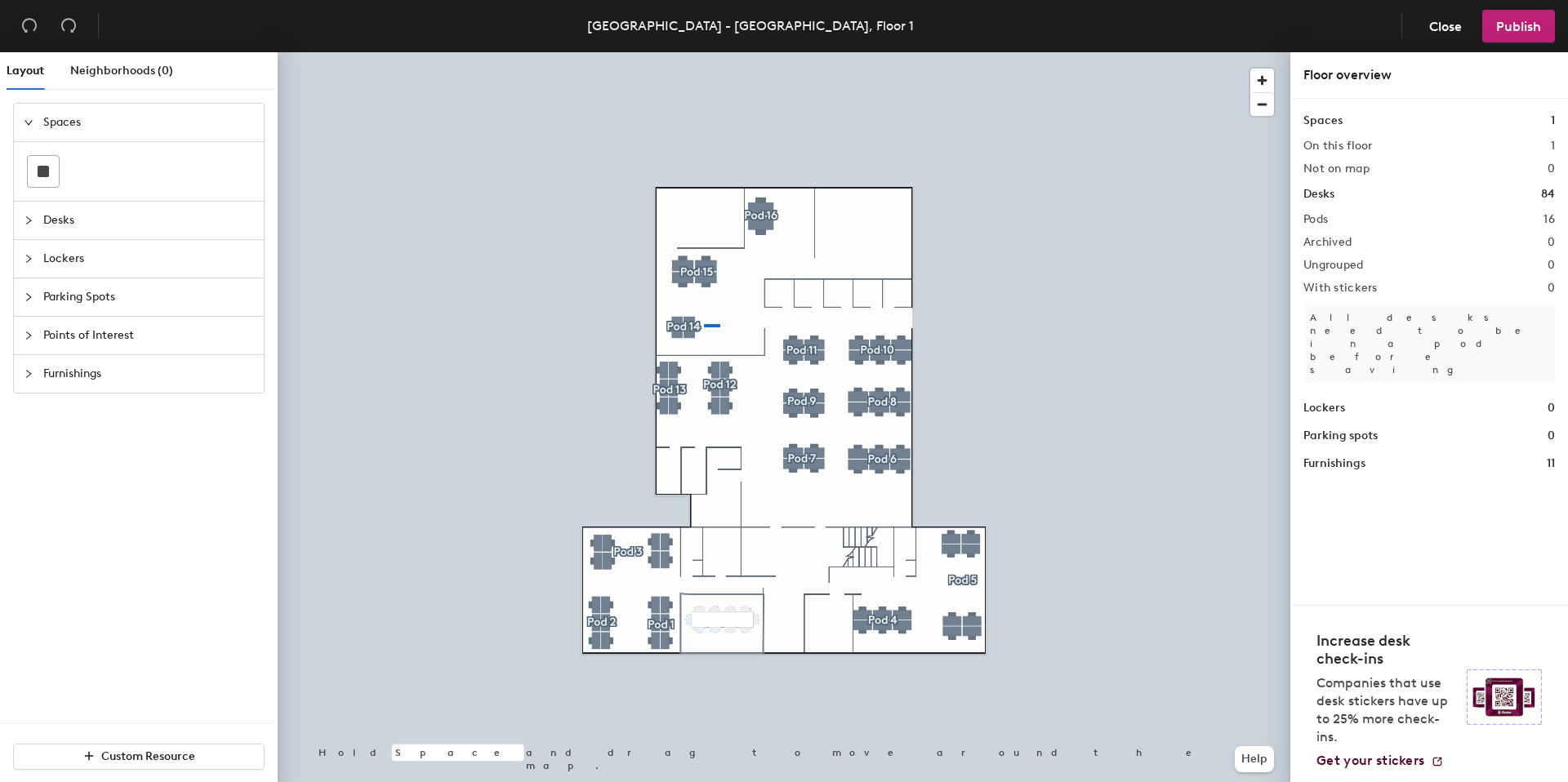
click at [655, 53] on div at bounding box center [784, 53] width 1013 height 0
click at [835, 53] on div at bounding box center [784, 53] width 1013 height 0
click at [1519, 29] on span "Publish" at bounding box center [1518, 26] width 45 height 15
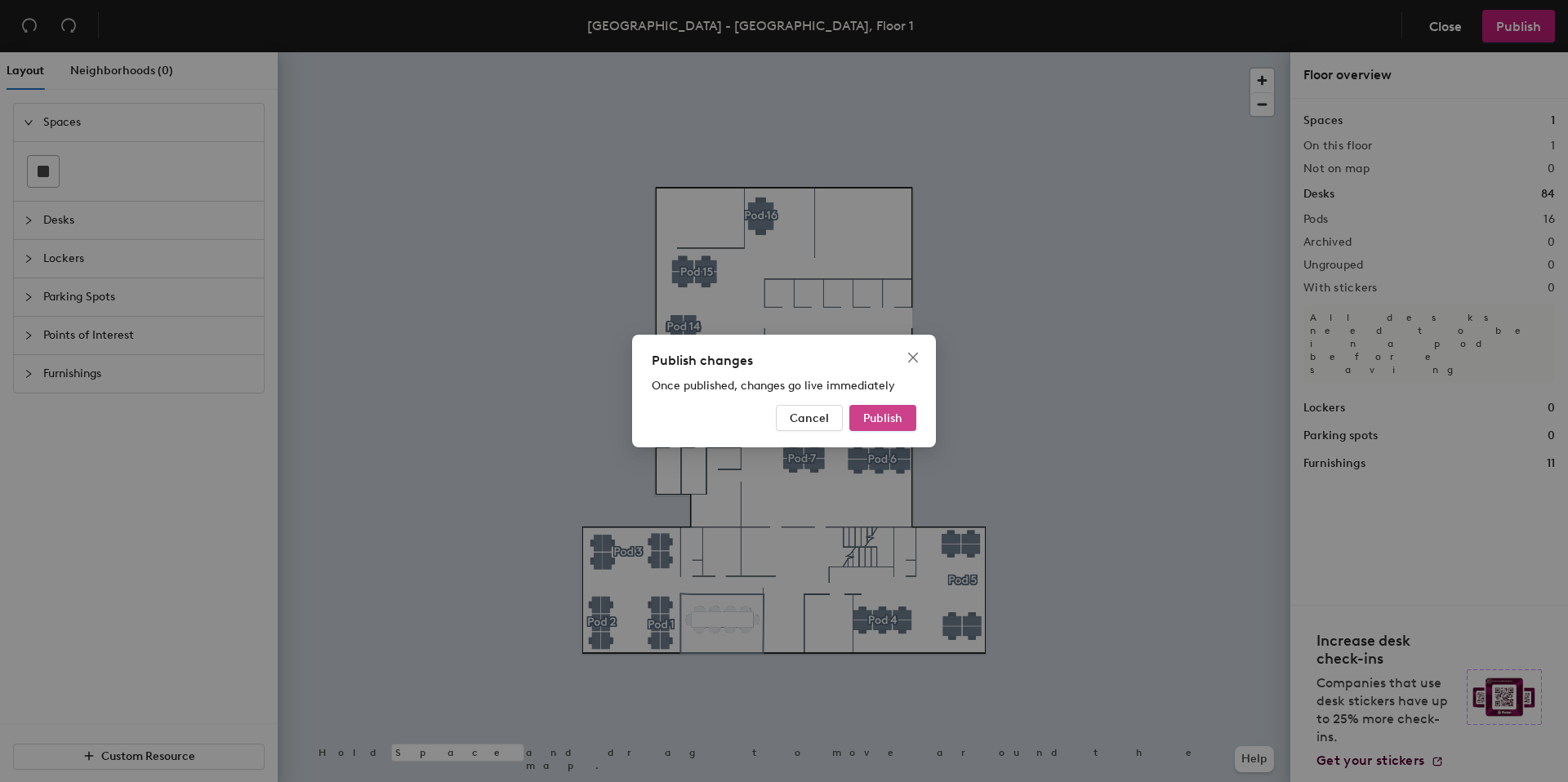
click at [885, 411] on span "Publish" at bounding box center [882, 418] width 39 height 14
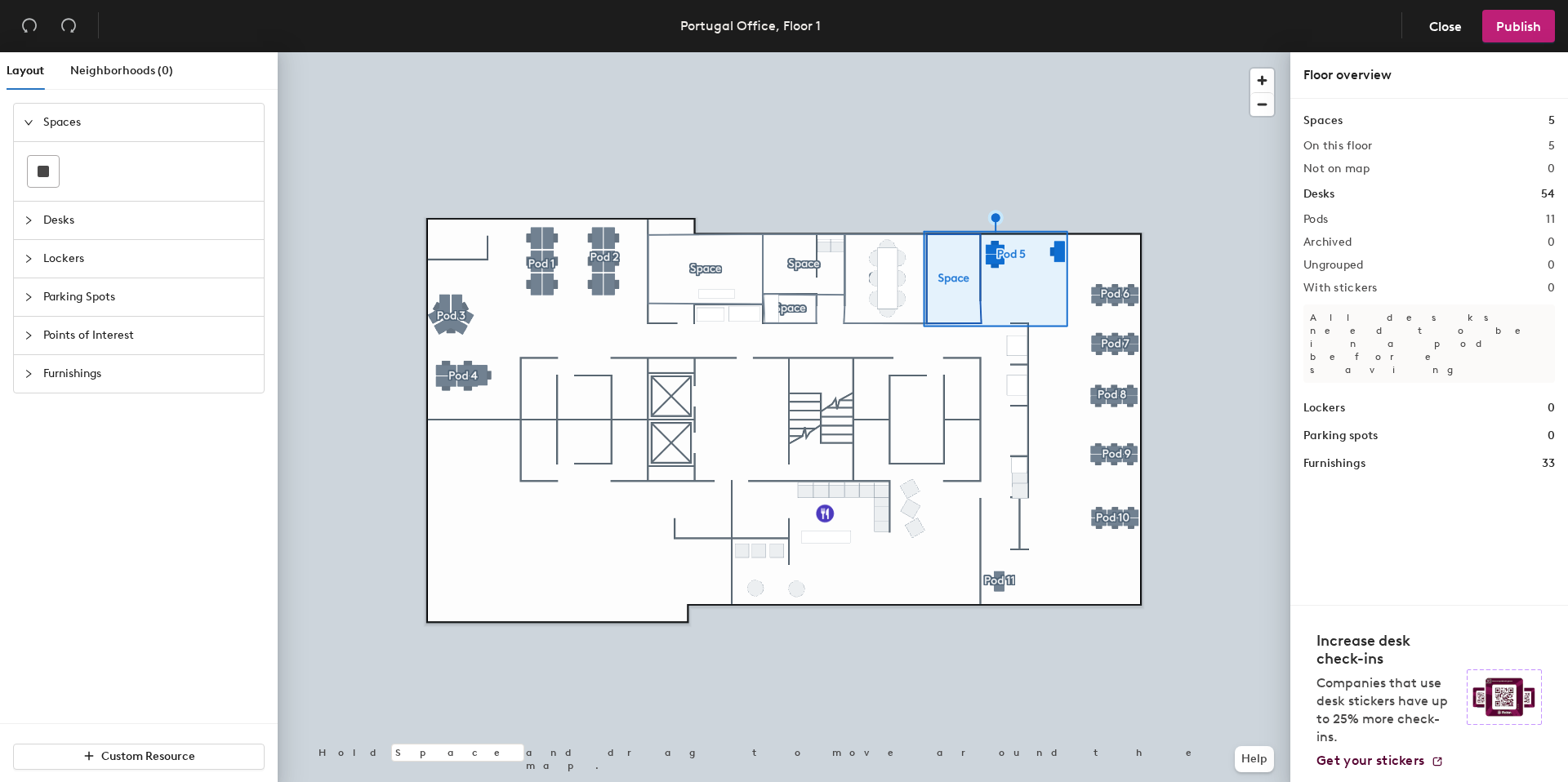
click at [1104, 53] on div at bounding box center [784, 53] width 1013 height 0
click at [1006, 53] on div at bounding box center [784, 53] width 1013 height 0
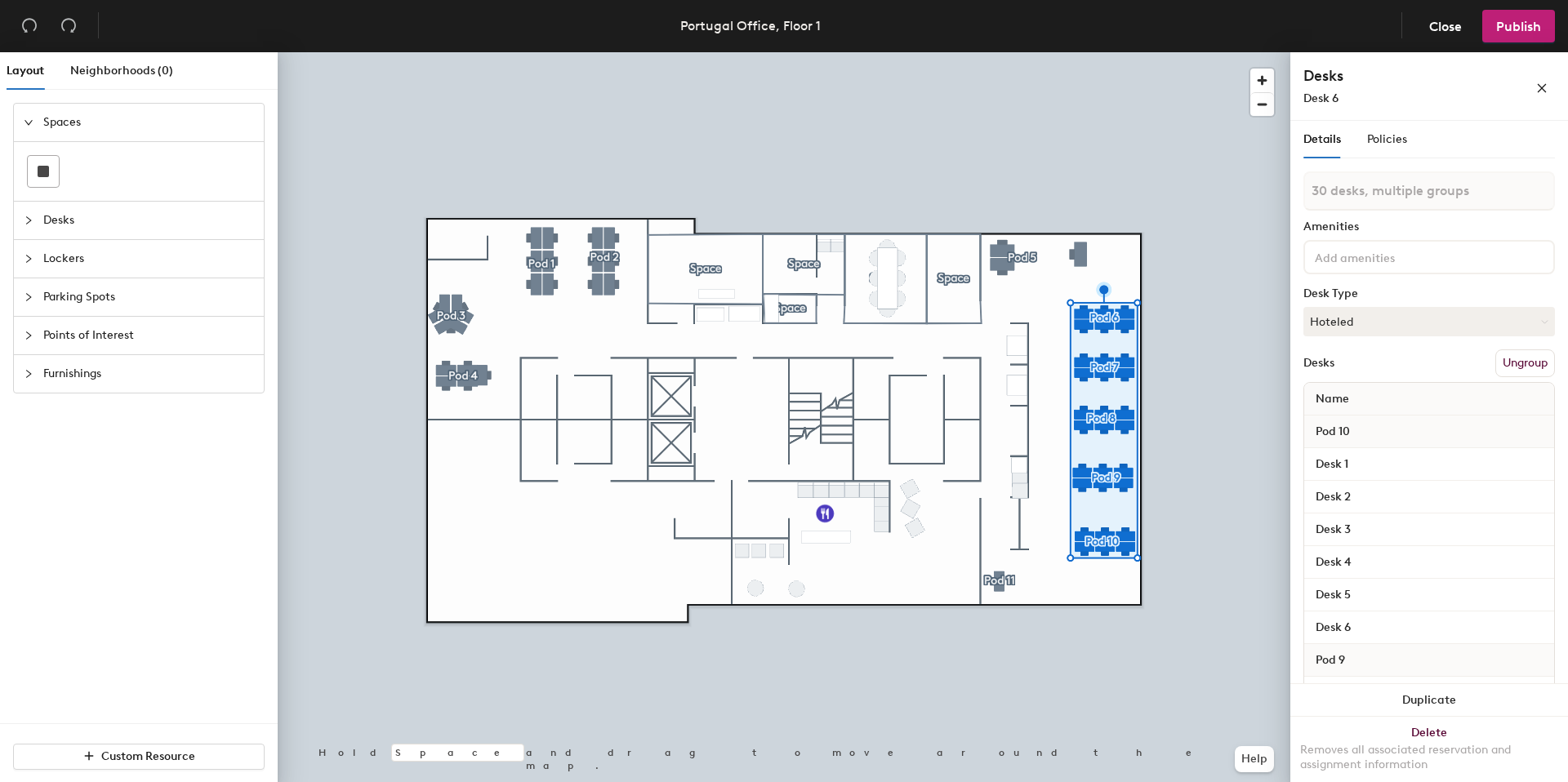
click at [1212, 53] on div at bounding box center [784, 53] width 1013 height 0
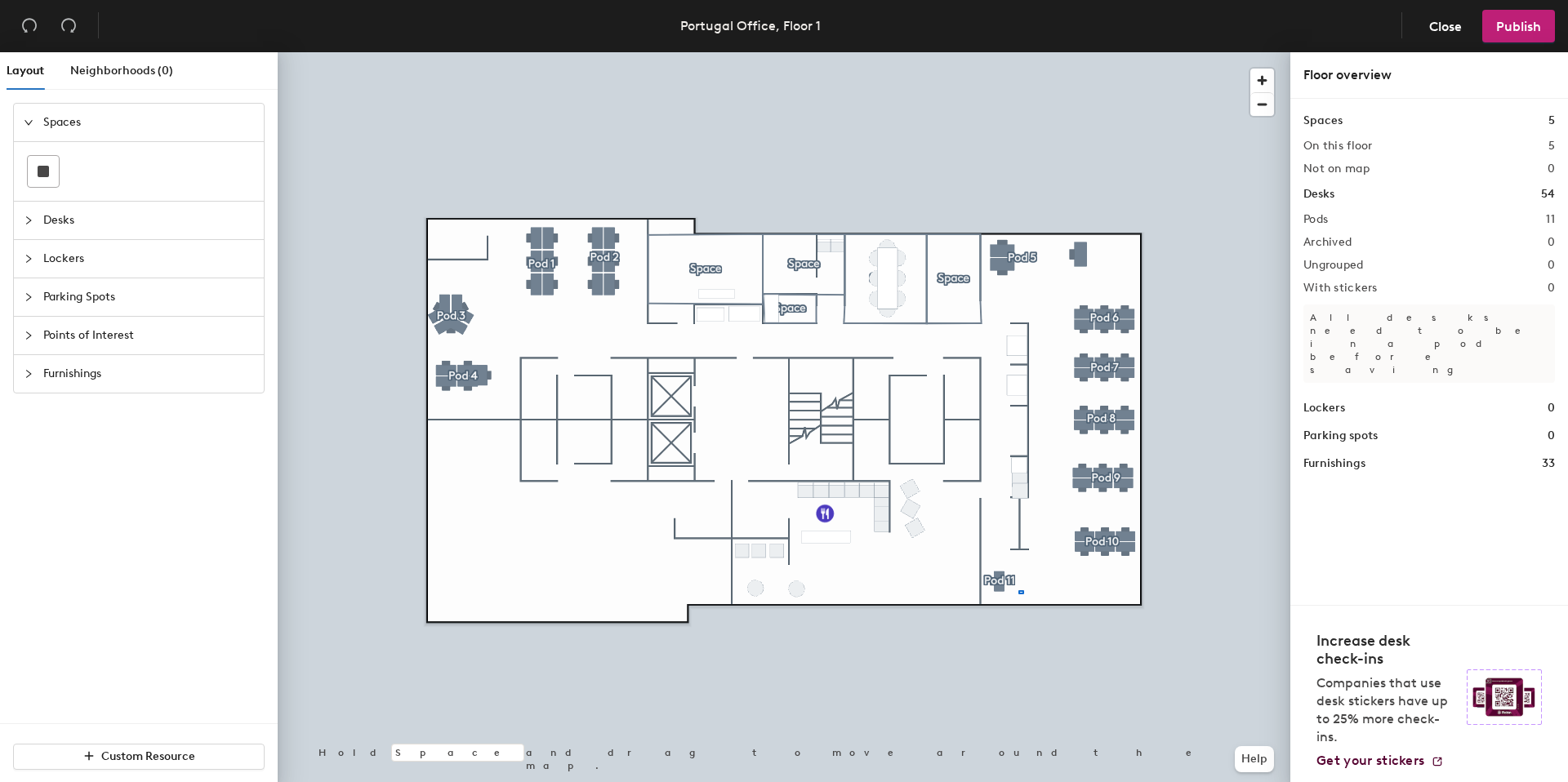
click at [968, 53] on div at bounding box center [784, 53] width 1013 height 0
click at [1515, 21] on span "Publish" at bounding box center [1518, 26] width 45 height 15
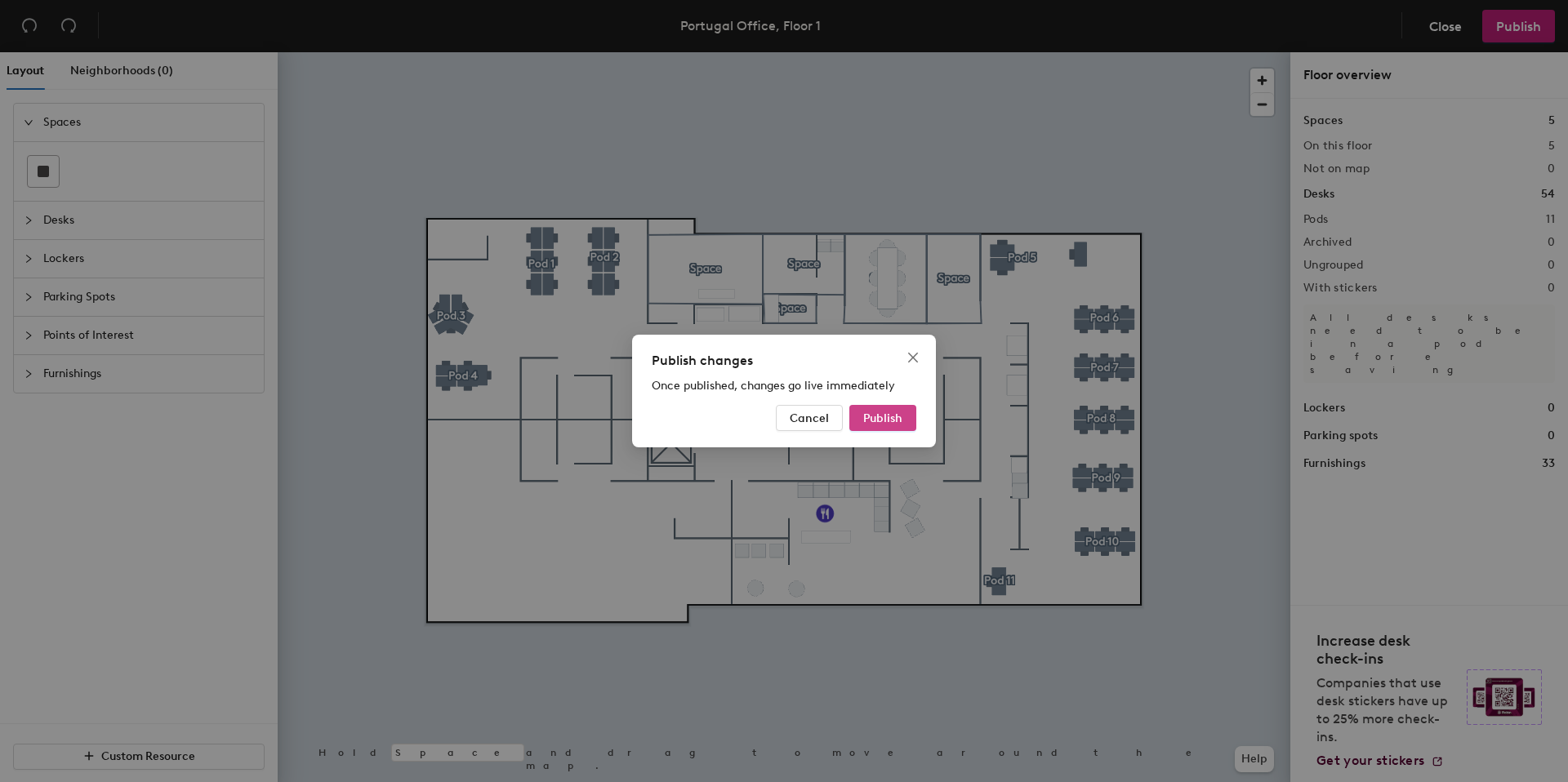
click at [856, 422] on button "Publish" at bounding box center [882, 418] width 67 height 26
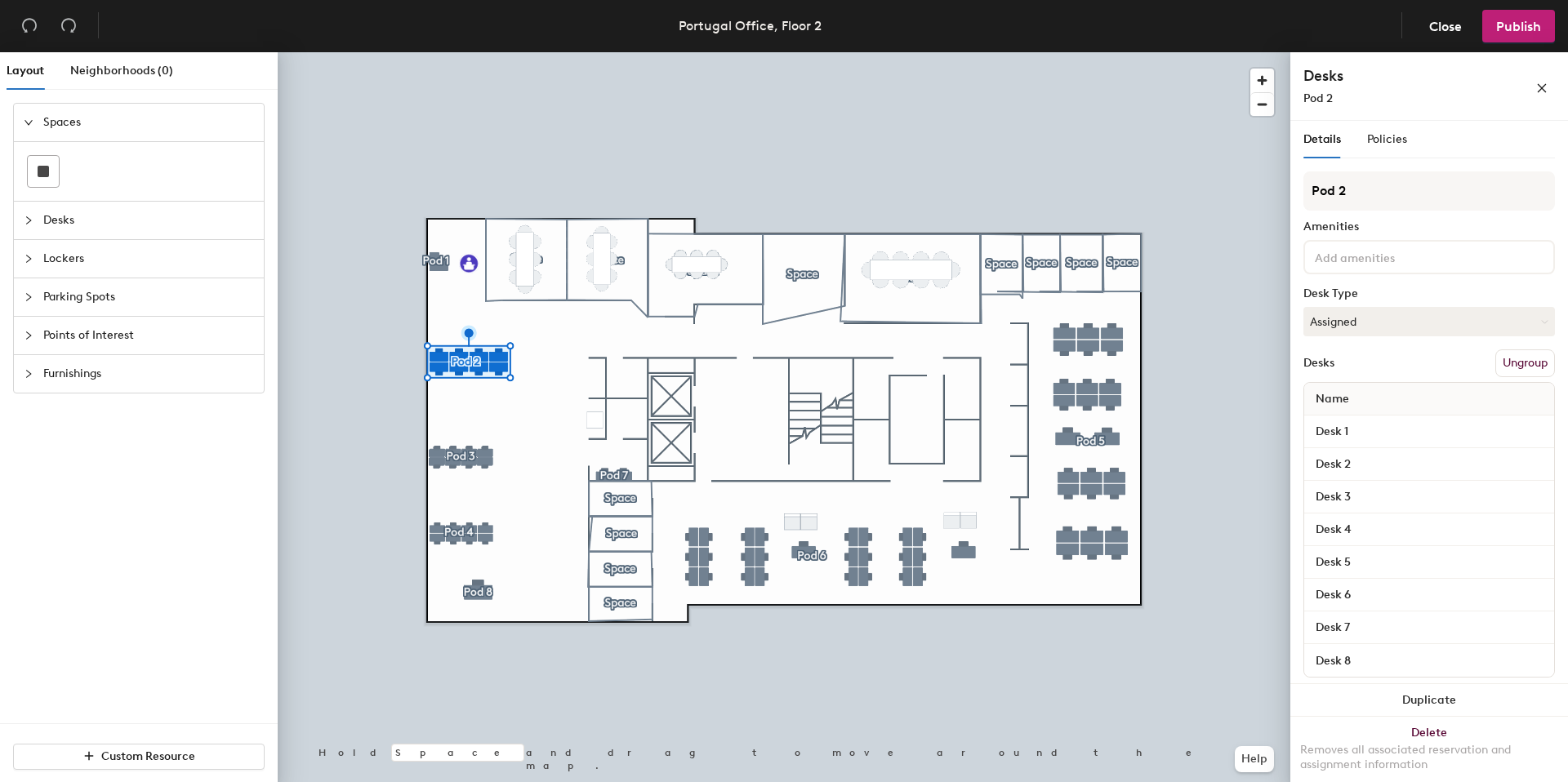
click at [470, 53] on div at bounding box center [784, 53] width 1013 height 0
click at [436, 53] on div at bounding box center [784, 53] width 1013 height 0
click at [525, 53] on div at bounding box center [784, 53] width 1013 height 0
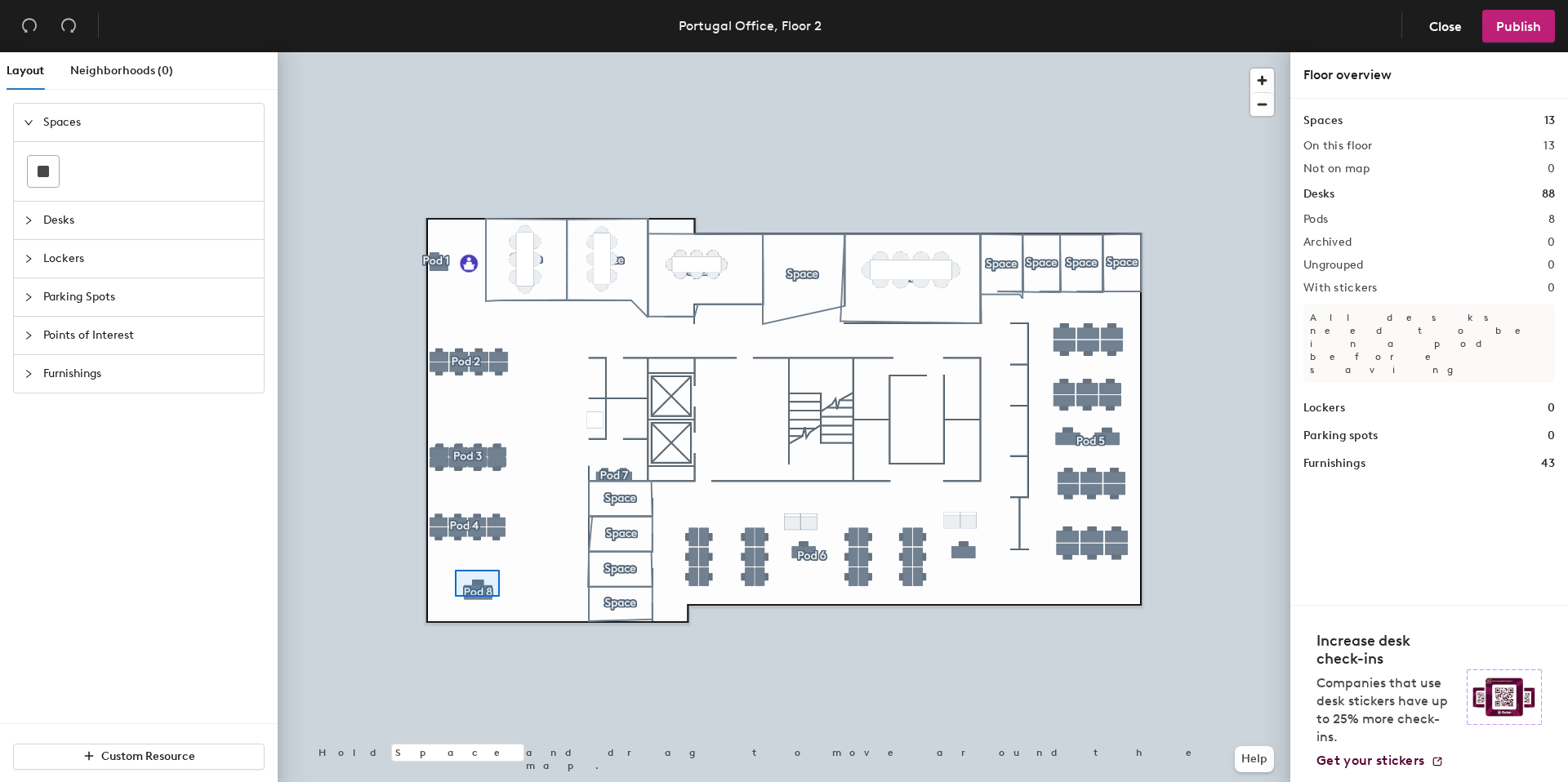
click at [455, 53] on div at bounding box center [784, 53] width 1013 height 0
click at [439, 53] on div at bounding box center [784, 53] width 1013 height 0
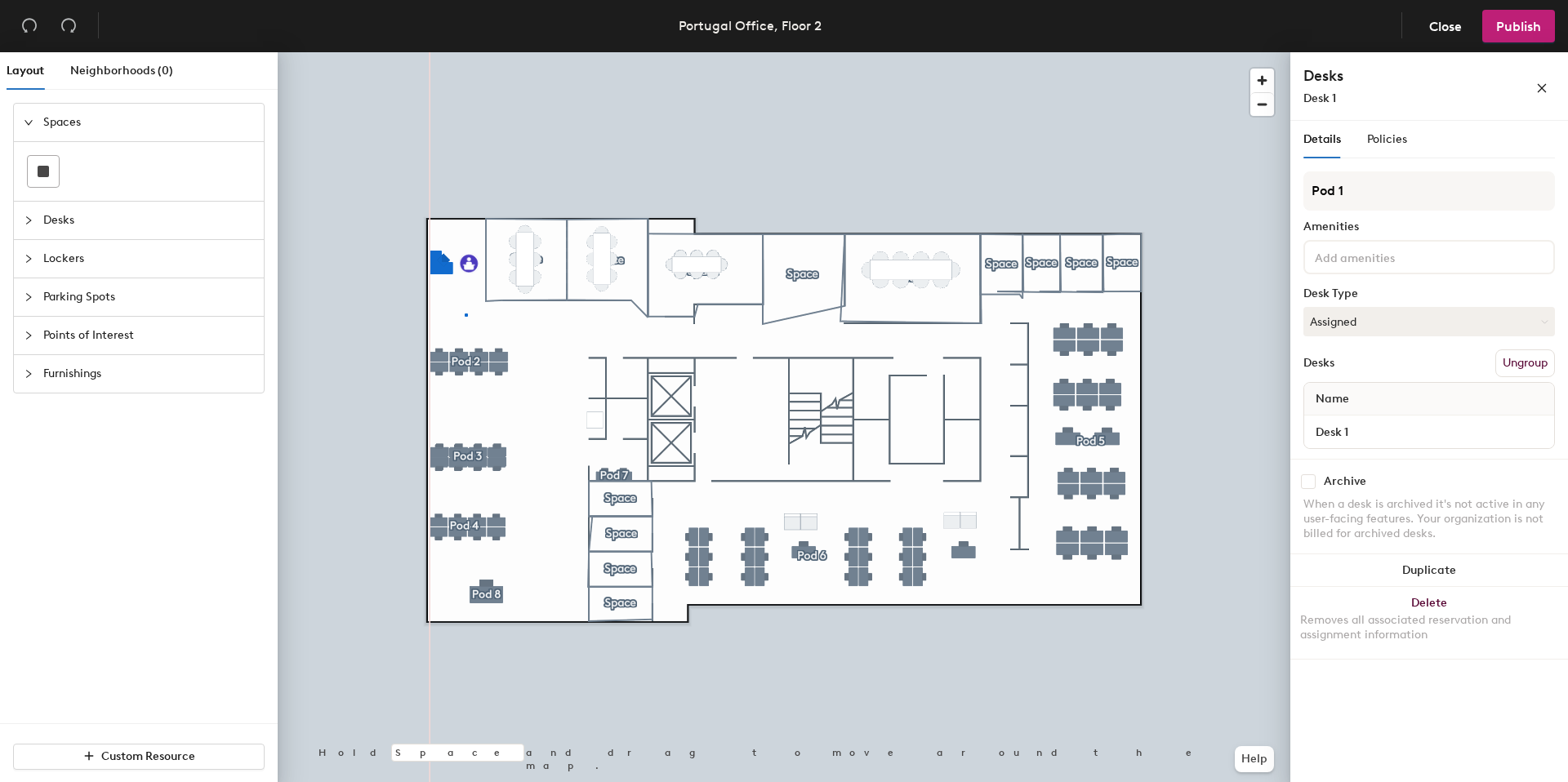
click at [464, 53] on div at bounding box center [784, 53] width 1013 height 0
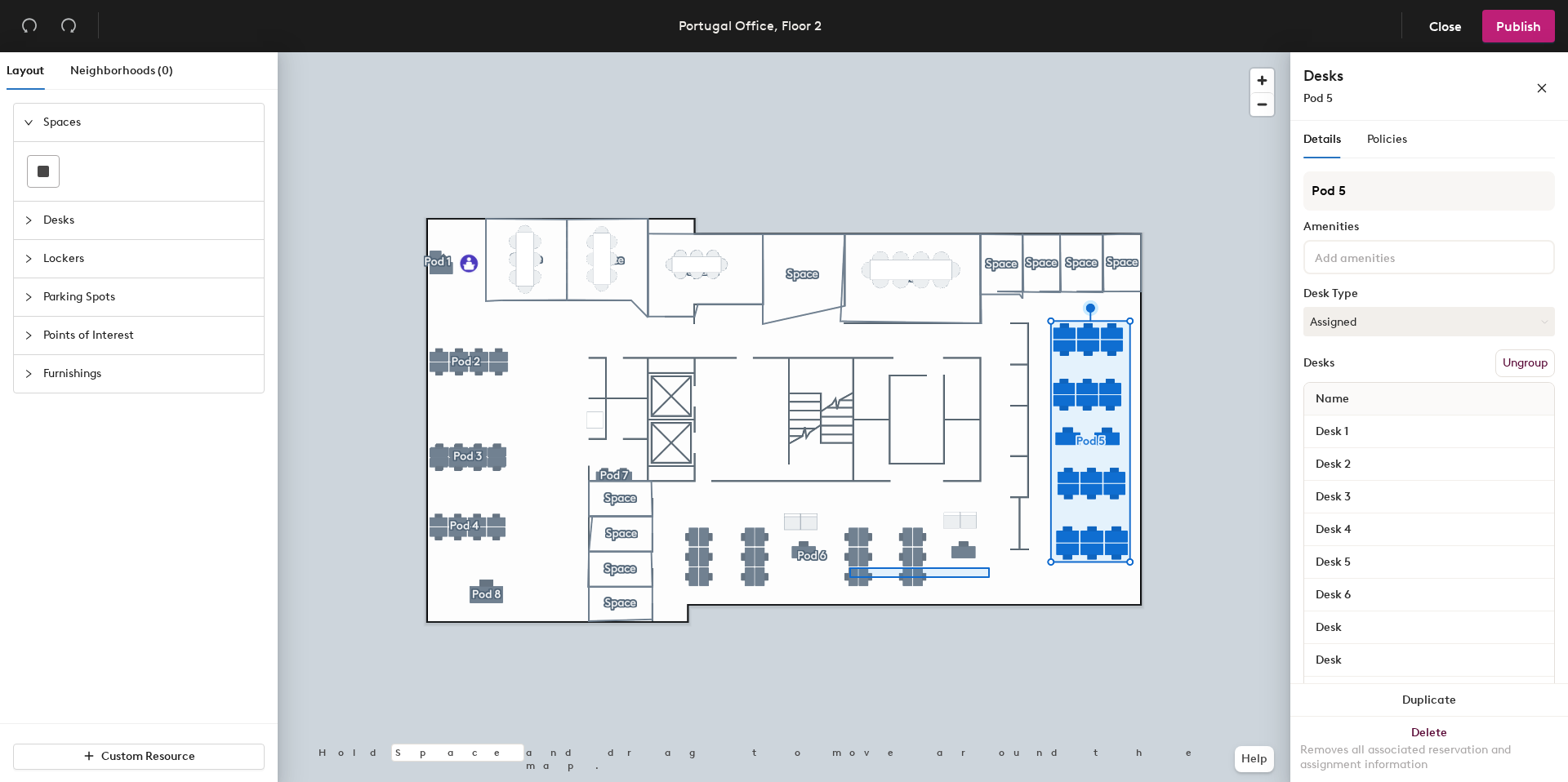
click at [783, 53] on div at bounding box center [784, 53] width 1013 height 0
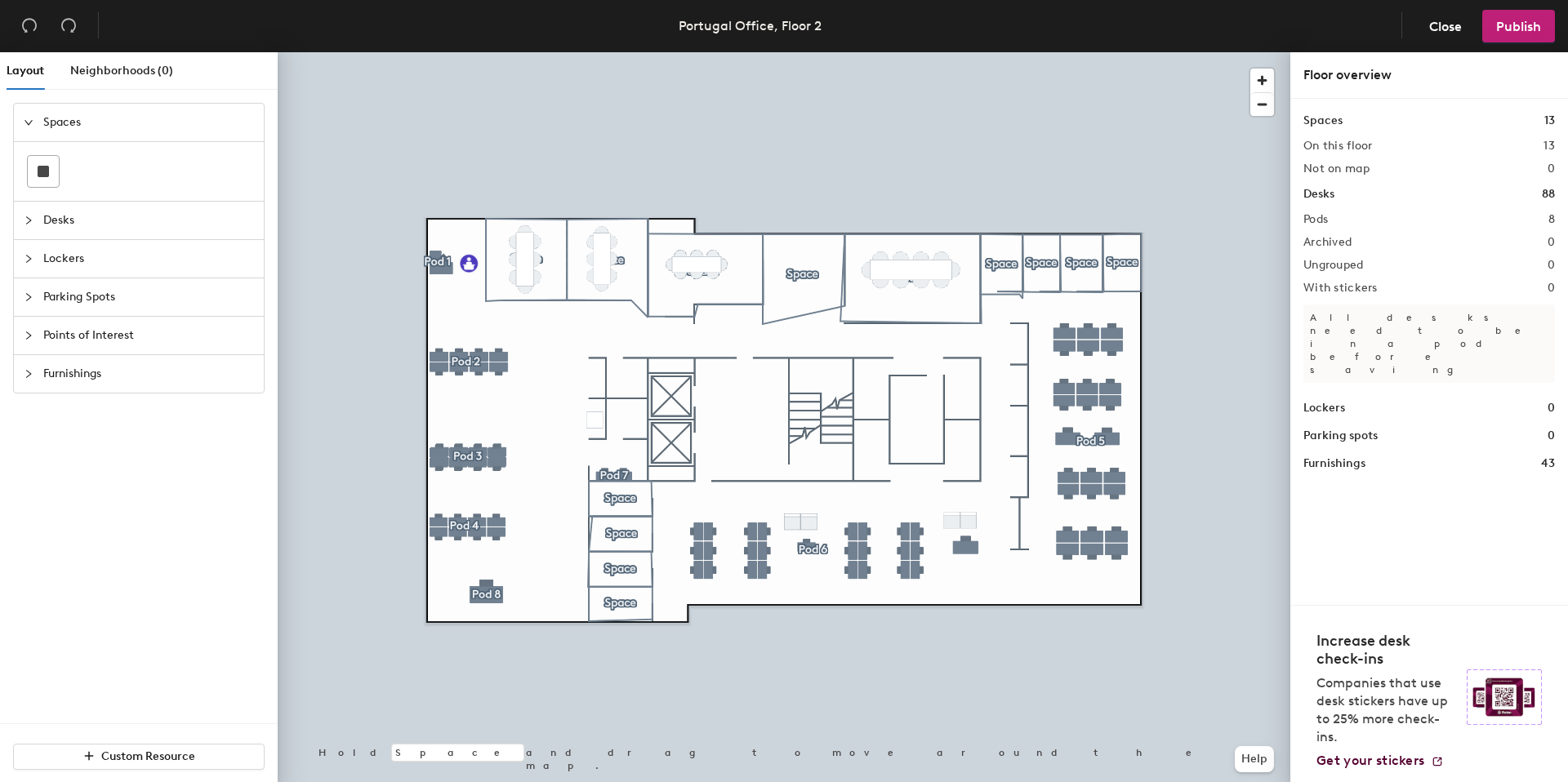
click at [977, 53] on div at bounding box center [784, 53] width 1013 height 0
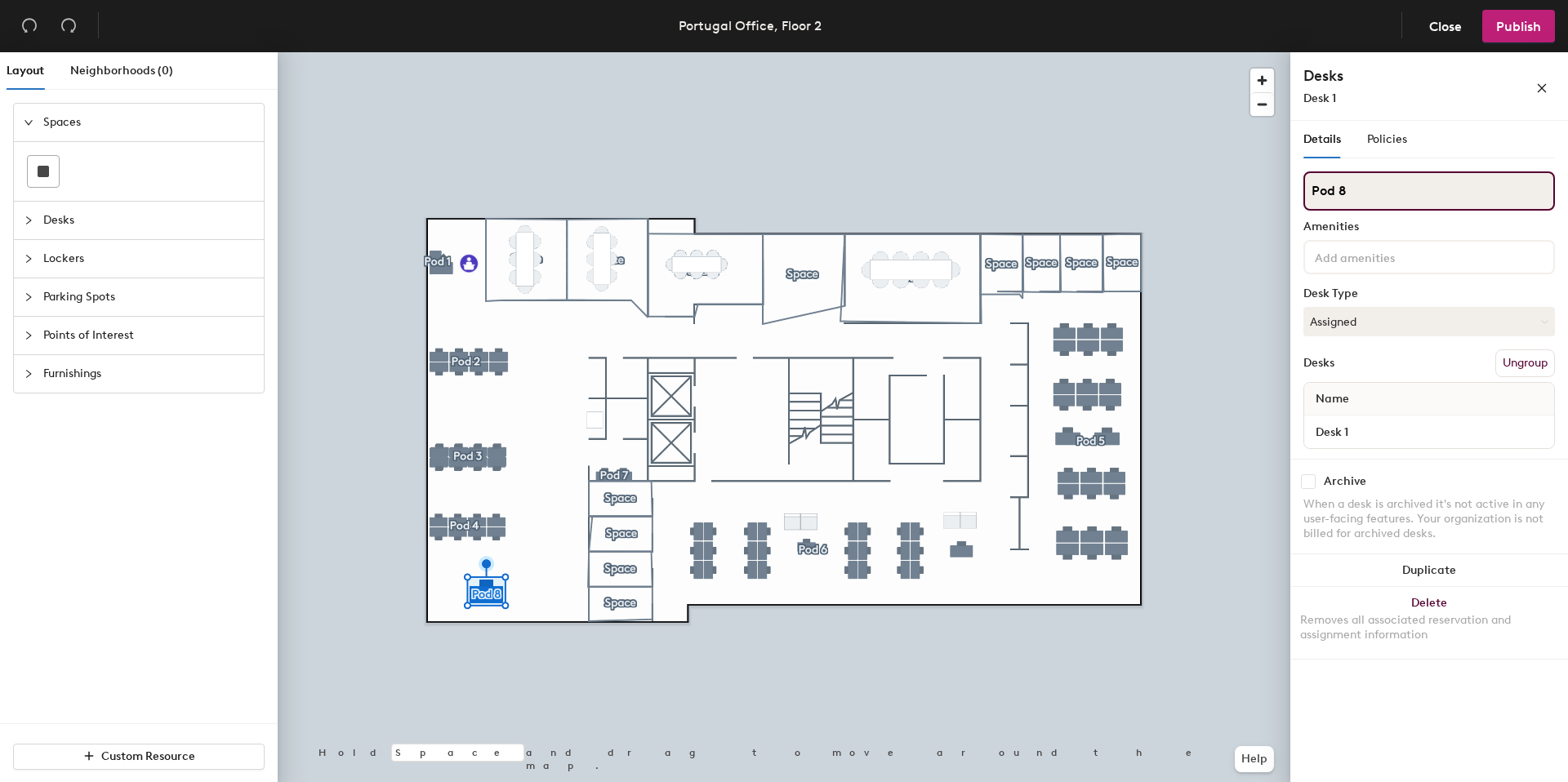
click at [1377, 187] on input "Pod 8" at bounding box center [1429, 190] width 252 height 39
type input "Pod 5"
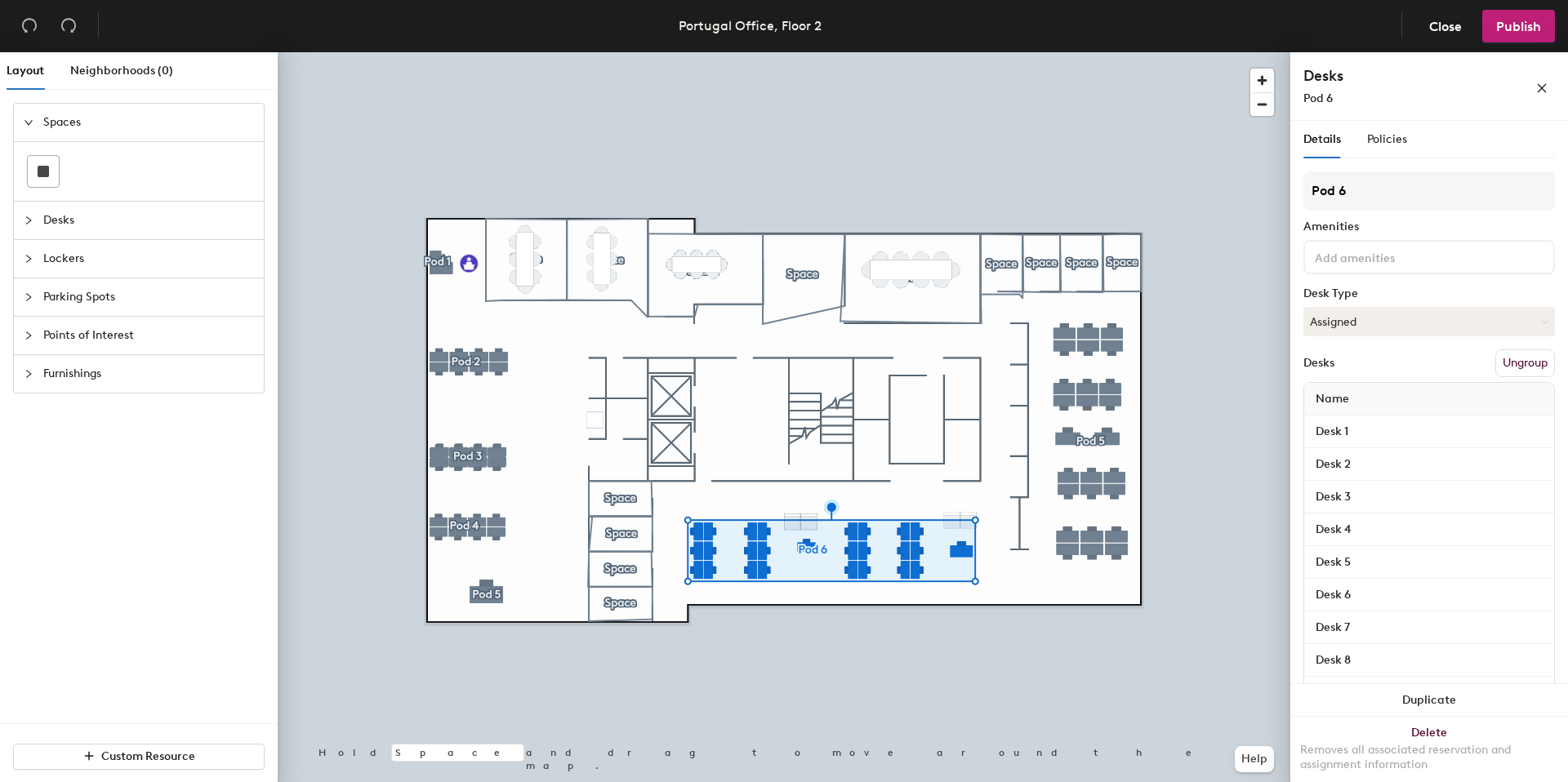
click at [1512, 353] on button "Ungroup" at bounding box center [1525, 363] width 60 height 28
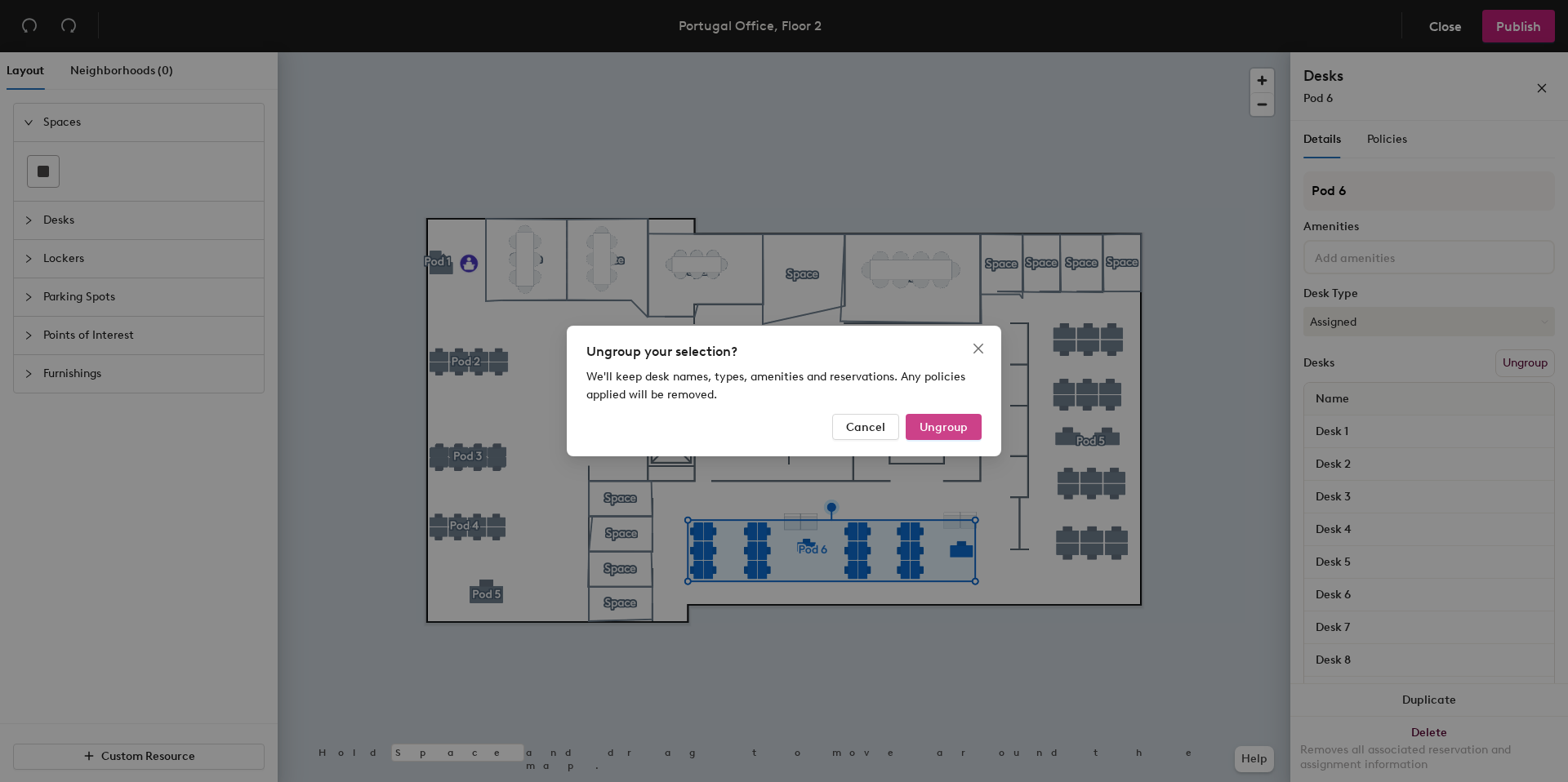
click at [960, 416] on button "Ungroup" at bounding box center [944, 427] width 76 height 26
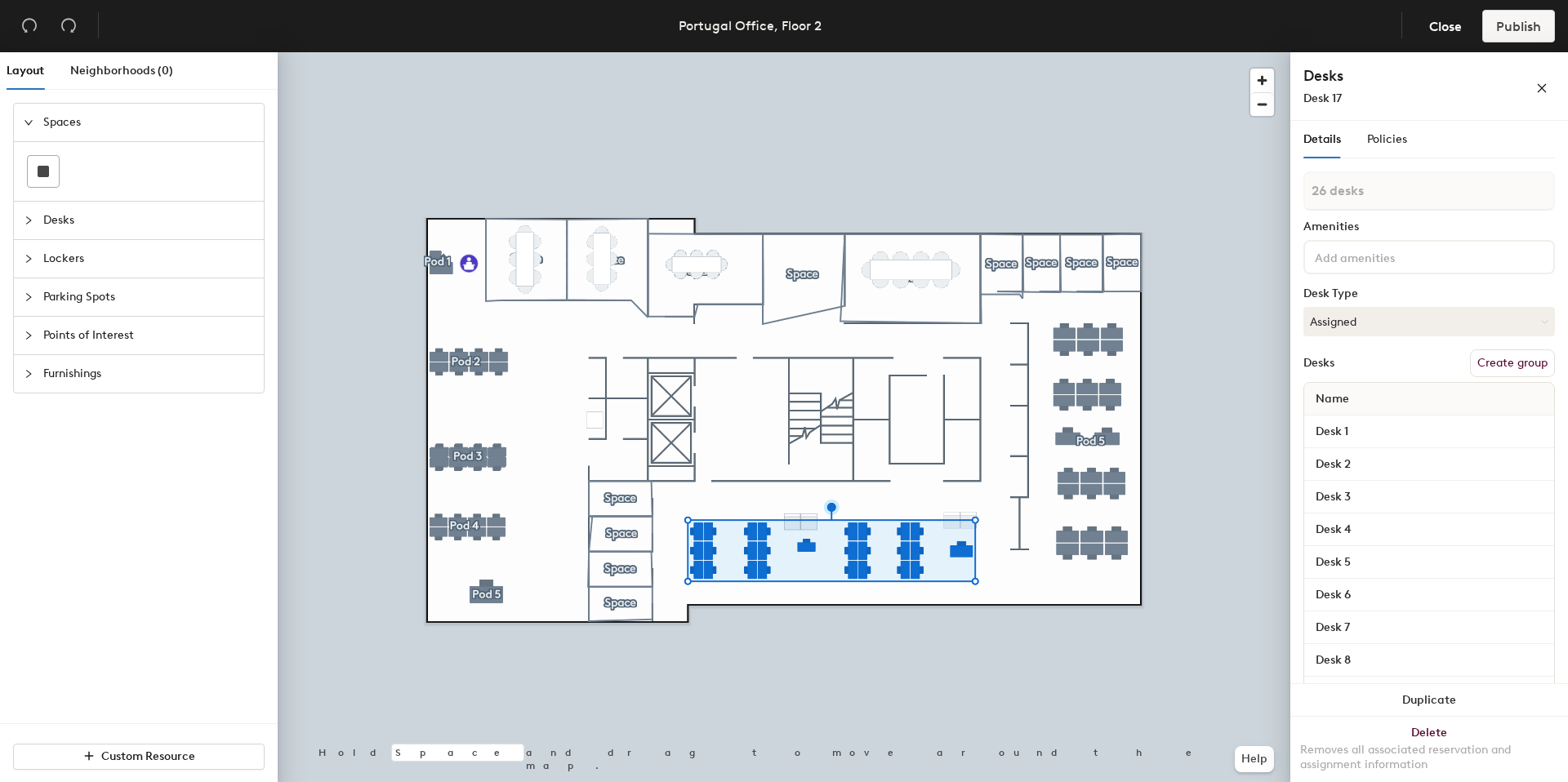
click at [722, 53] on div at bounding box center [784, 53] width 1013 height 0
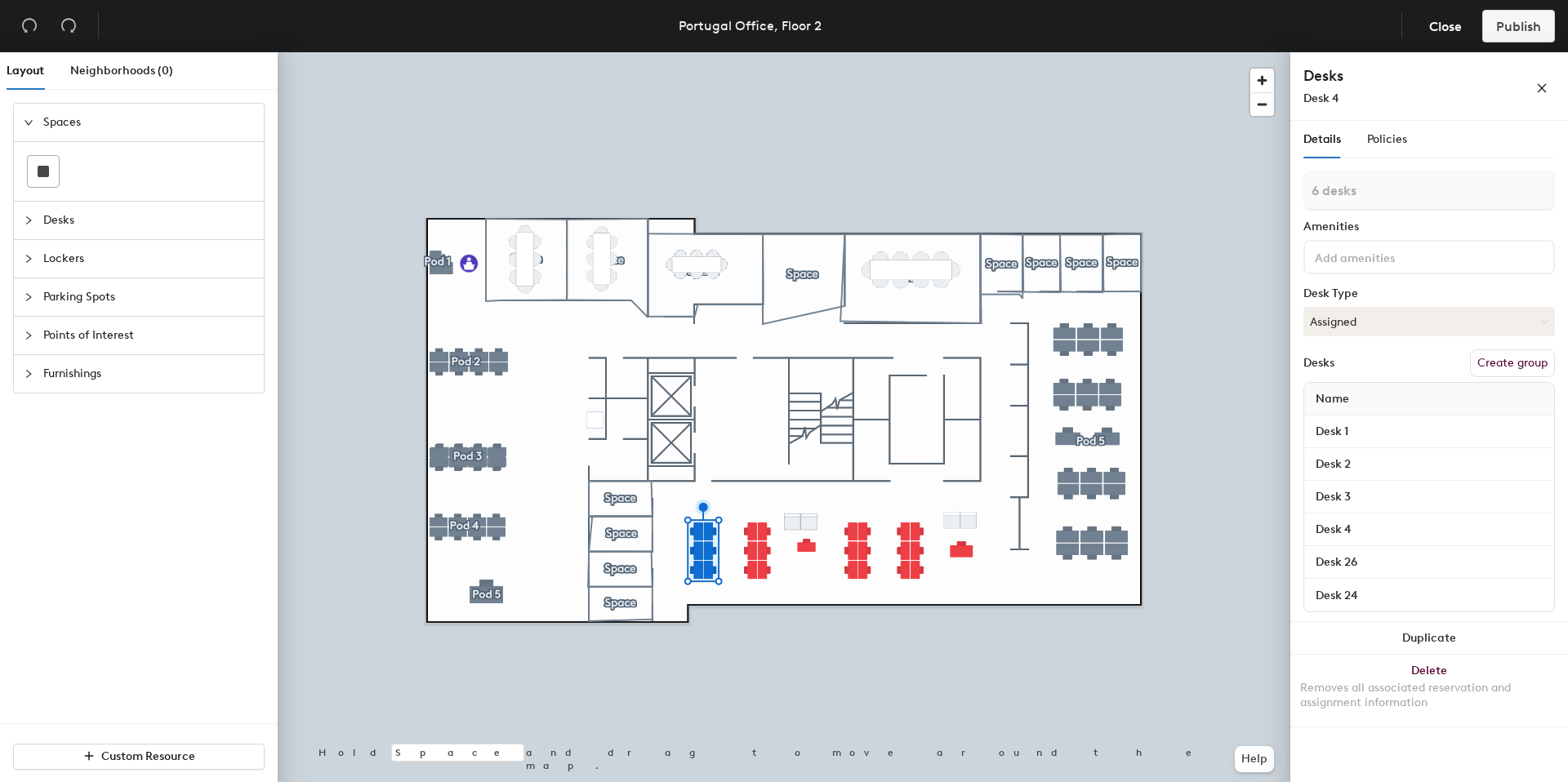
click at [1519, 363] on button "Create group" at bounding box center [1512, 363] width 85 height 28
type input "Pod 6"
click at [755, 53] on div at bounding box center [784, 53] width 1013 height 0
click at [1494, 363] on button "Create group" at bounding box center [1512, 363] width 85 height 28
type input "Pod 7"
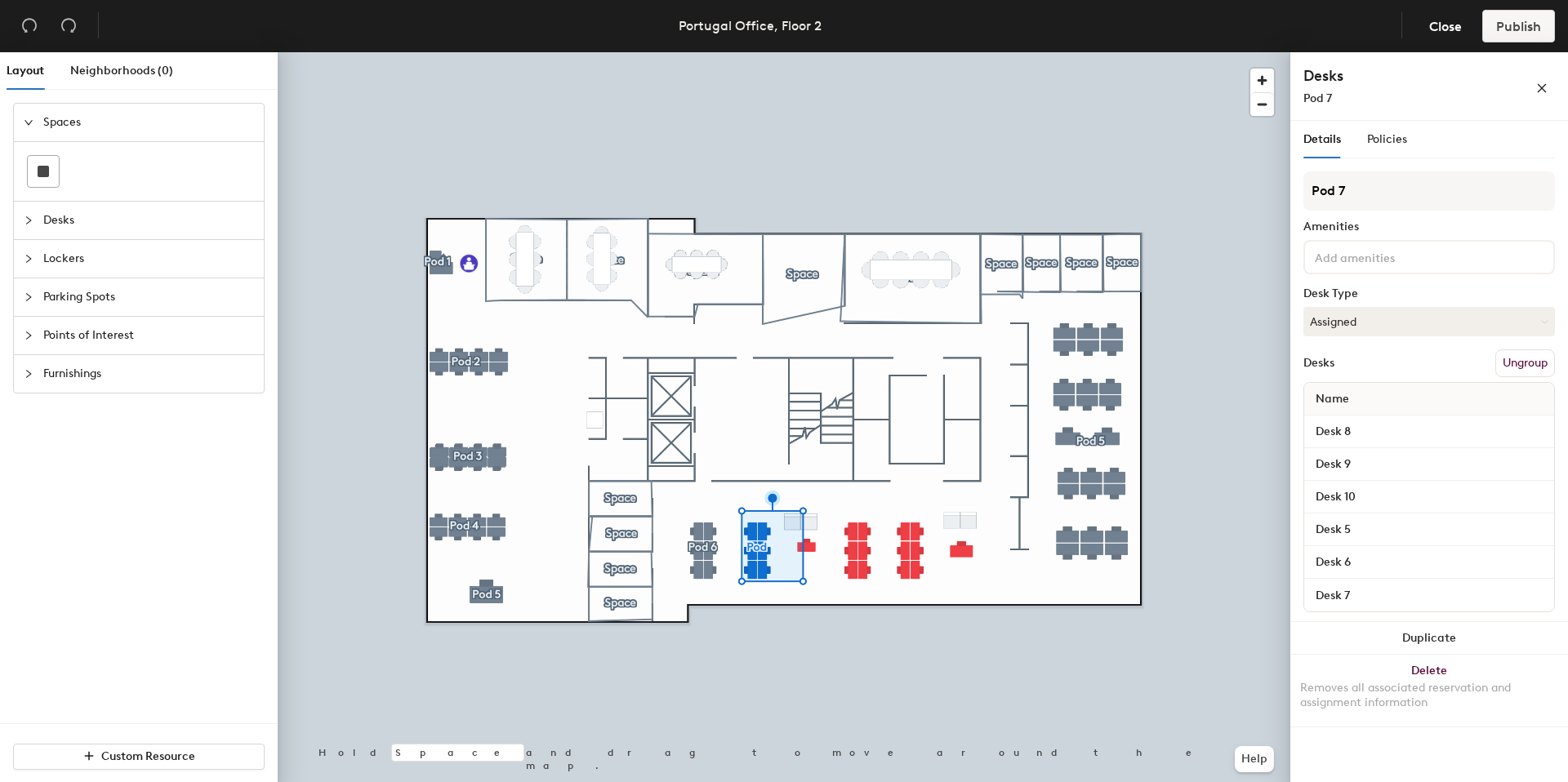
click at [972, 53] on div at bounding box center [784, 53] width 1013 height 0
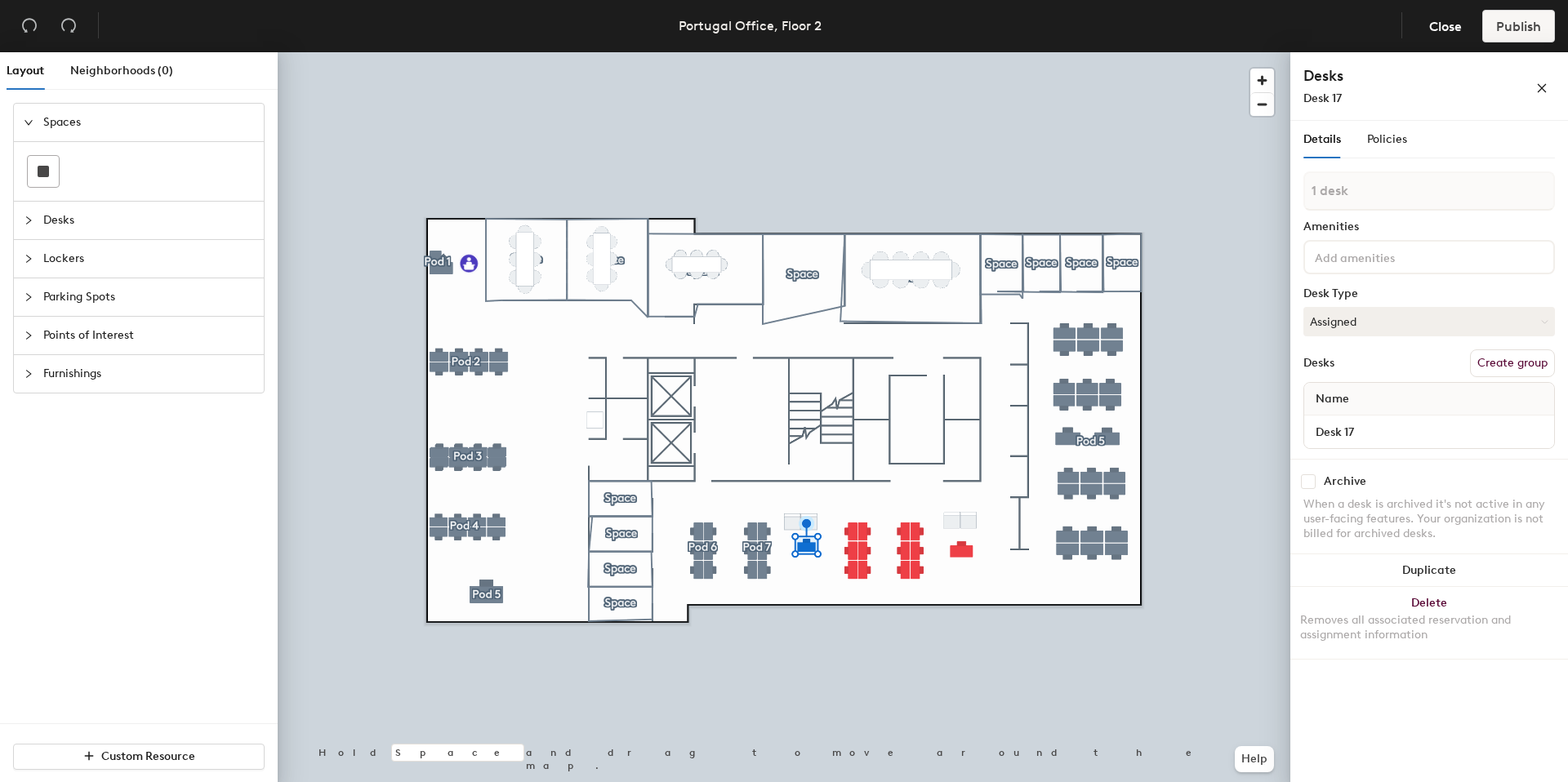
click at [1510, 355] on button "Create group" at bounding box center [1512, 363] width 85 height 28
type input "Pod 8"
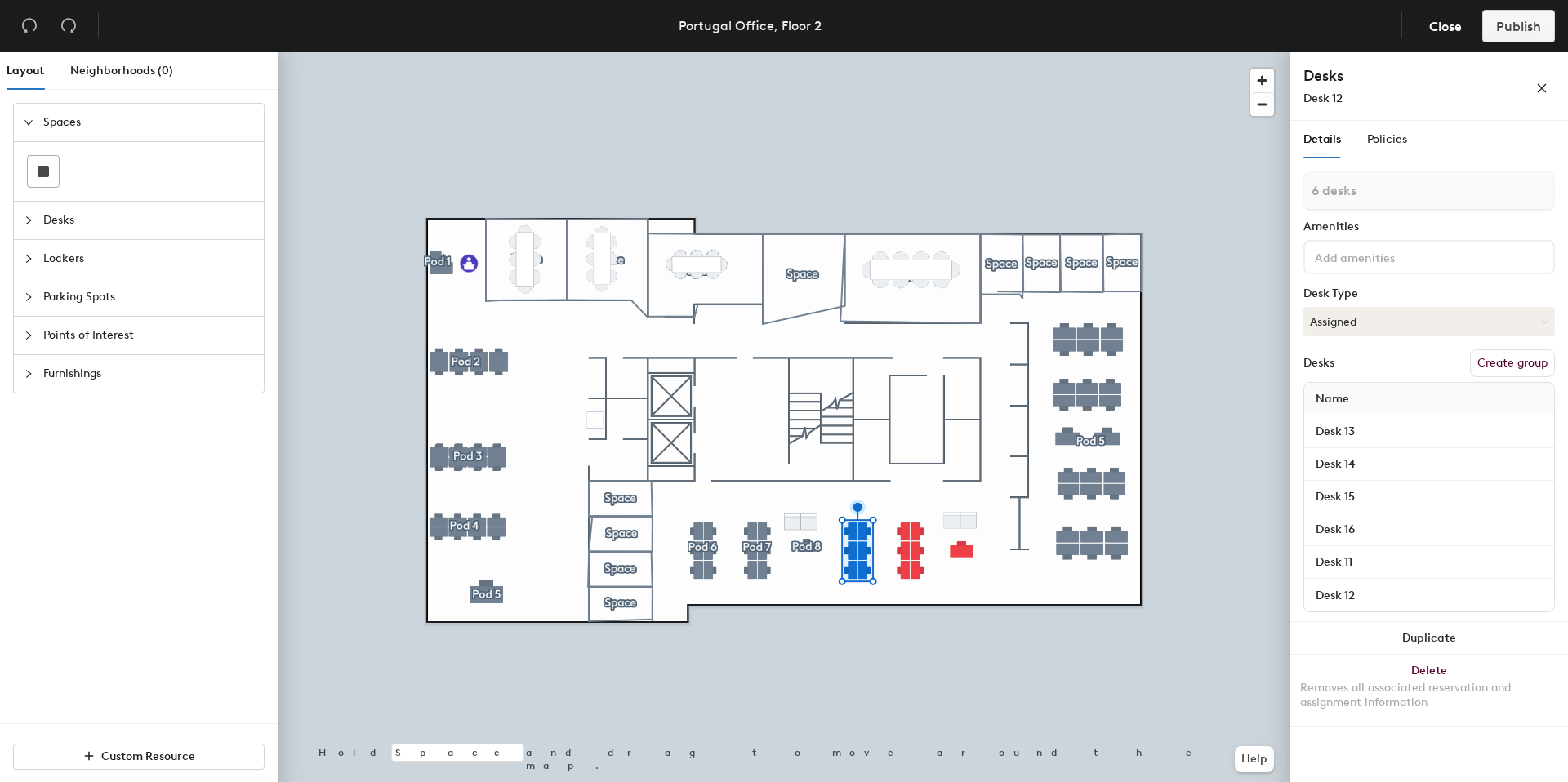
click at [1518, 355] on button "Create group" at bounding box center [1512, 363] width 85 height 28
type input "Pod 9"
click at [1496, 351] on button "Create group" at bounding box center [1512, 363] width 85 height 28
type input "Pod 10"
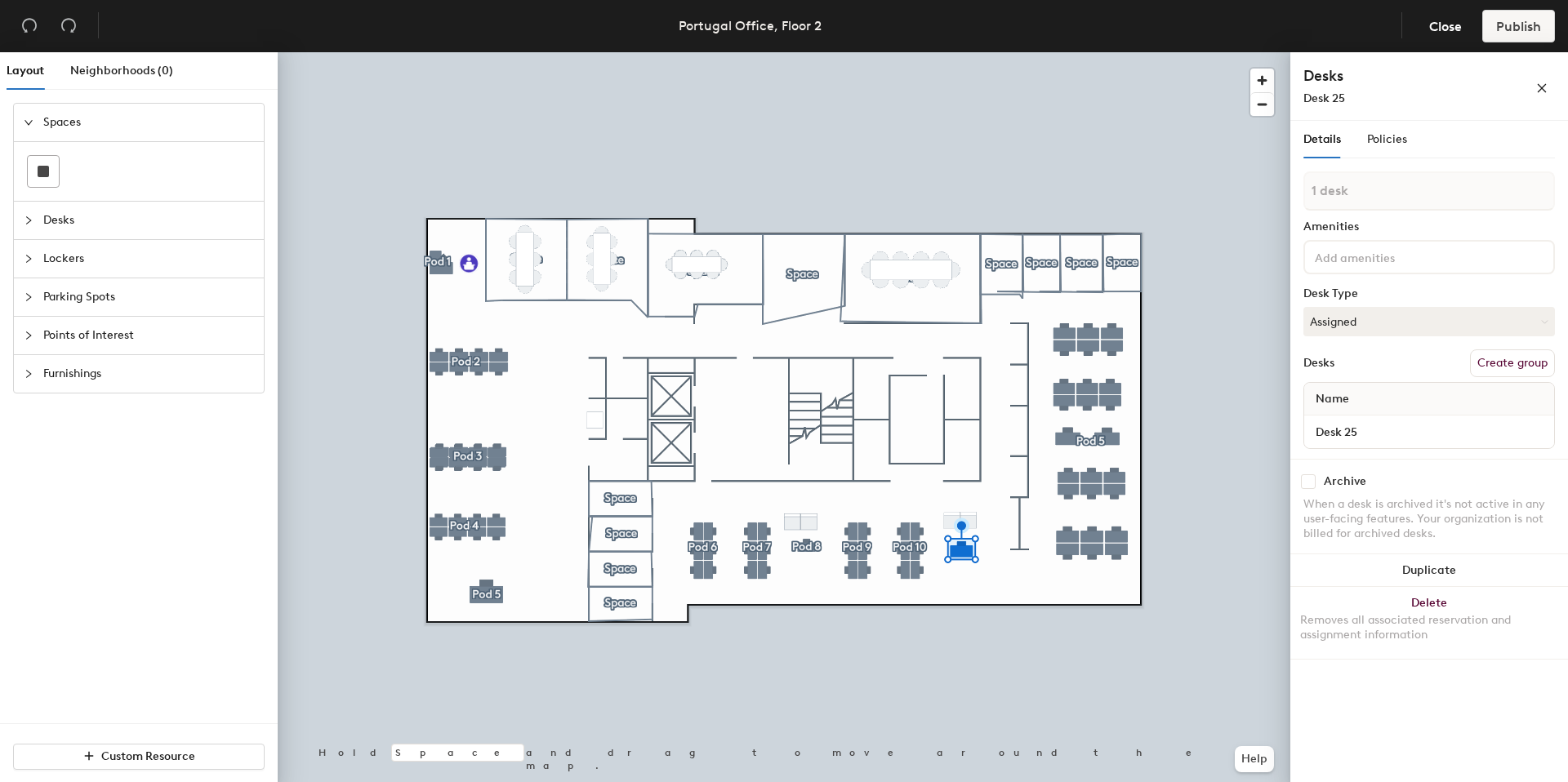
click at [1497, 359] on button "Create group" at bounding box center [1512, 363] width 85 height 28
type input "Pod 11"
click at [1232, 53] on div at bounding box center [784, 53] width 1013 height 0
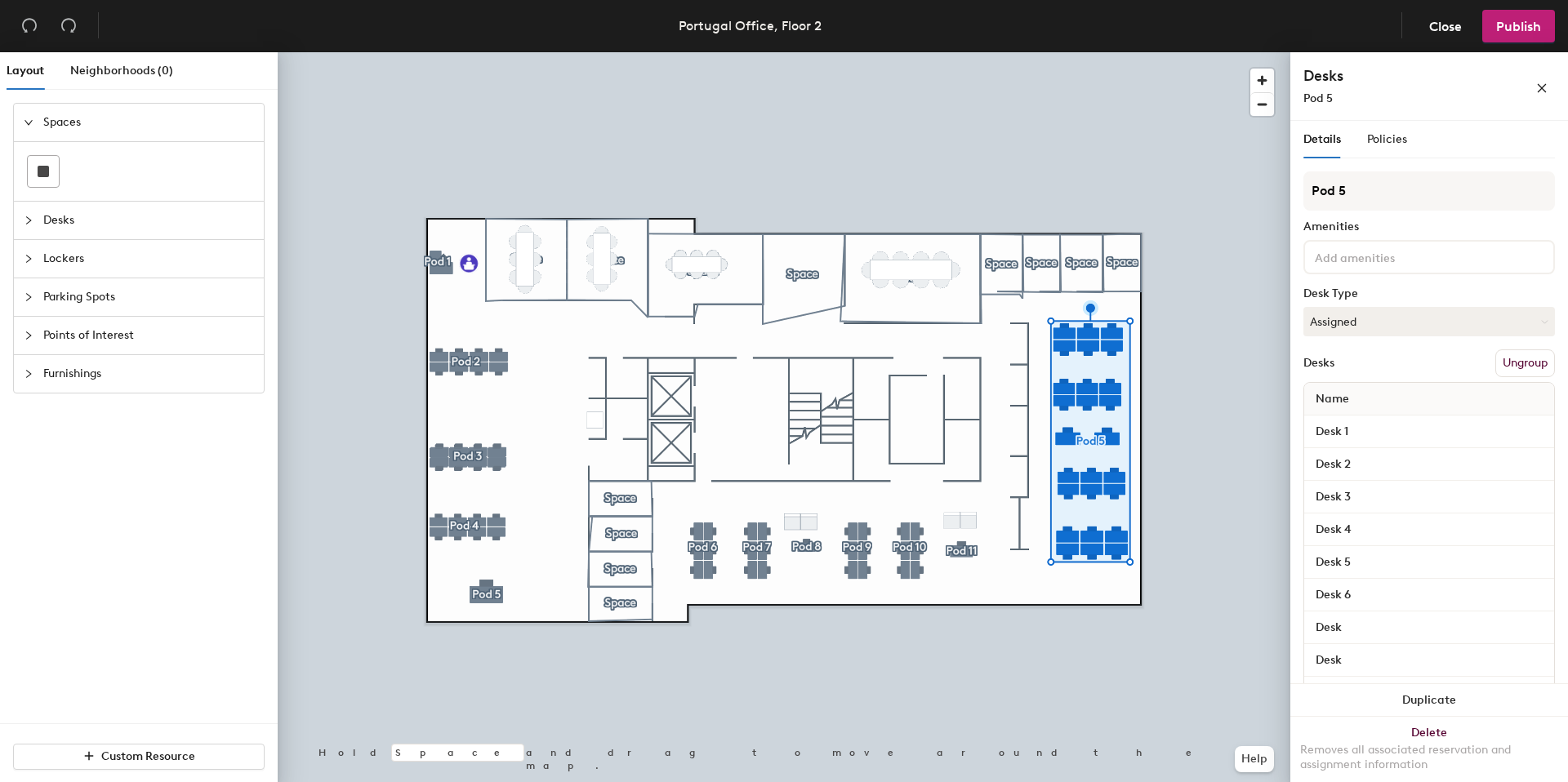
drag, startPoint x: 1503, startPoint y: 343, endPoint x: 1502, endPoint y: 359, distance: 16.0
click at [1504, 344] on div "Pod 5 Amenities Desk Type Assigned Desks Ungroup Name Desk 1 Desk 2 Desk 3 Desk…" at bounding box center [1429, 723] width 252 height 1105
click at [1499, 363] on button "Ungroup" at bounding box center [1525, 363] width 60 height 28
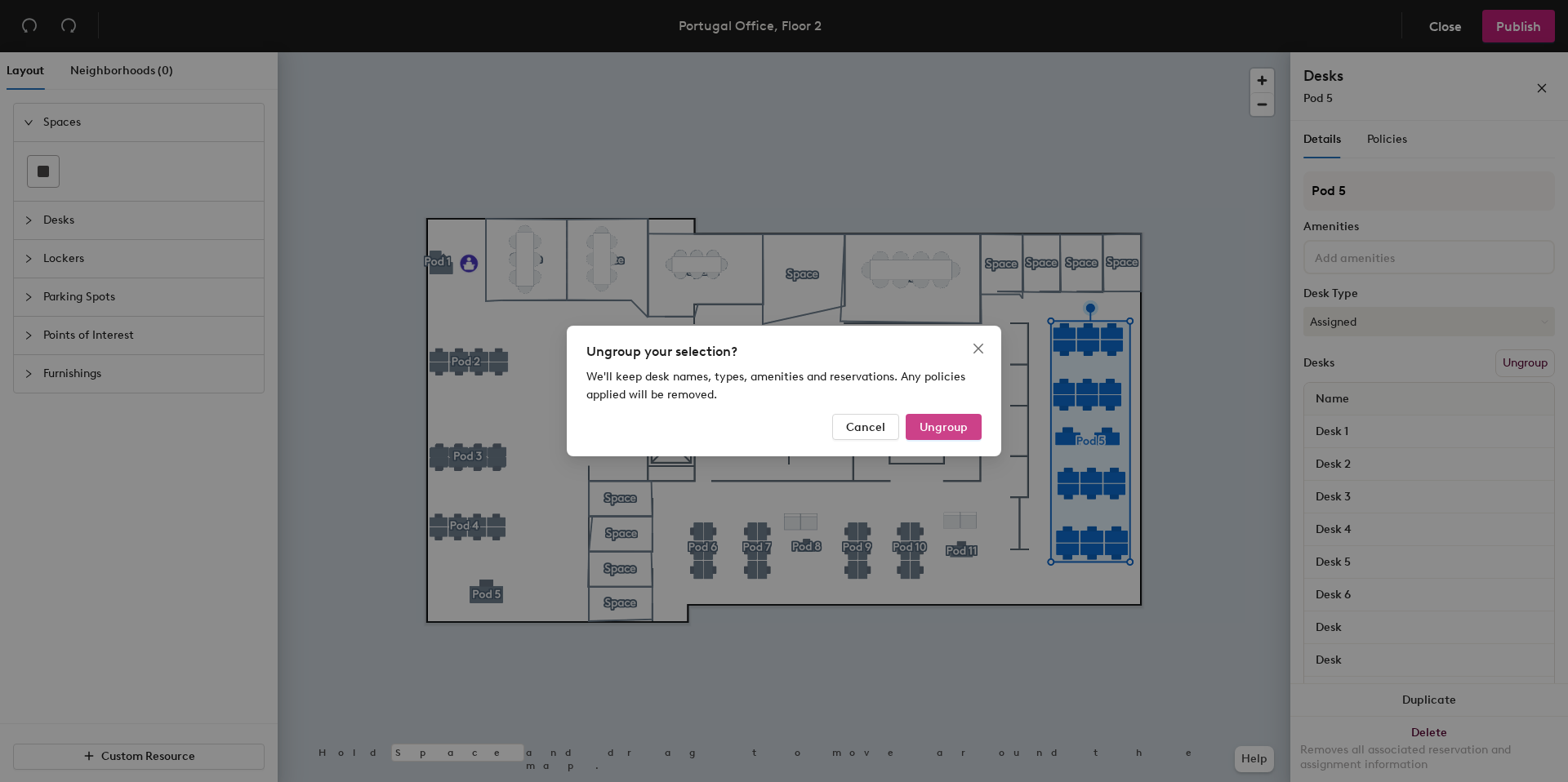
click at [939, 430] on span "Ungroup" at bounding box center [943, 427] width 48 height 14
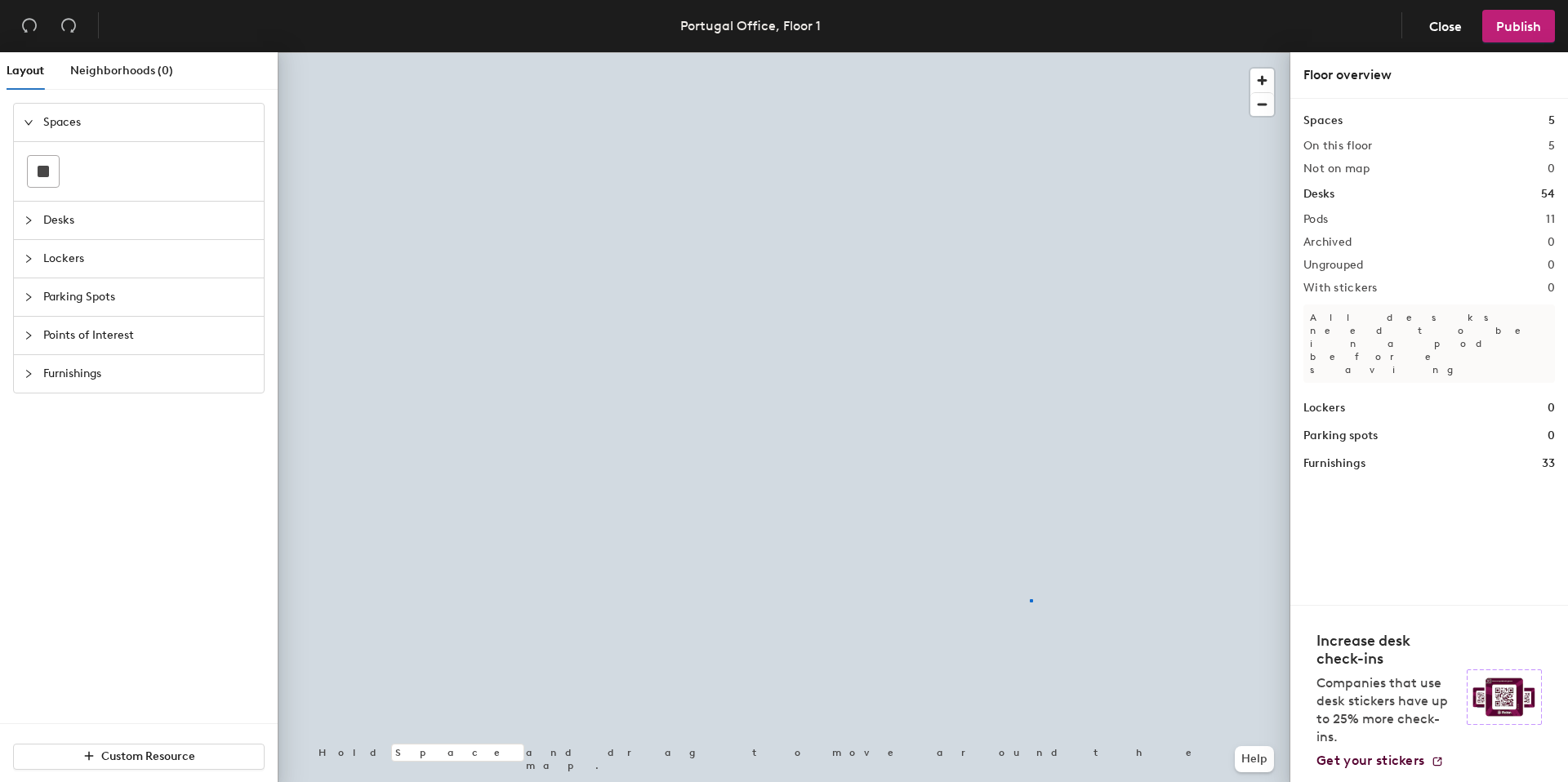
click at [976, 53] on div at bounding box center [784, 53] width 1013 height 0
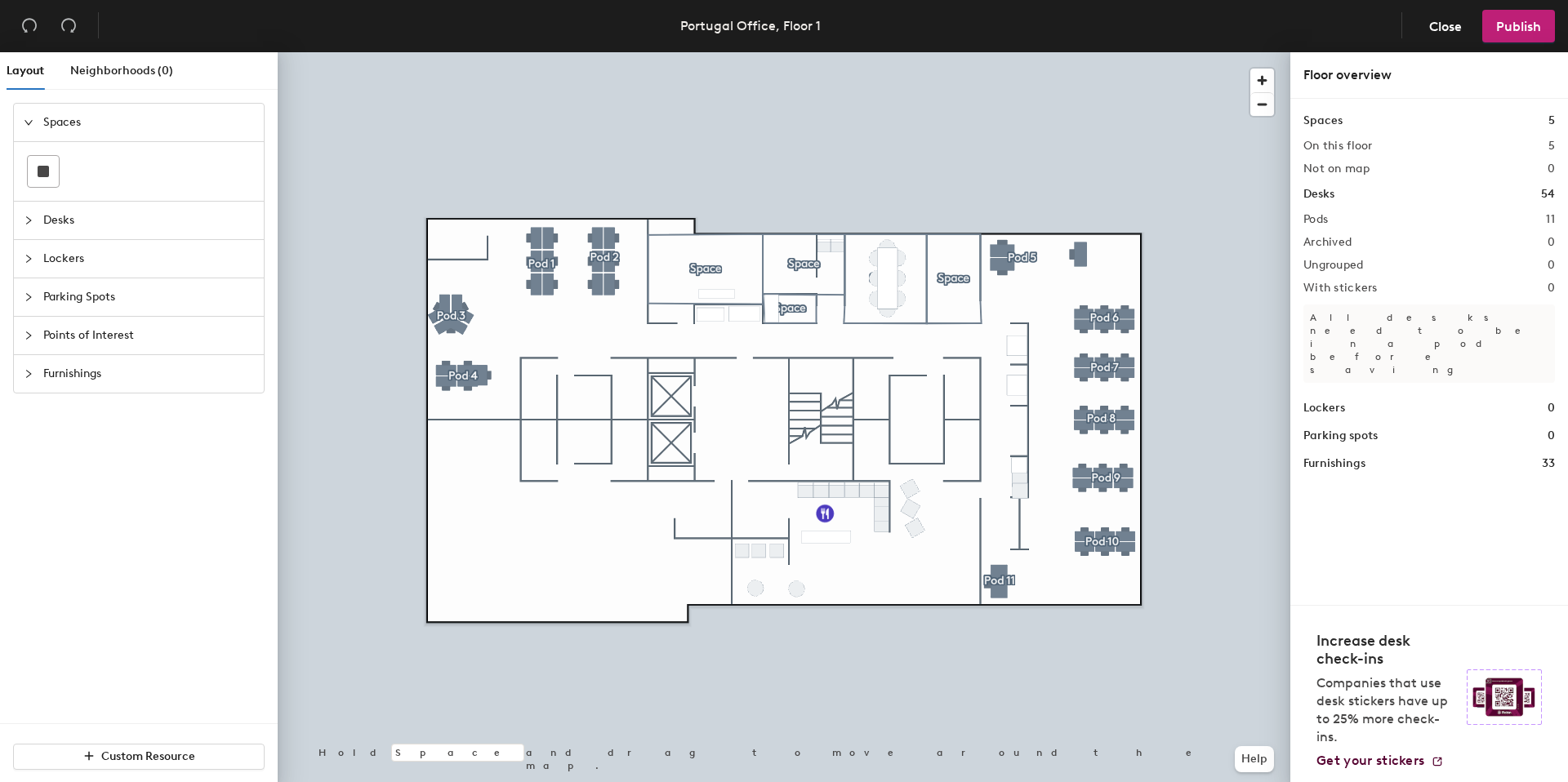
click at [1066, 53] on div at bounding box center [784, 53] width 1013 height 0
click at [1522, 33] on span "Publish" at bounding box center [1518, 26] width 45 height 15
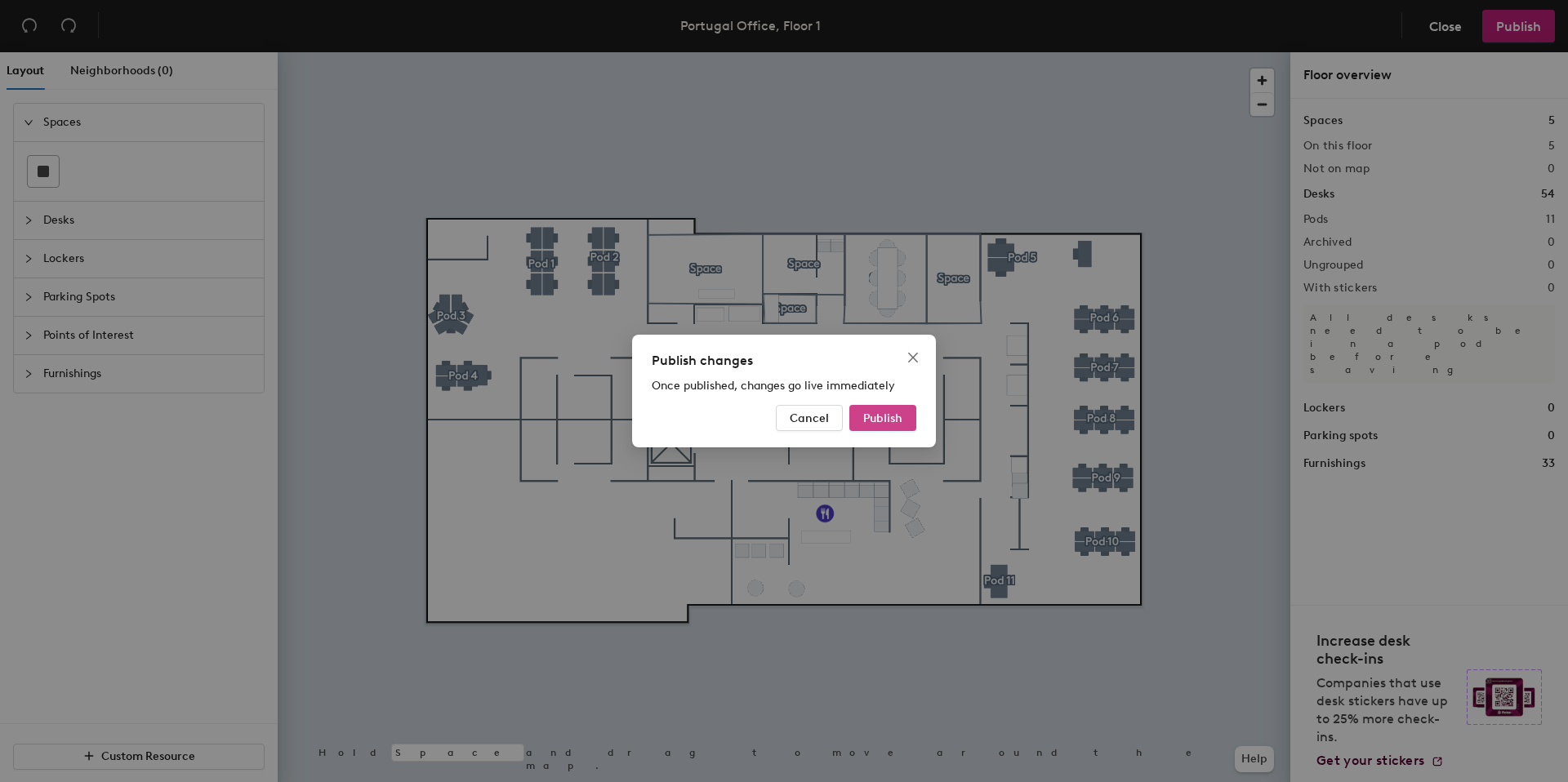
click at [878, 425] on span "Publish" at bounding box center [882, 418] width 39 height 14
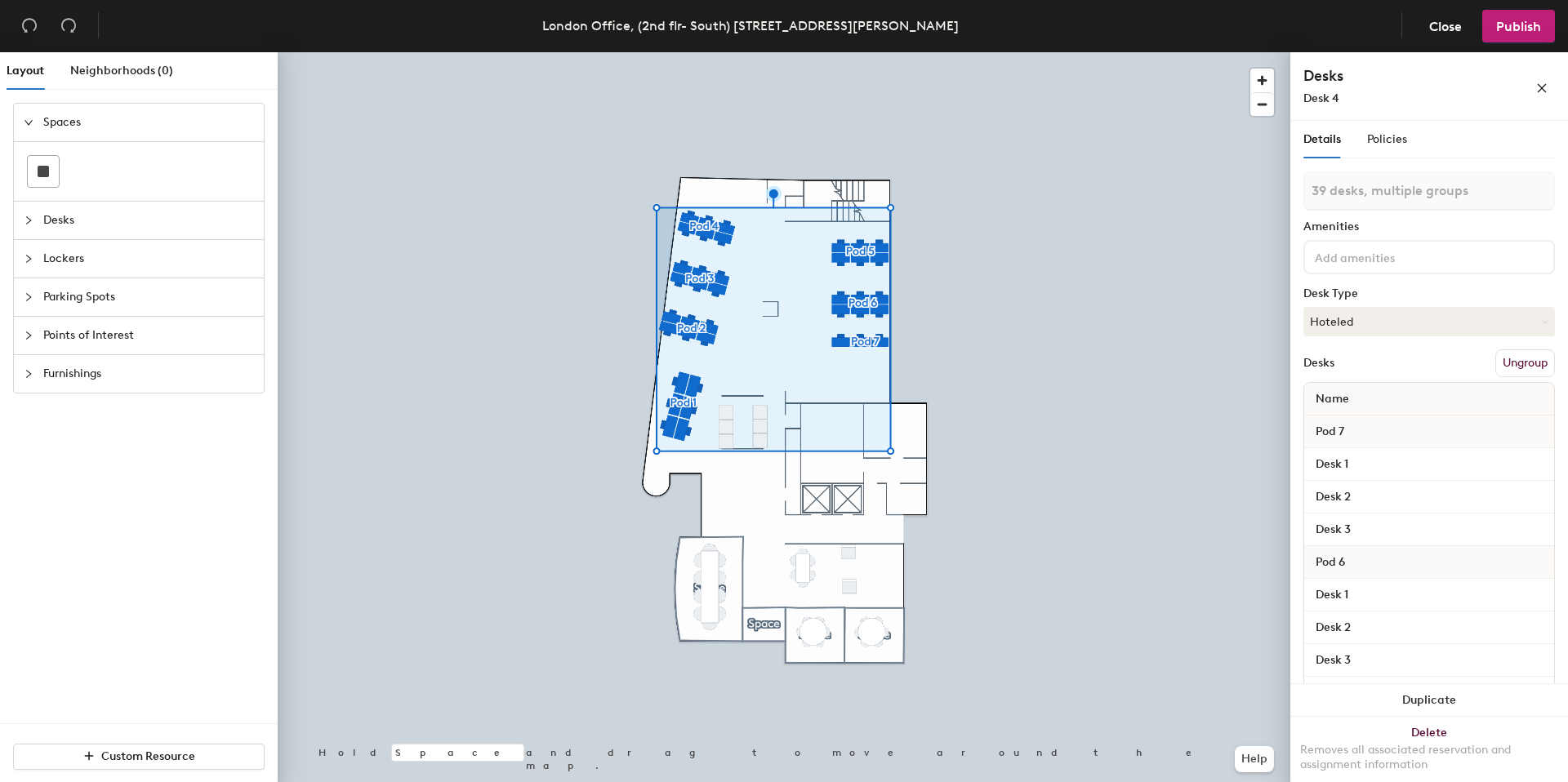
click at [749, 53] on div at bounding box center [784, 53] width 1013 height 0
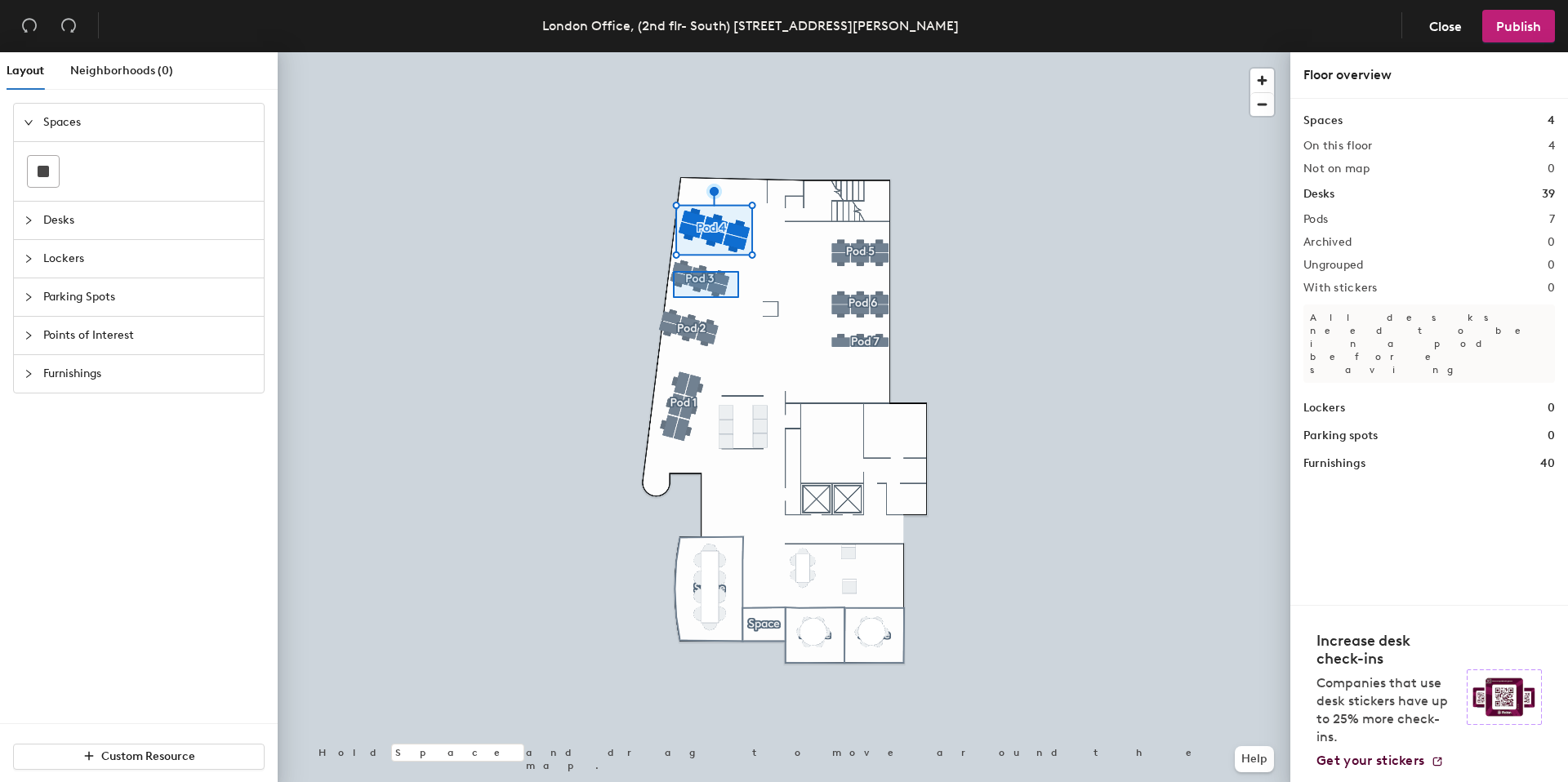
click at [673, 53] on div at bounding box center [784, 53] width 1013 height 0
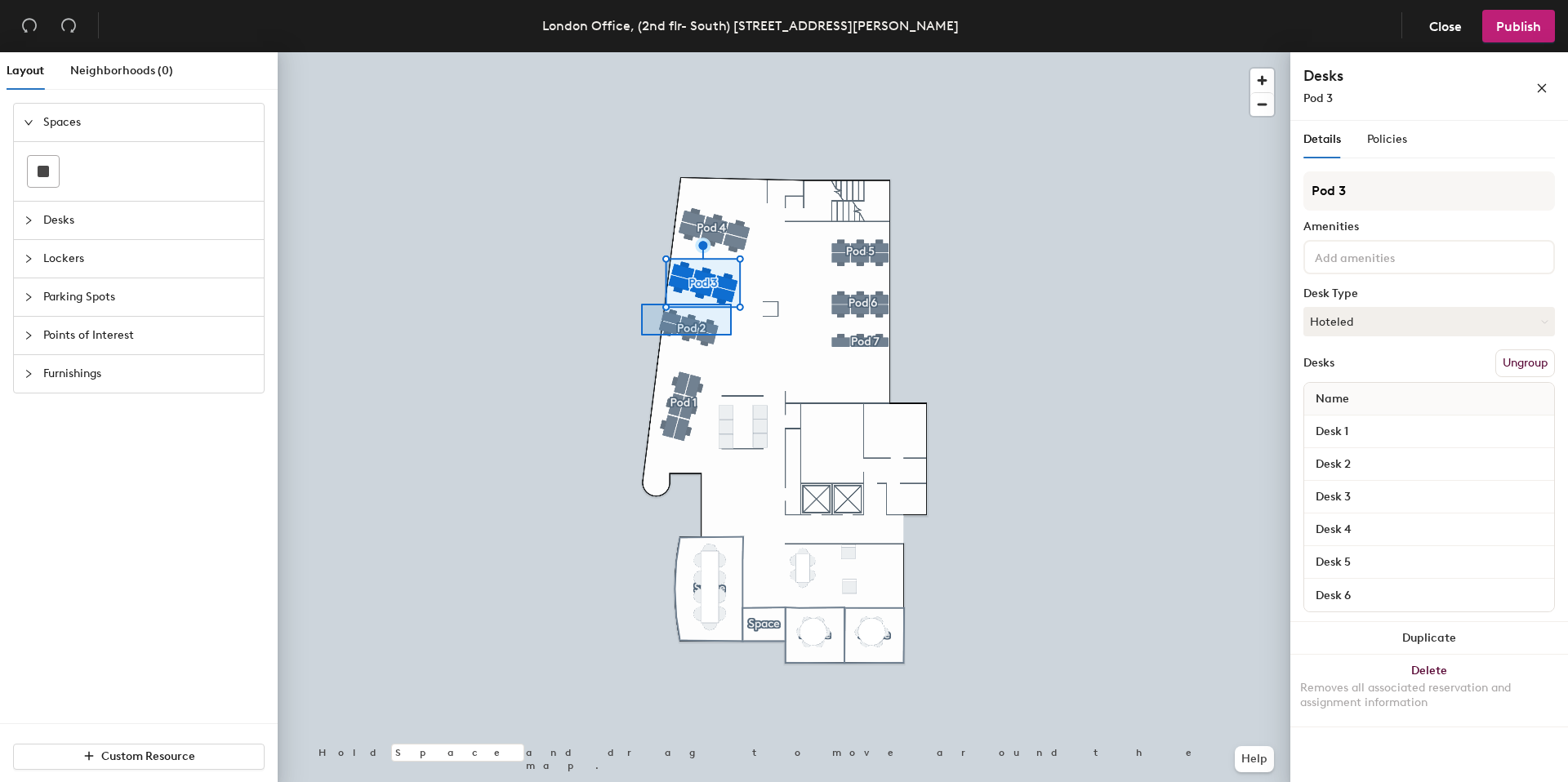
click at [641, 53] on div at bounding box center [784, 53] width 1013 height 0
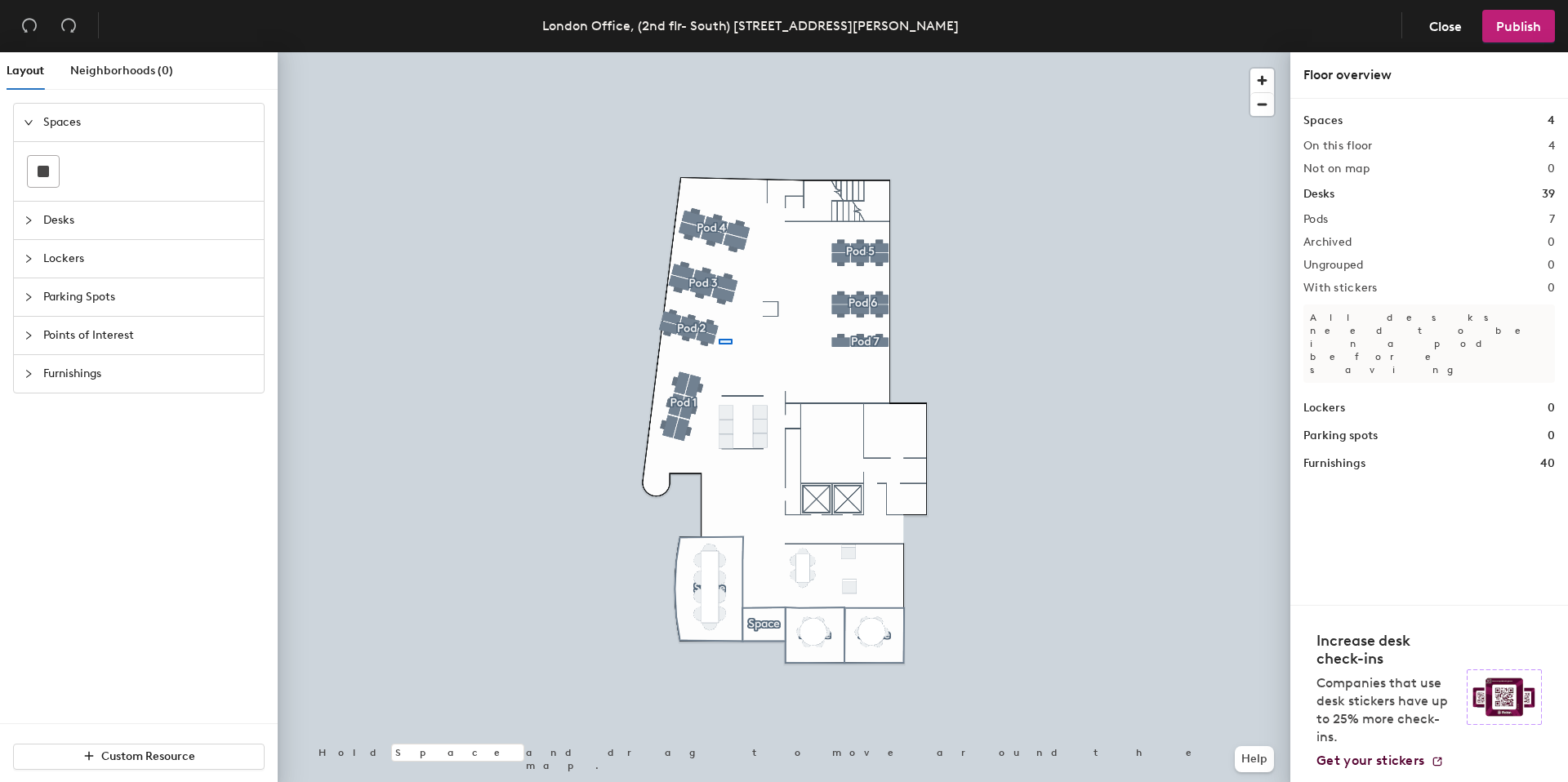
click at [640, 53] on div at bounding box center [784, 53] width 1013 height 0
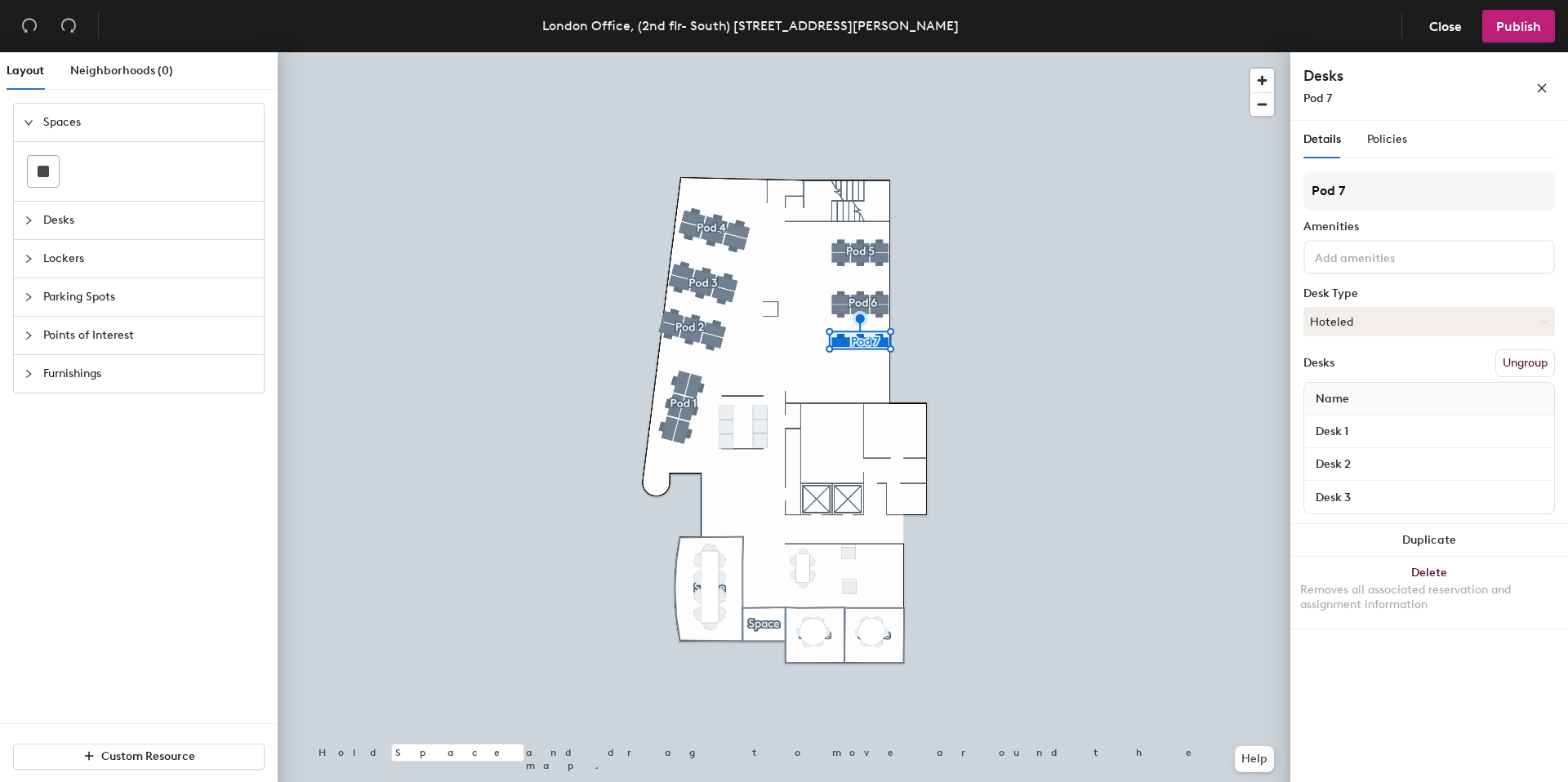
click at [827, 53] on div at bounding box center [784, 53] width 1013 height 0
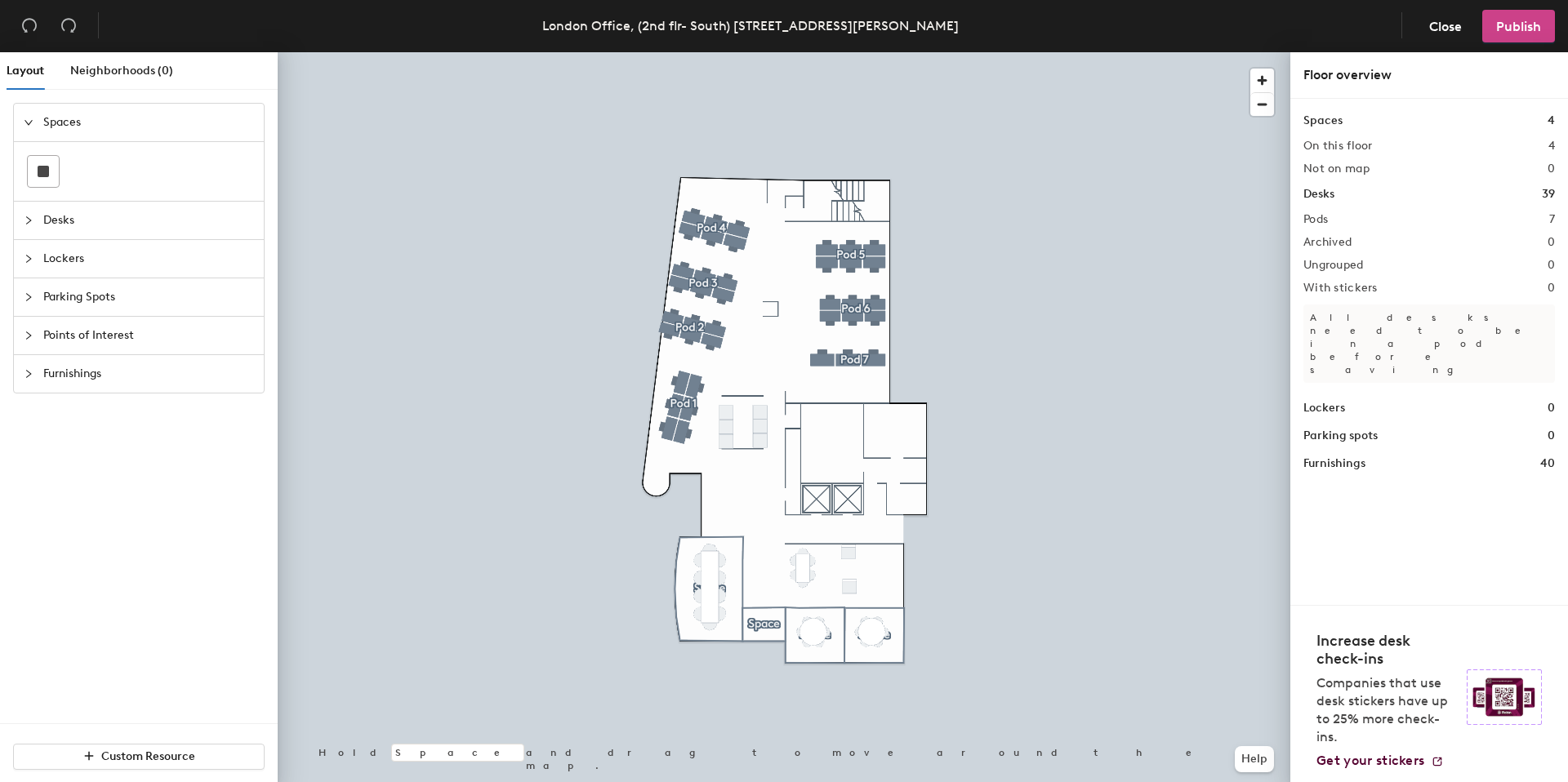
click at [1491, 22] on button "Publish" at bounding box center [1518, 26] width 72 height 33
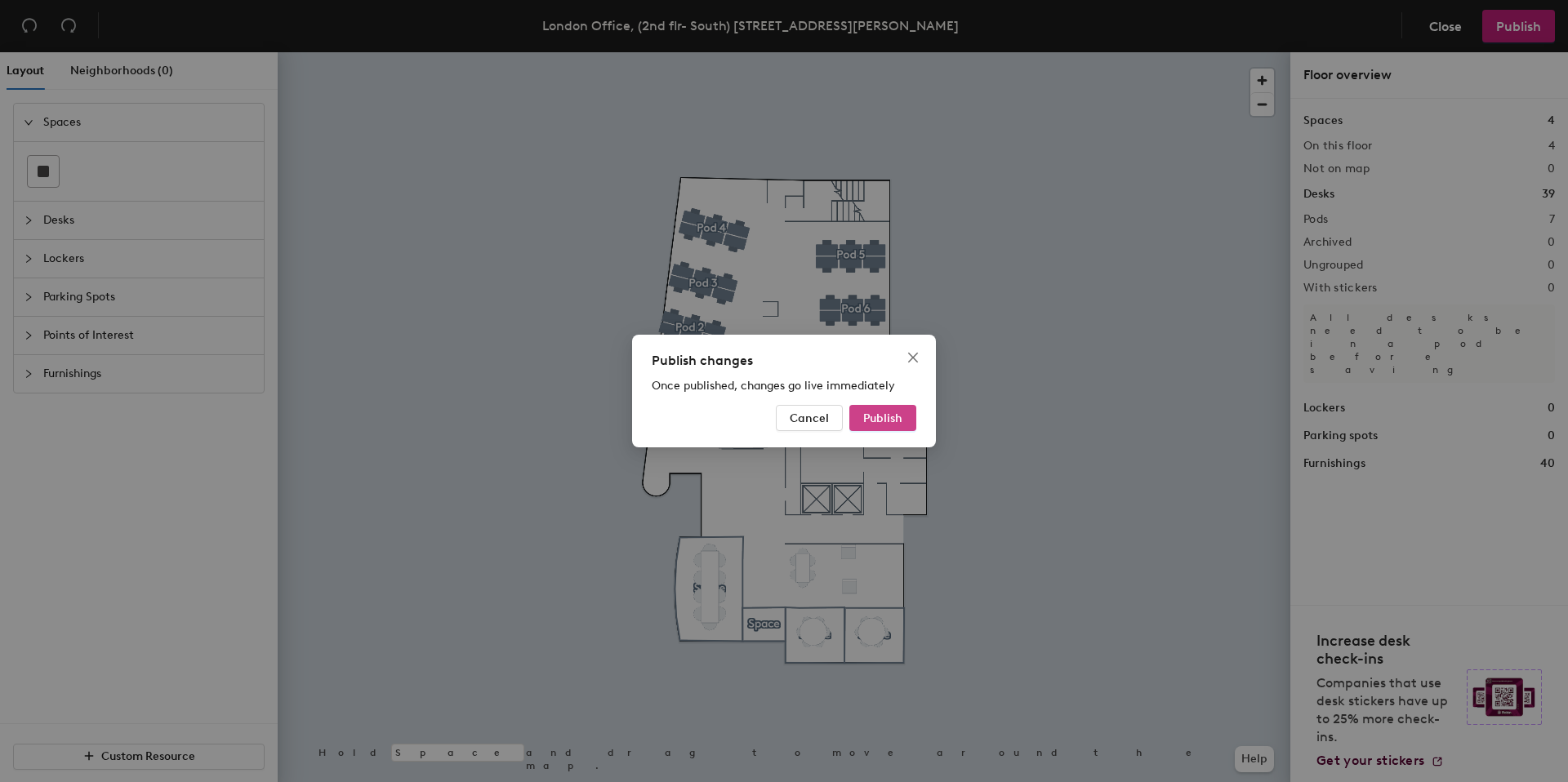
click at [886, 405] on button "Publish" at bounding box center [882, 418] width 67 height 26
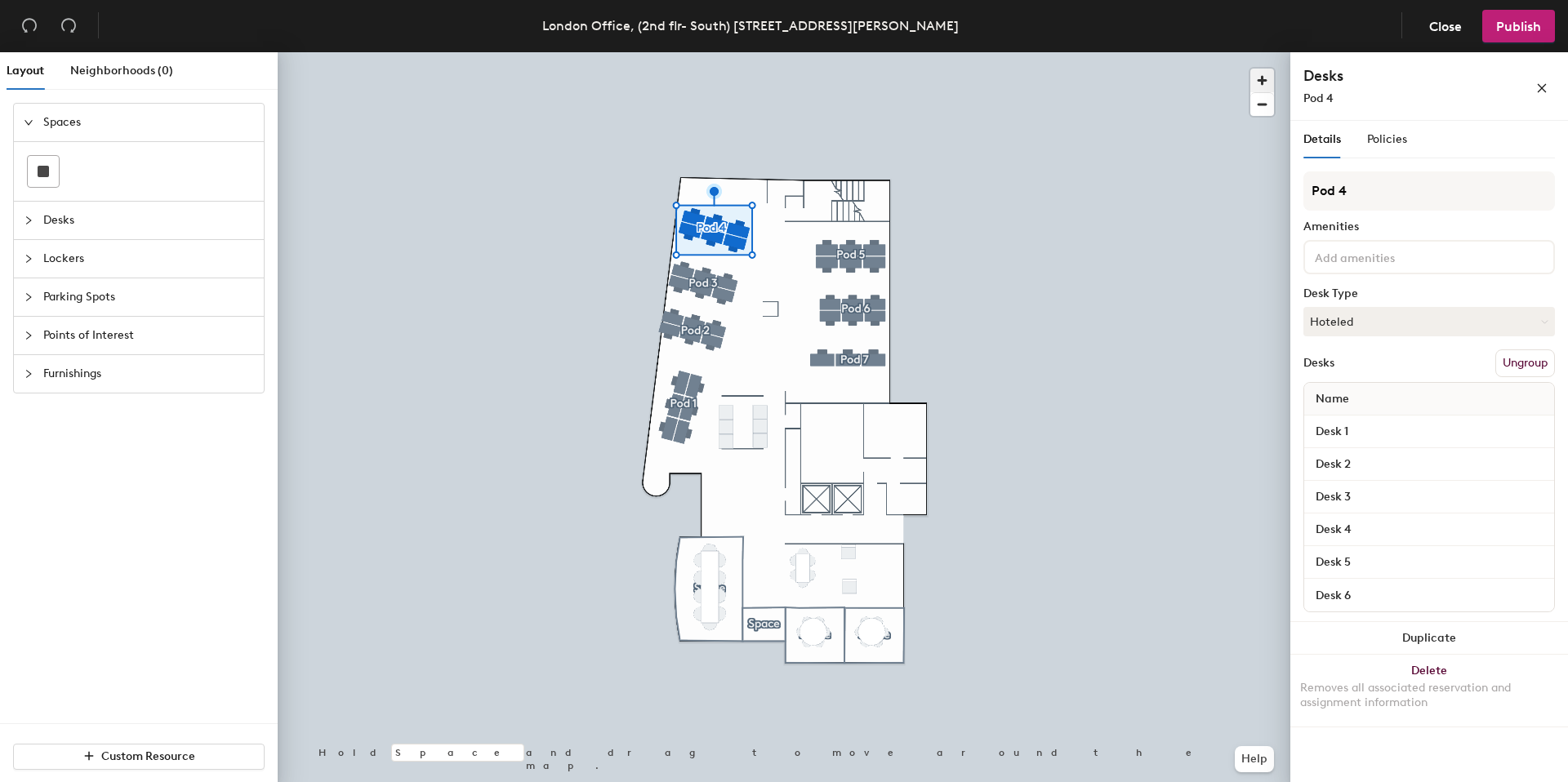
click at [1262, 82] on span "button" at bounding box center [1262, 81] width 24 height 24
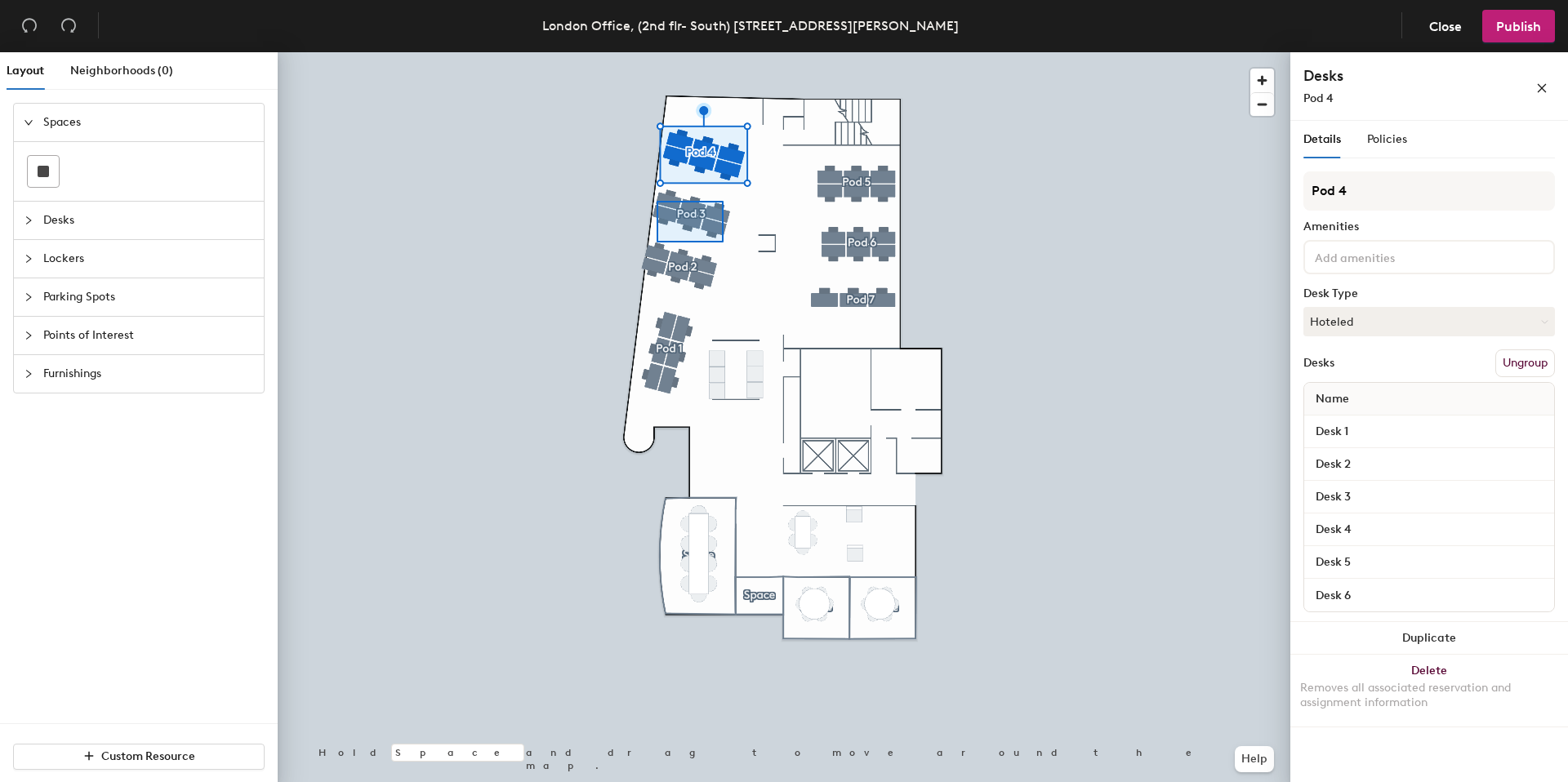
click at [655, 53] on div at bounding box center [784, 53] width 1013 height 0
click at [648, 53] on div at bounding box center [784, 53] width 1013 height 0
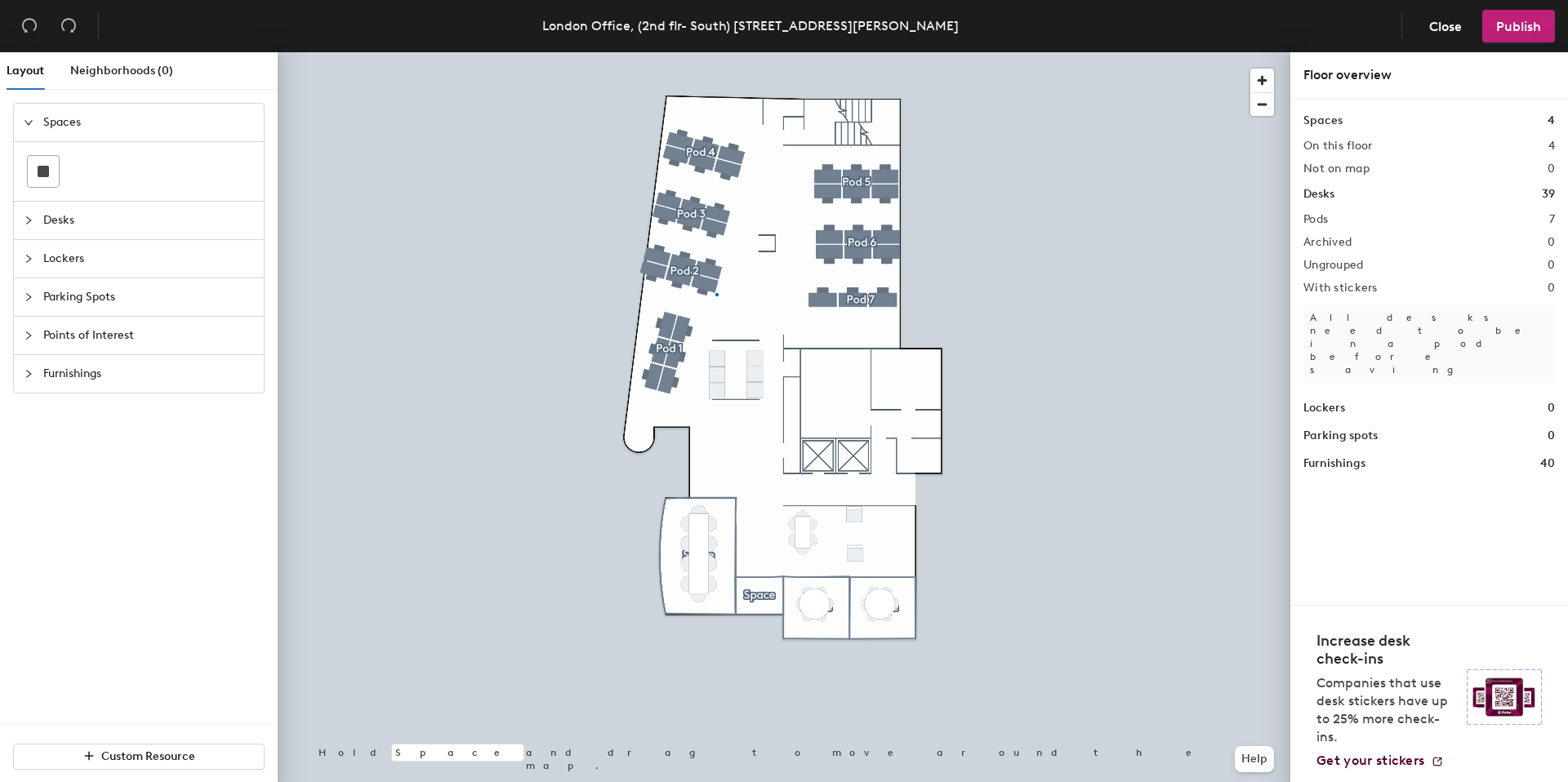
click at [665, 53] on div at bounding box center [784, 53] width 1013 height 0
click at [648, 53] on div at bounding box center [784, 53] width 1013 height 0
click at [662, 53] on div at bounding box center [784, 53] width 1013 height 0
click at [1510, 21] on span "Publish" at bounding box center [1518, 26] width 45 height 15
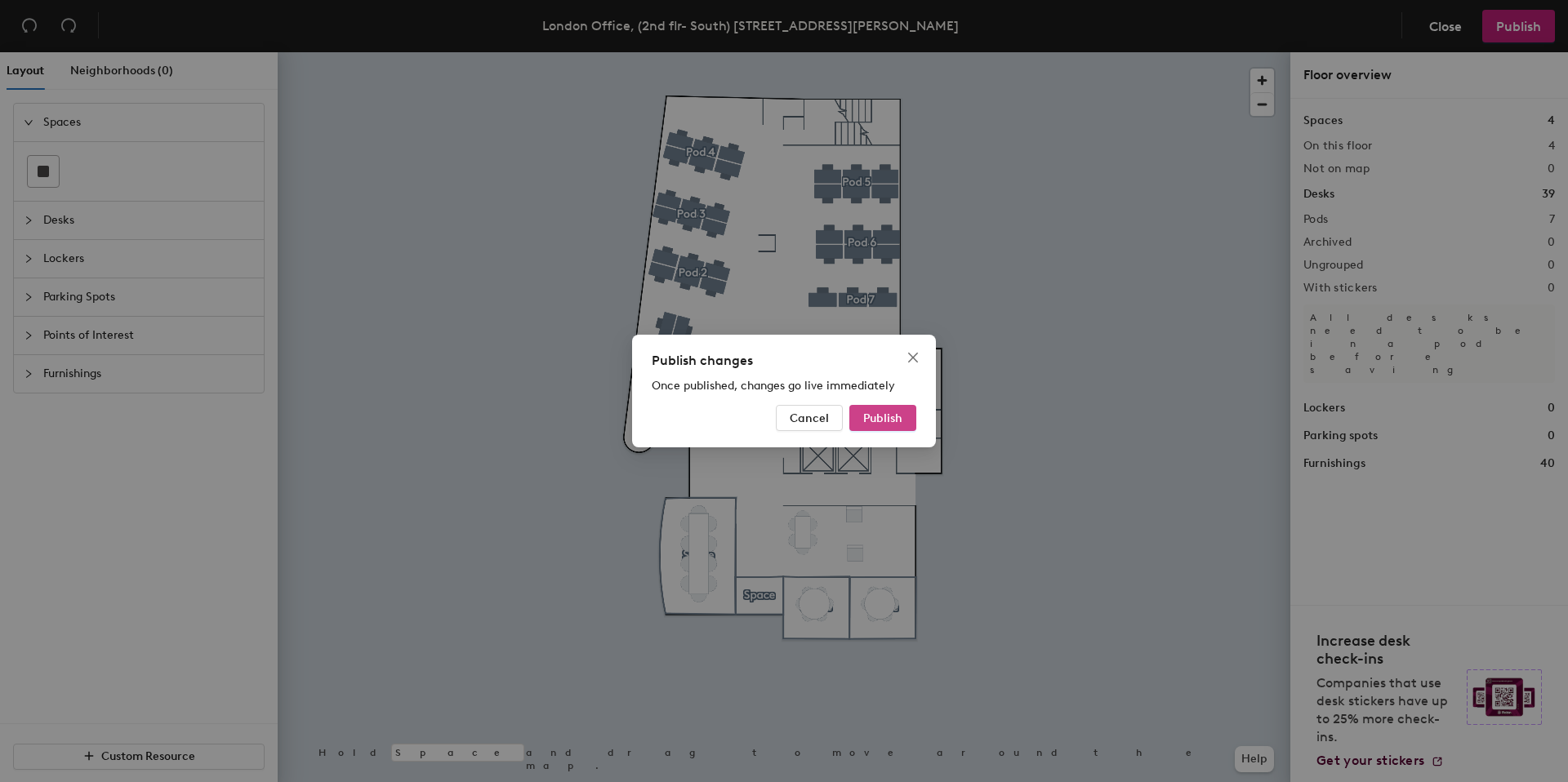
click at [874, 416] on span "Publish" at bounding box center [882, 418] width 39 height 14
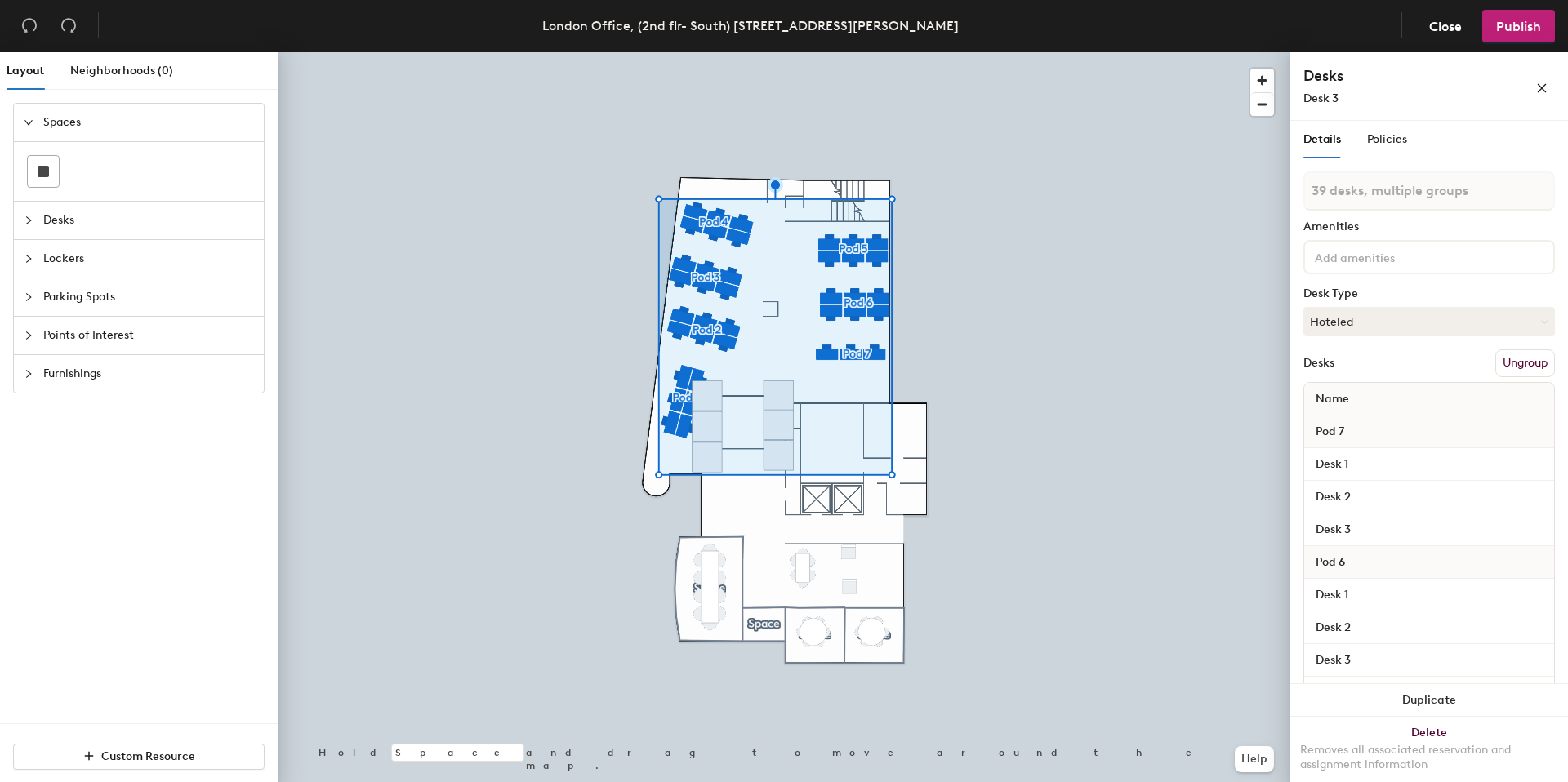
click at [716, 53] on div at bounding box center [784, 53] width 1013 height 0
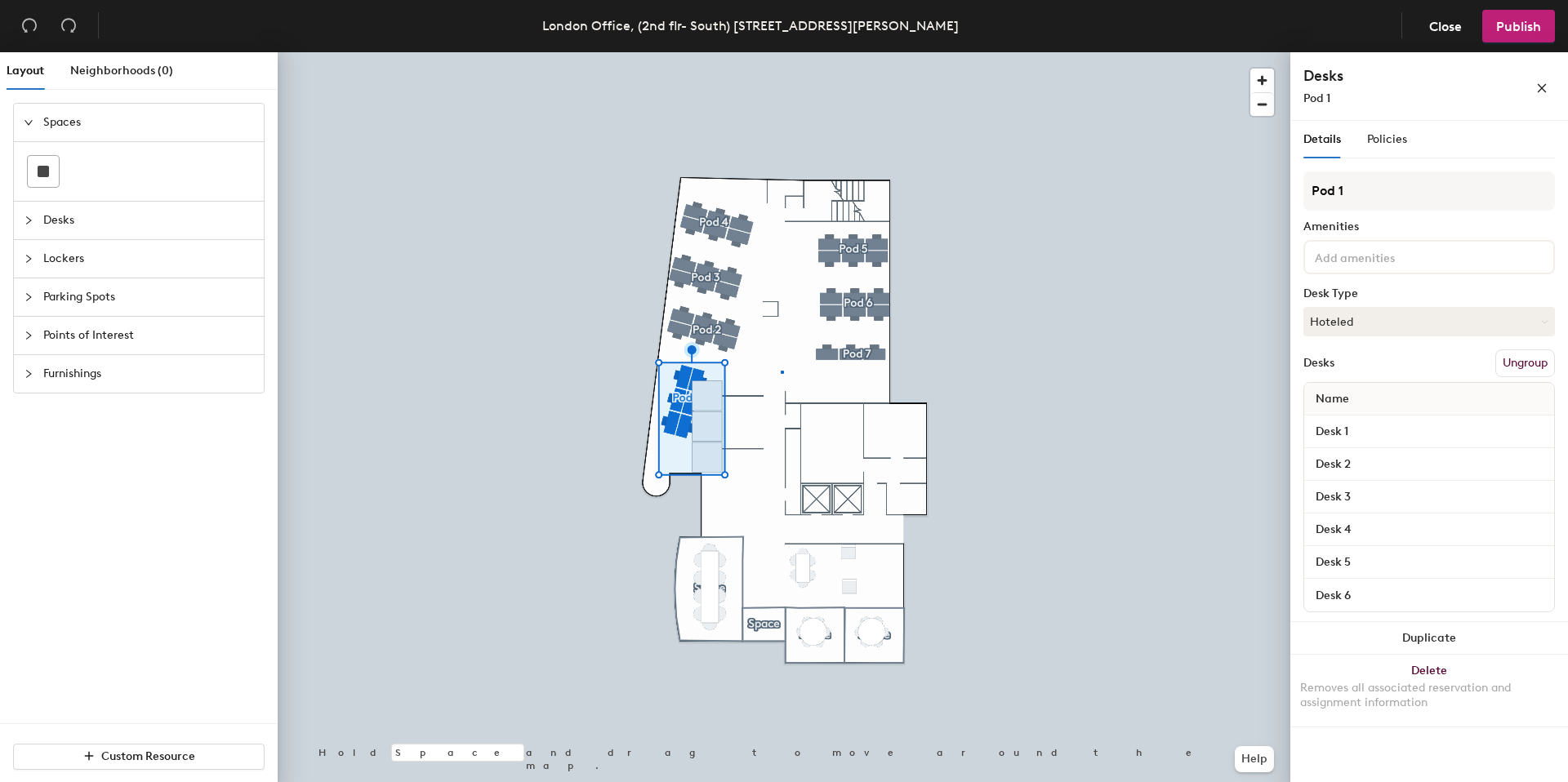
click at [781, 53] on div at bounding box center [784, 53] width 1013 height 0
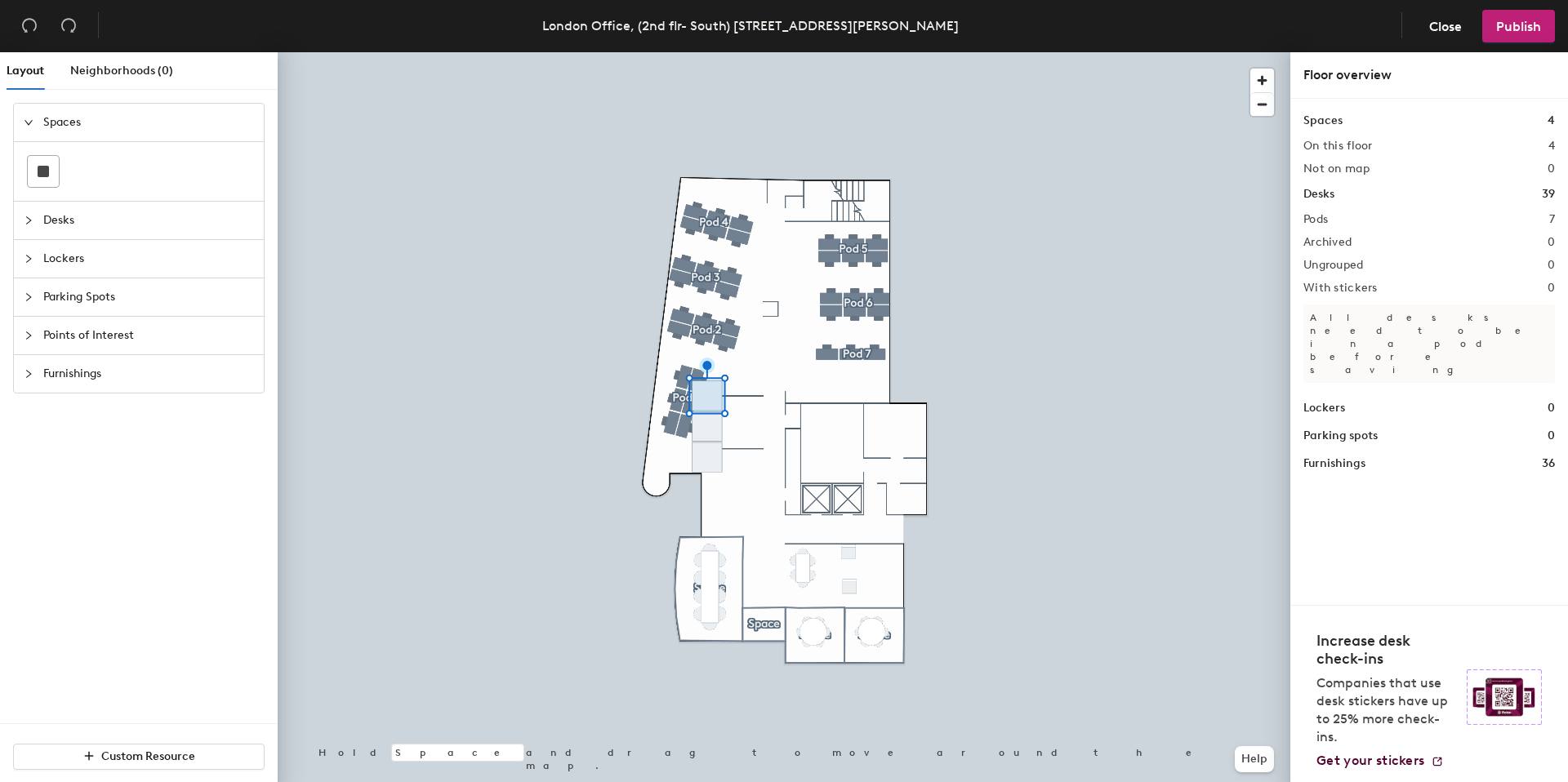
click at [707, 53] on div at bounding box center [784, 53] width 1013 height 0
click at [683, 53] on div at bounding box center [784, 53] width 1013 height 0
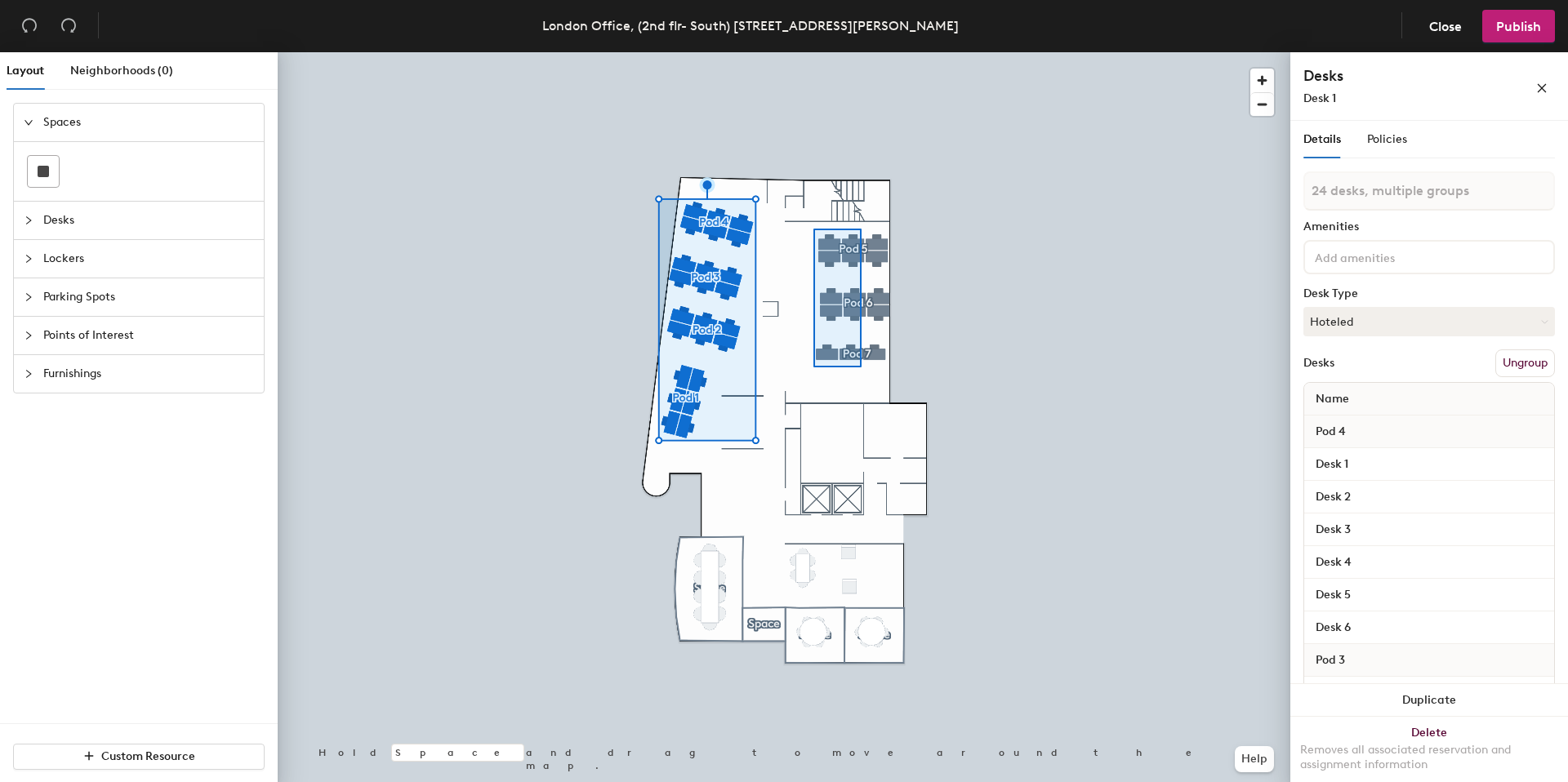
type input "15 desks, multiple groups"
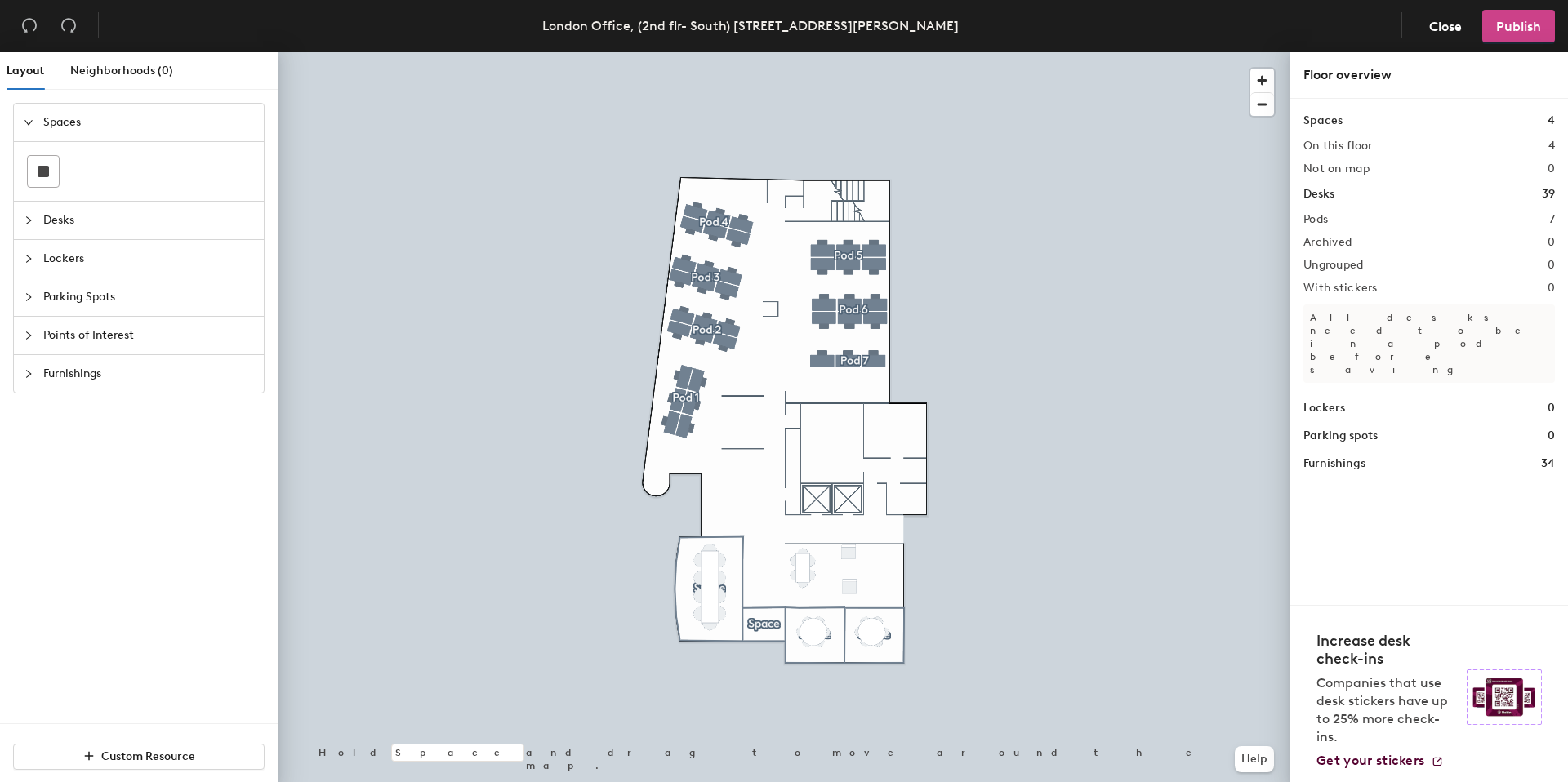
click at [1509, 26] on span "Publish" at bounding box center [1518, 26] width 45 height 15
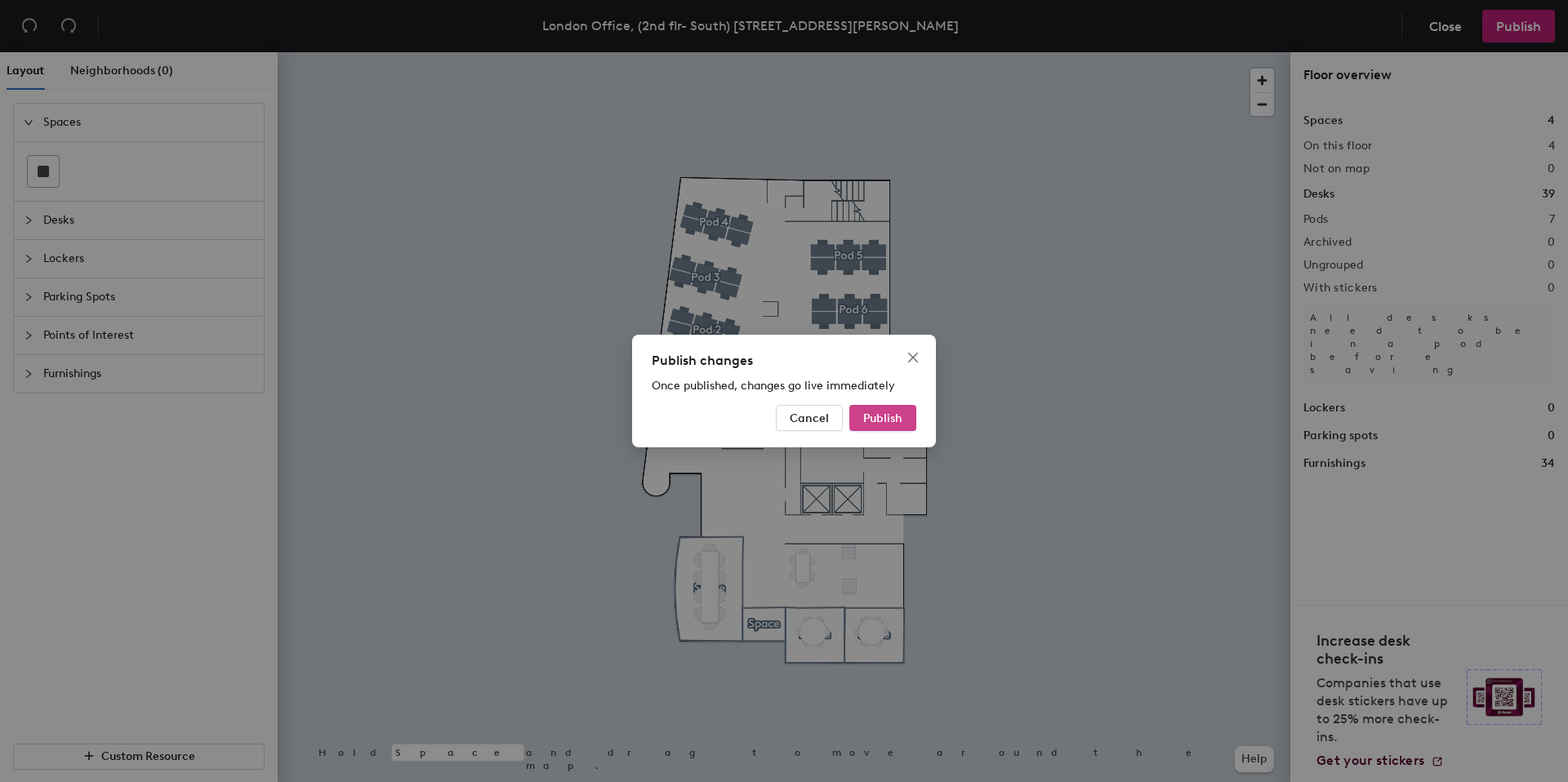
click at [893, 423] on span "Publish" at bounding box center [882, 418] width 39 height 14
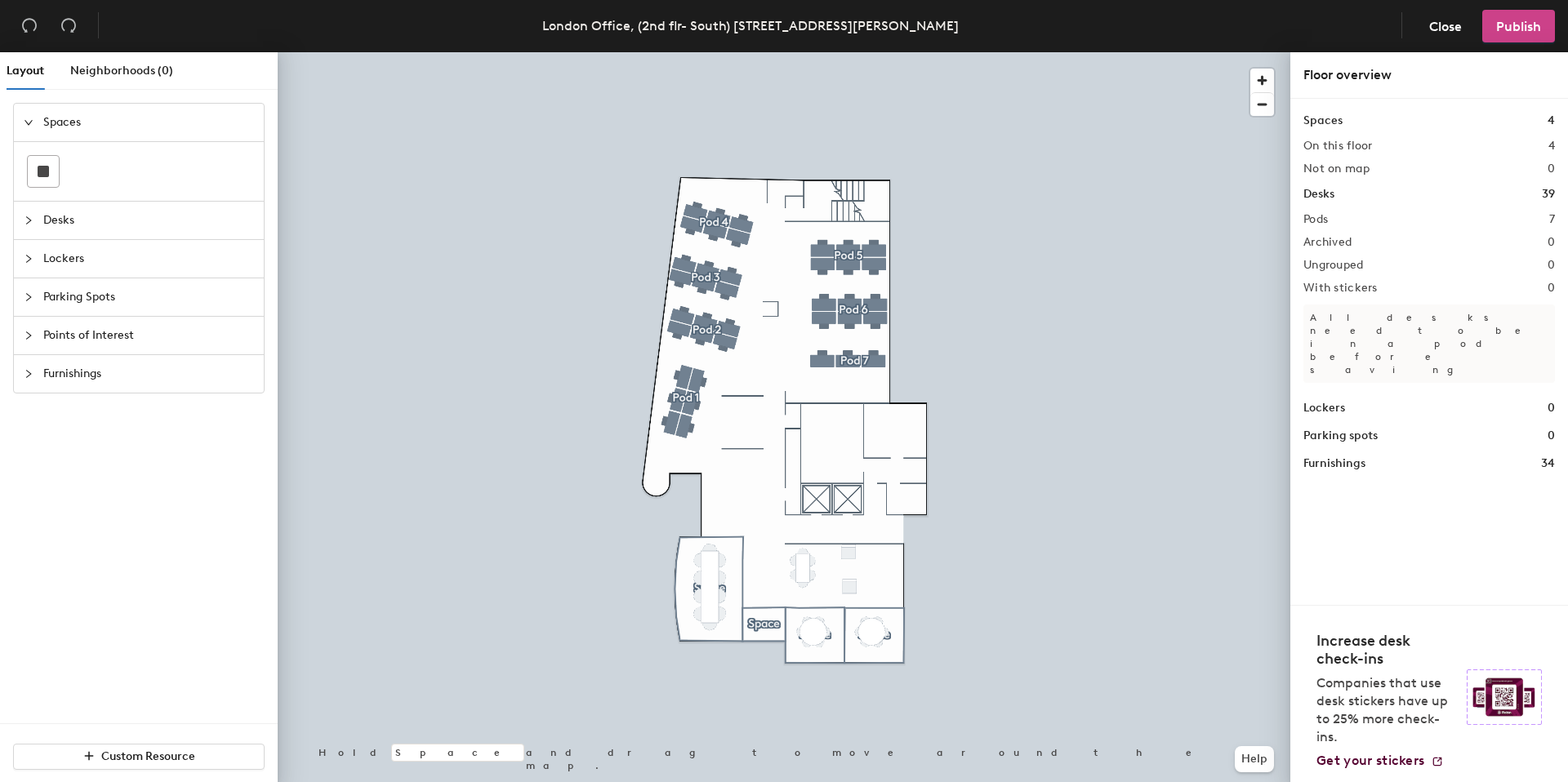
click at [1531, 30] on span "Publish" at bounding box center [1518, 26] width 45 height 15
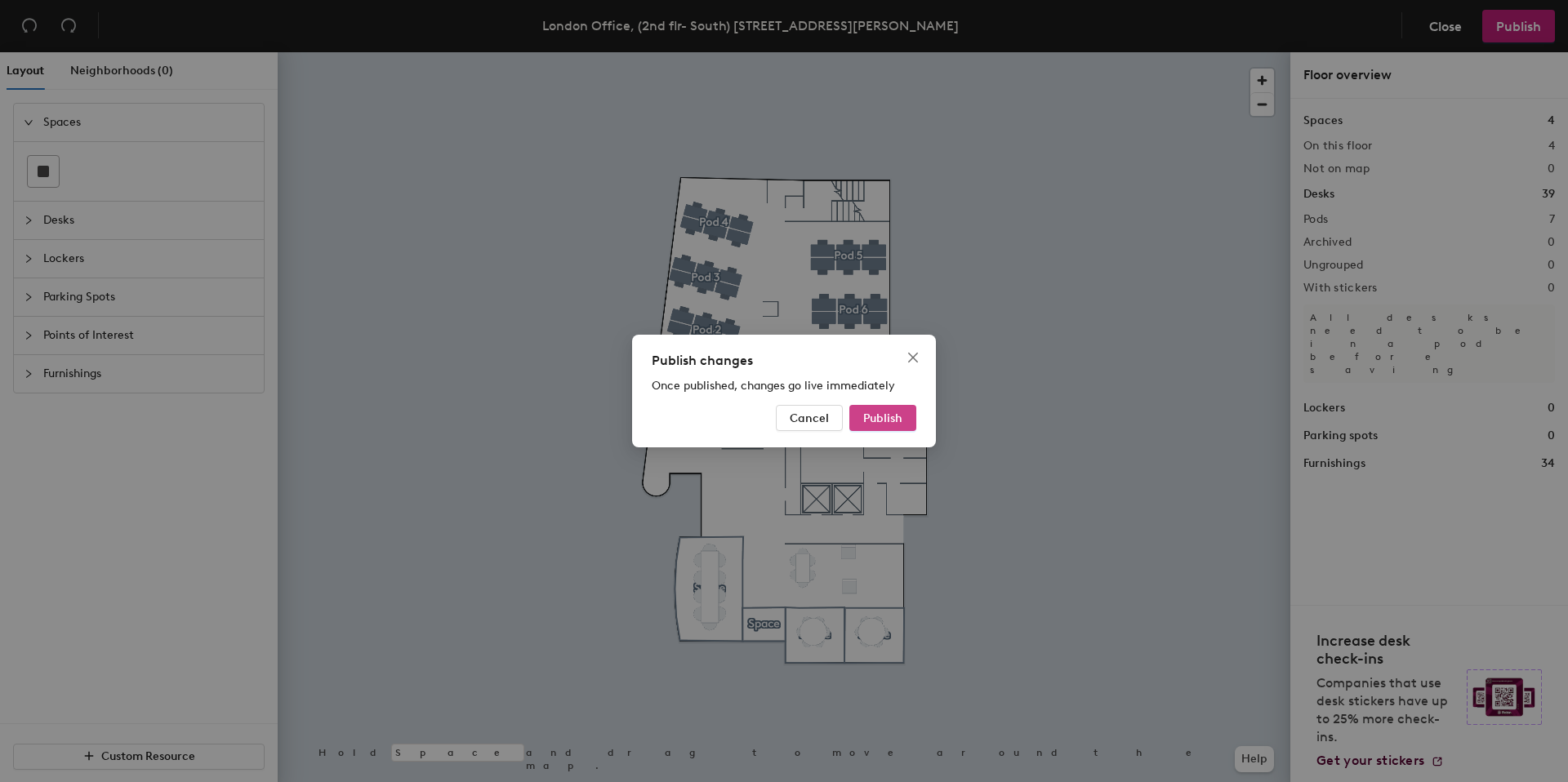
click at [900, 421] on span "Publish" at bounding box center [882, 418] width 39 height 14
